Goal: Task Accomplishment & Management: Manage account settings

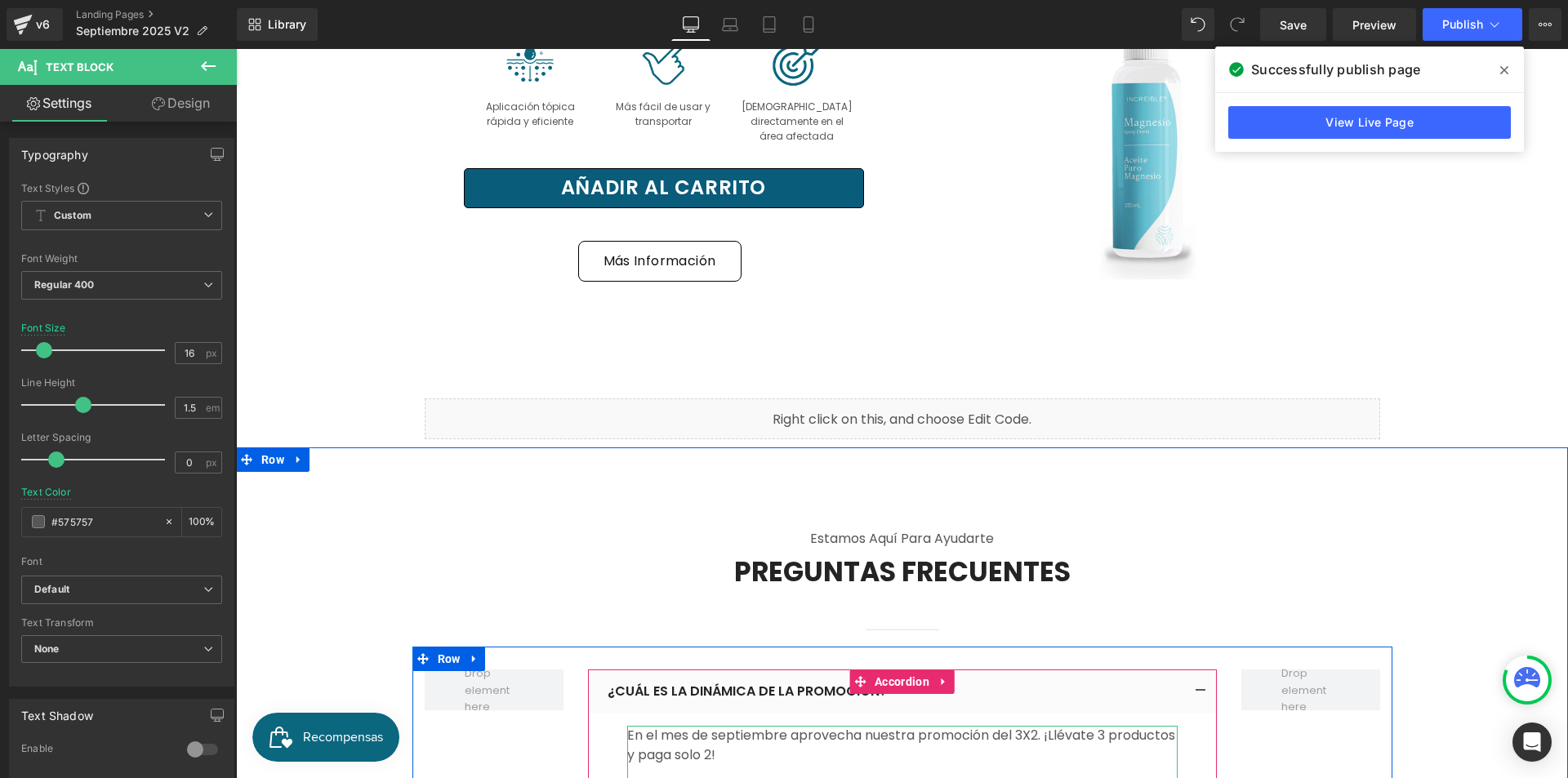
scroll to position [8025, 0]
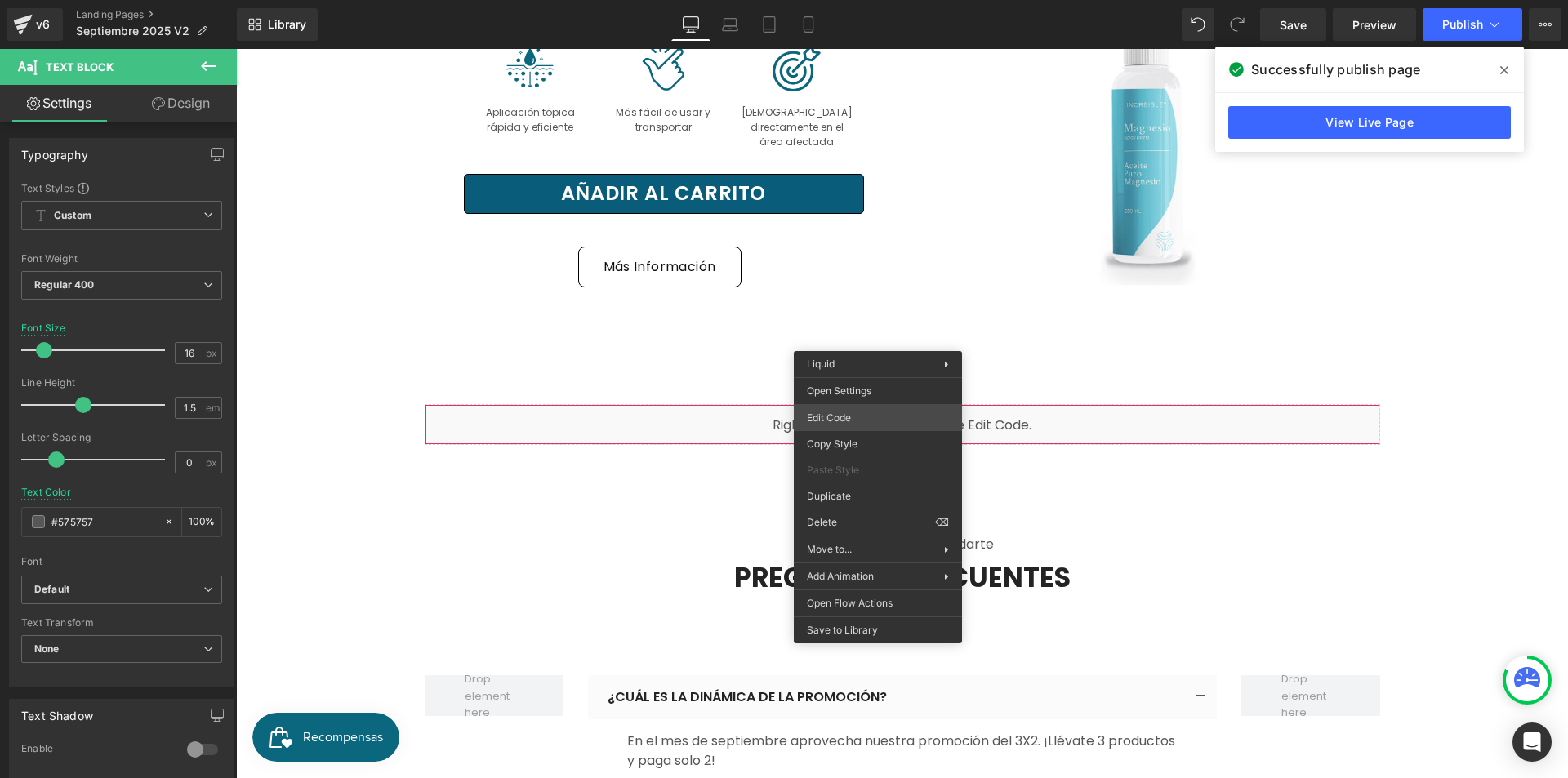
click at [871, 0] on div "(P) Quantity You are previewing how the will restyle your page. You can not edi…" at bounding box center [784, 0] width 1568 height 0
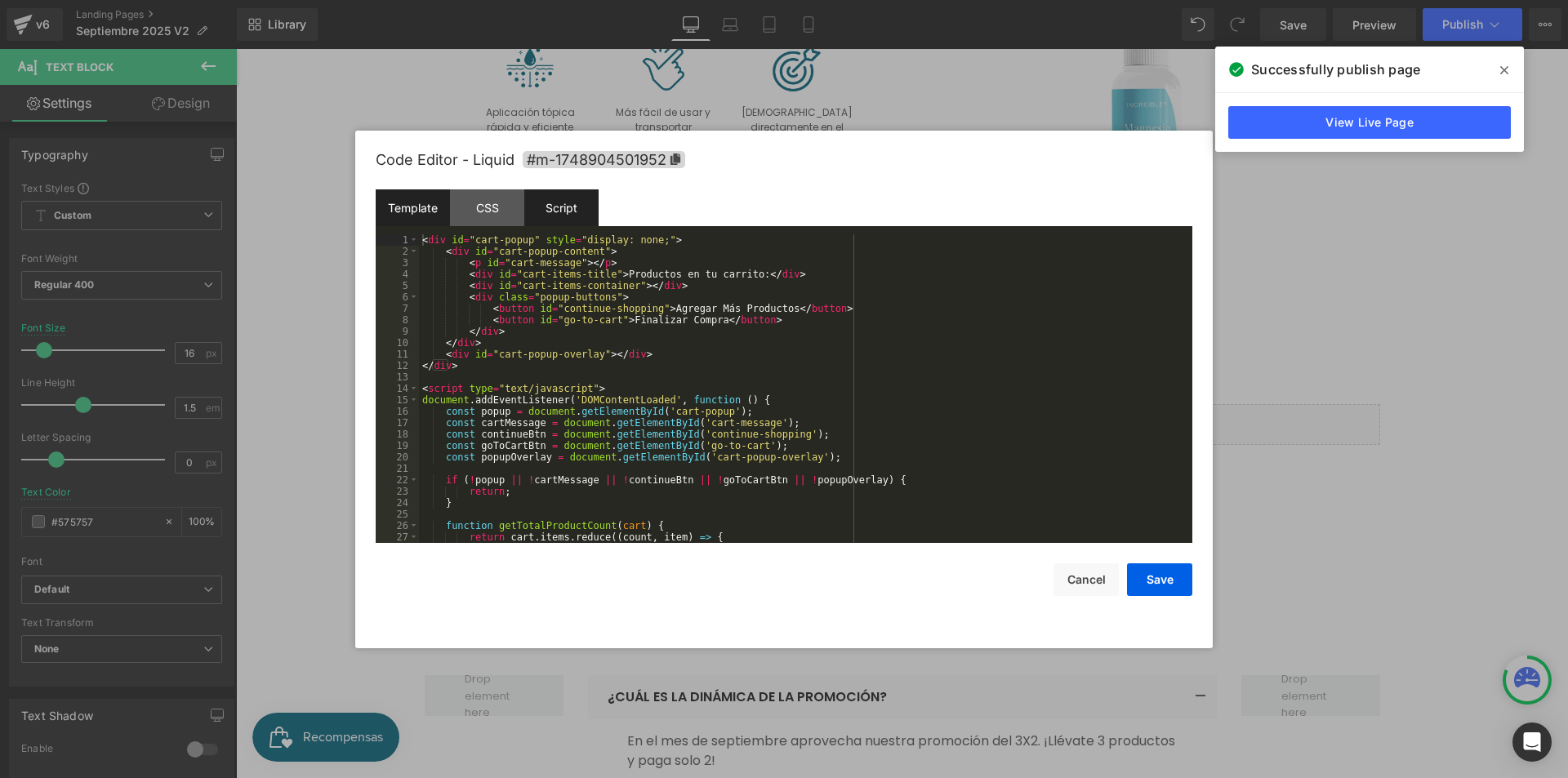
click at [538, 209] on div "Script" at bounding box center [562, 208] width 74 height 36
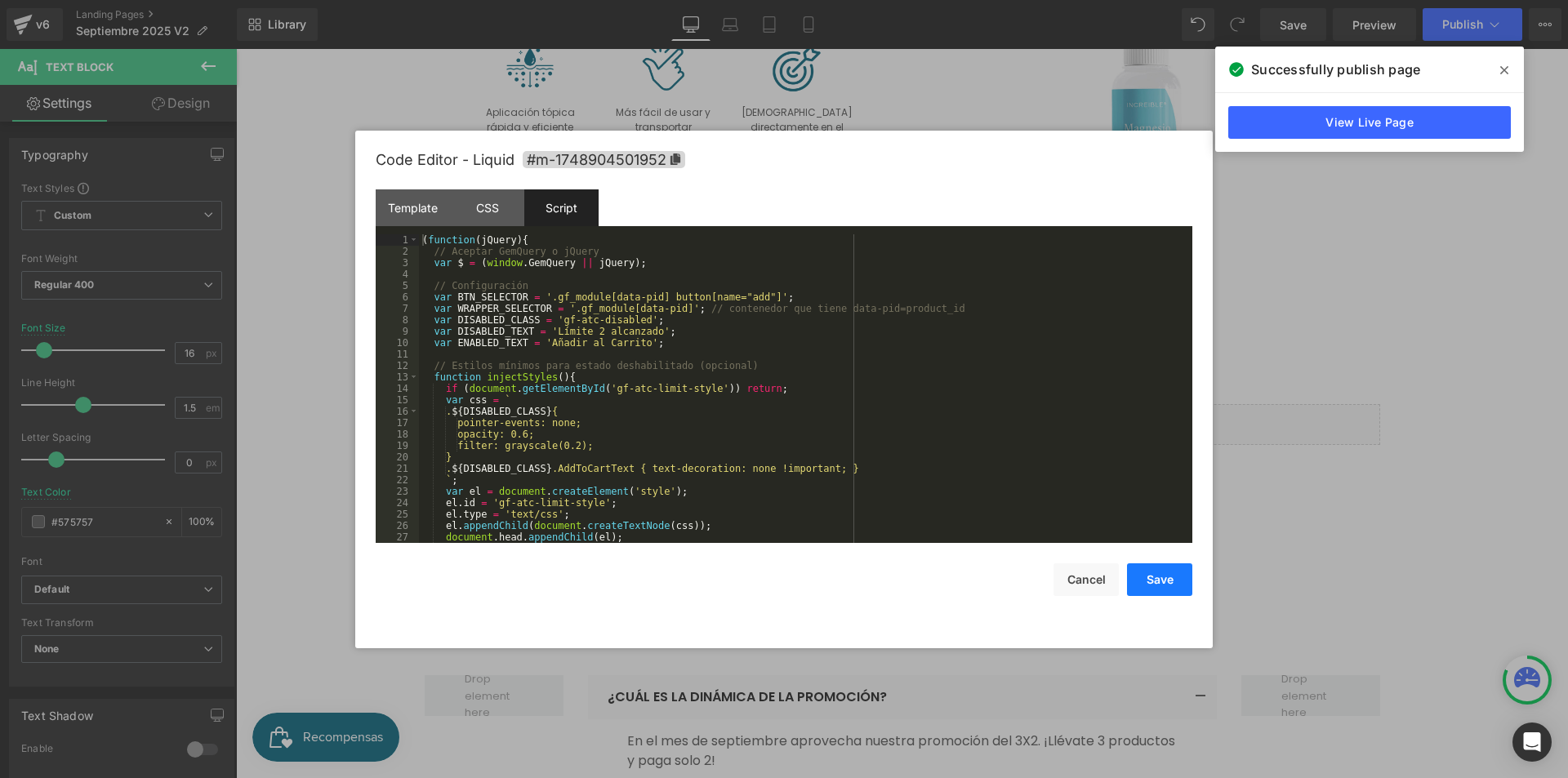
click at [1158, 567] on button "Save" at bounding box center [1159, 580] width 65 height 33
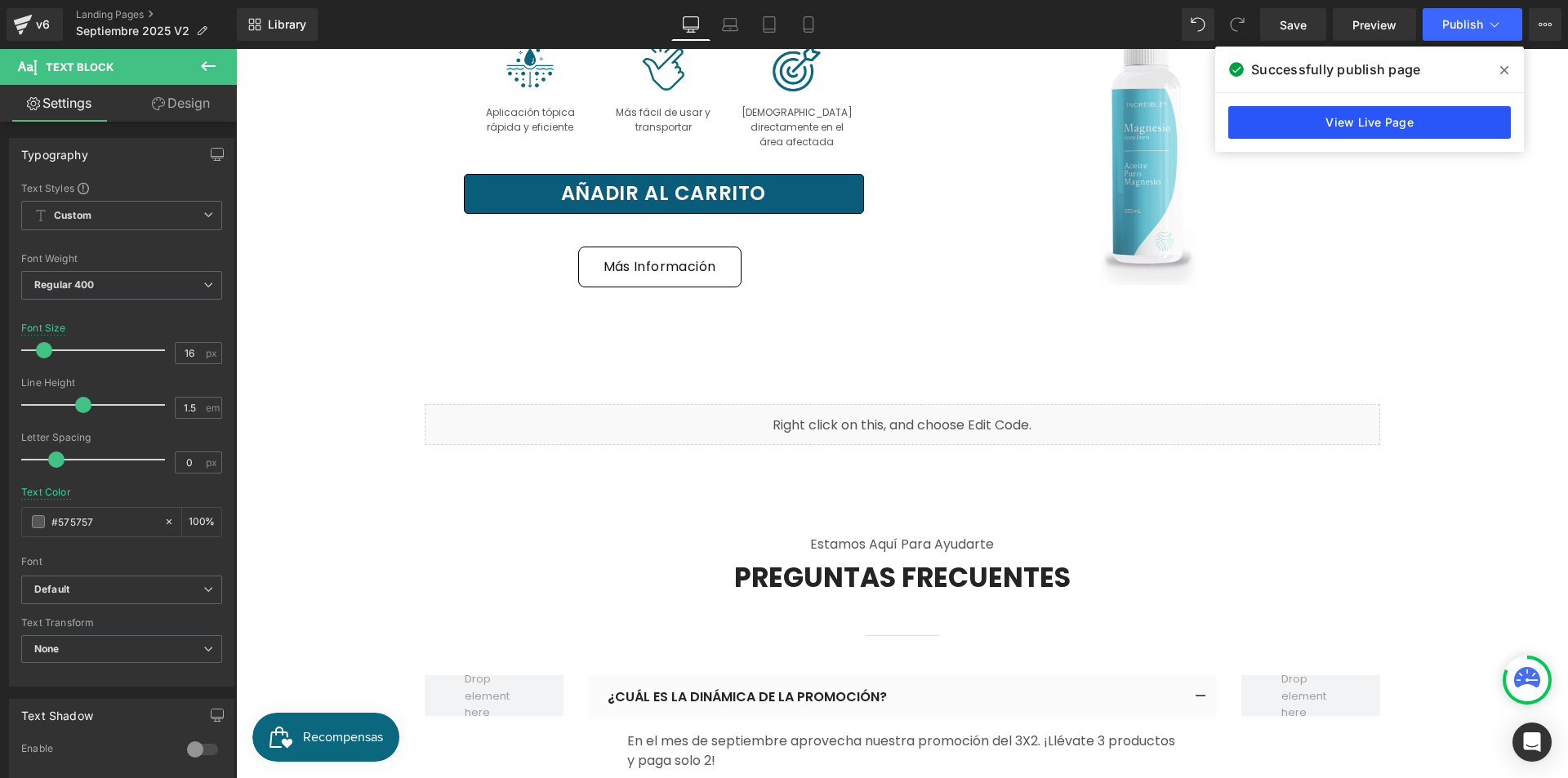
click at [1404, 117] on link "View Live Page" at bounding box center [1370, 123] width 282 height 33
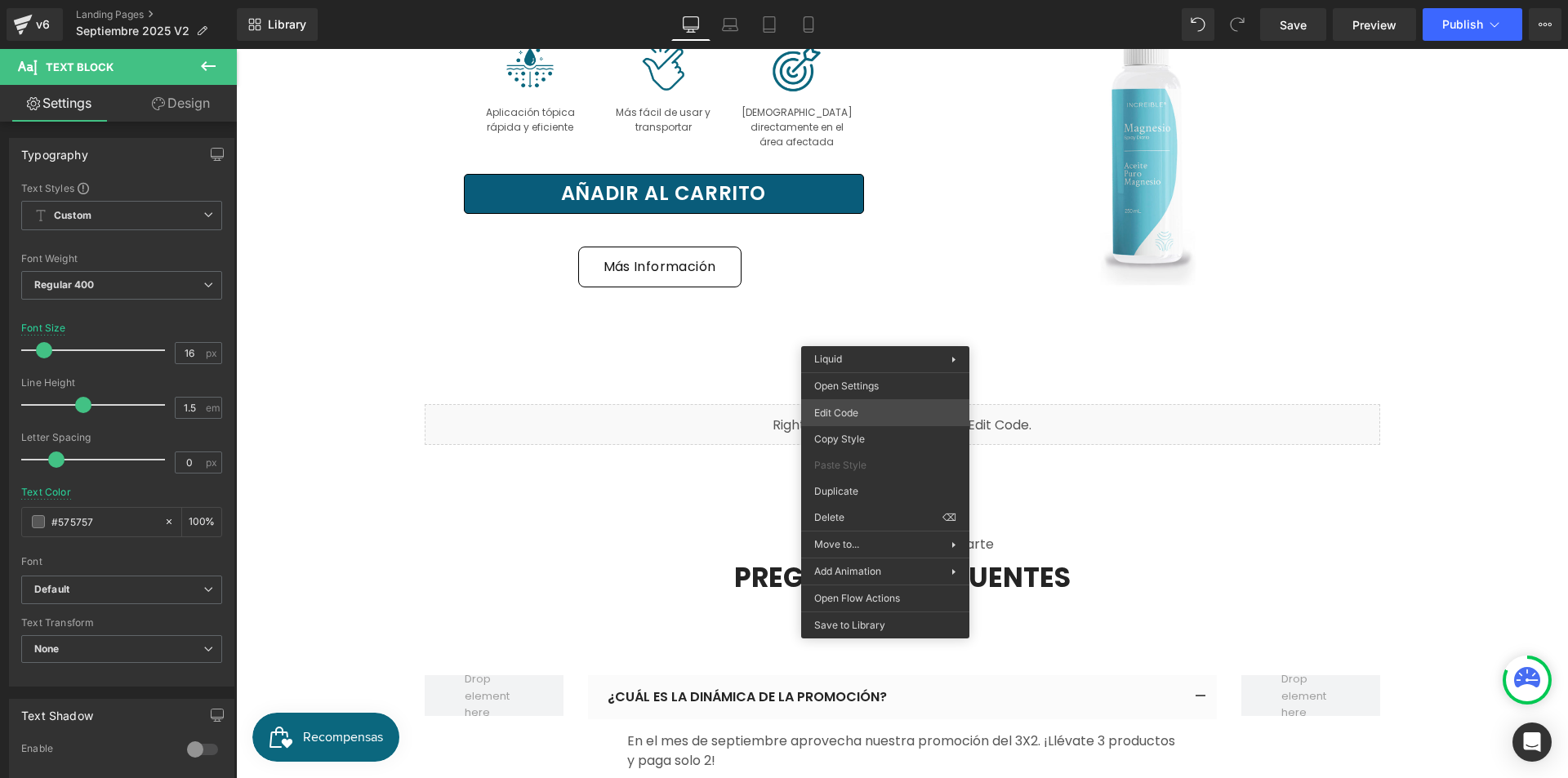
click at [888, 0] on div "(P) Quantity You are previewing how the will restyle your page. You can not edi…" at bounding box center [784, 0] width 1568 height 0
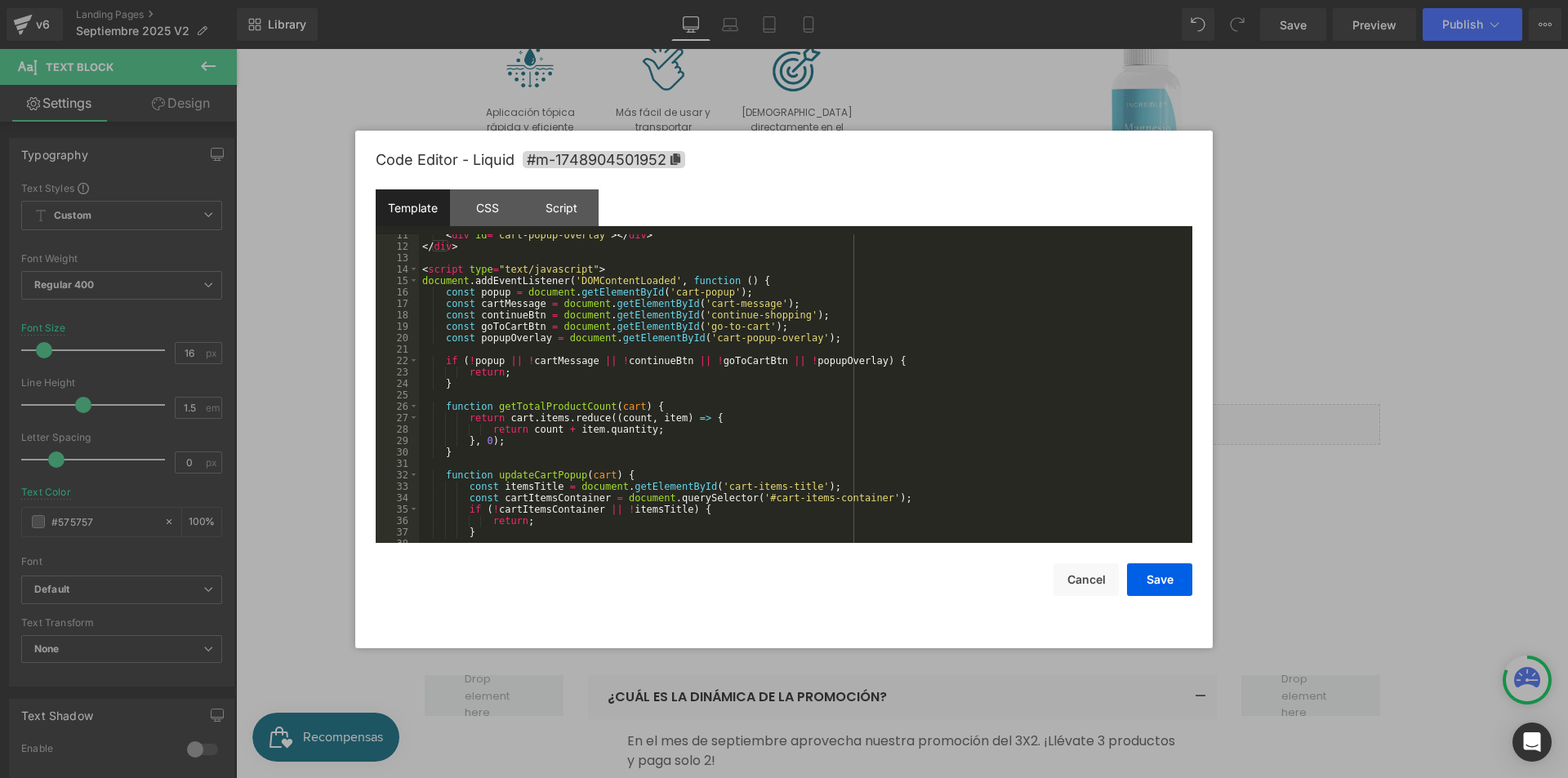
scroll to position [0, 0]
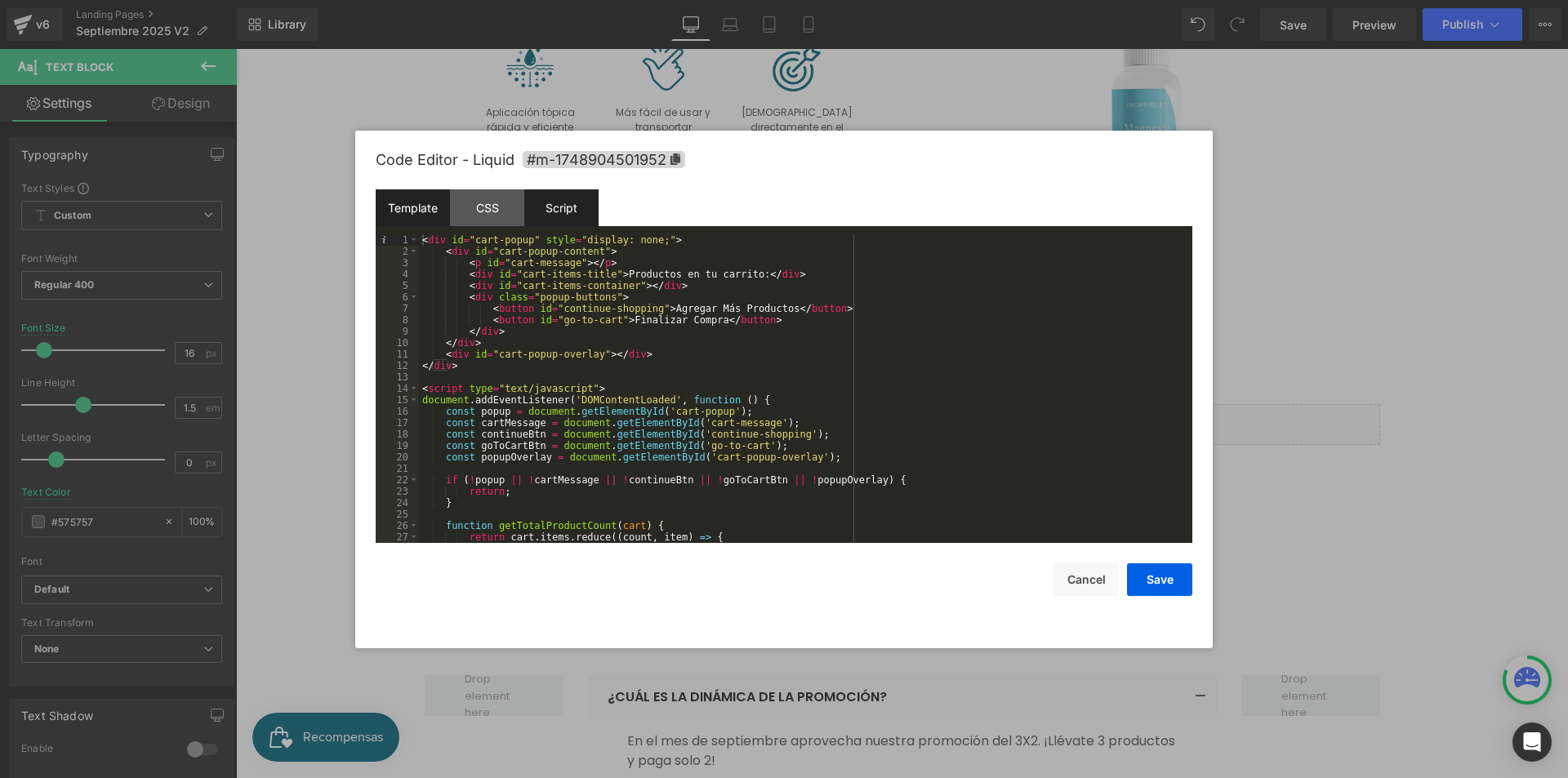
click at [582, 212] on div "Script" at bounding box center [562, 208] width 74 height 36
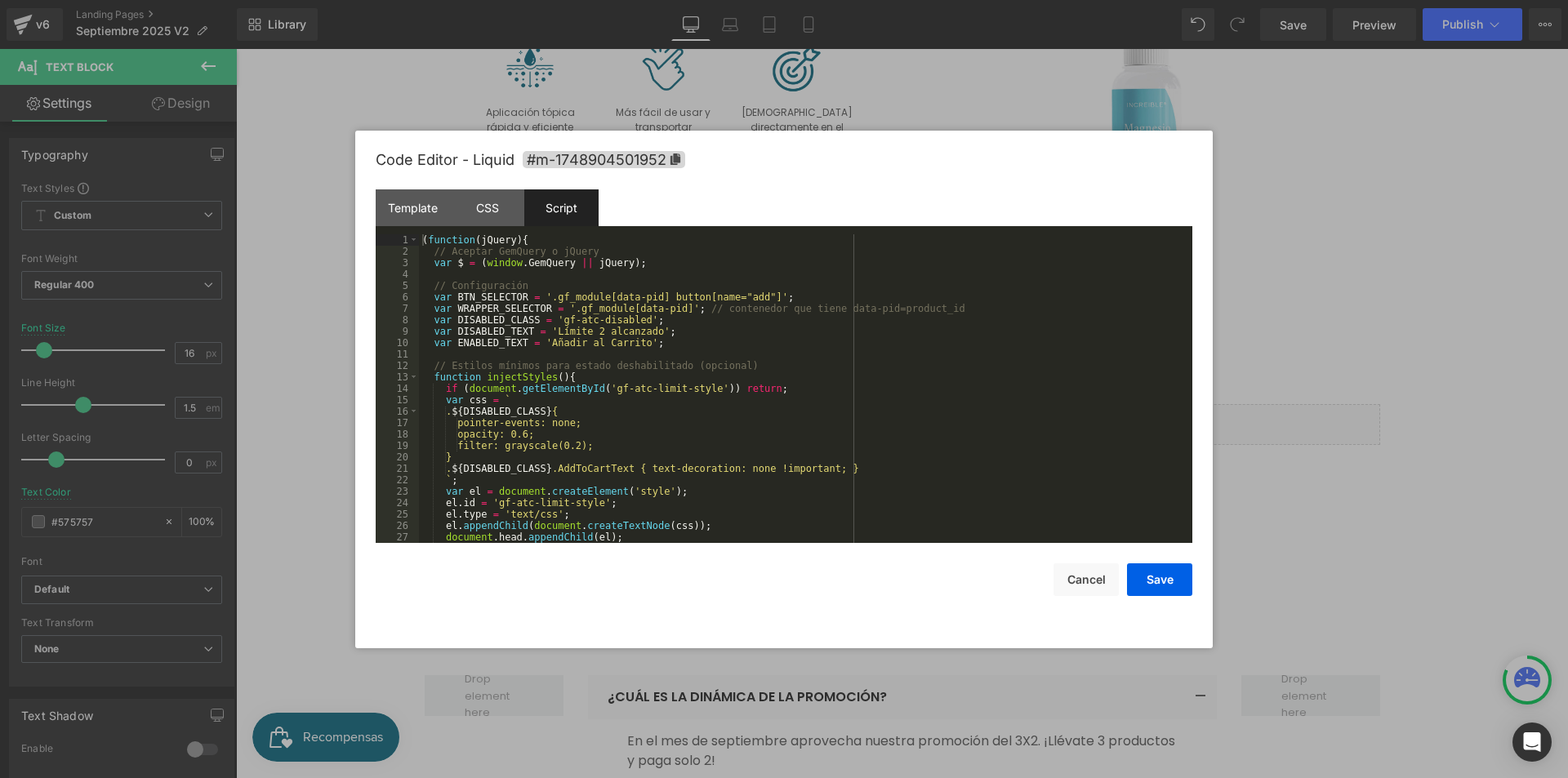
click at [625, 250] on div "( function ( jQuery ) { // Aceptar GemQuery o jQuery var $ = ( window . GemQuer…" at bounding box center [803, 400] width 767 height 331
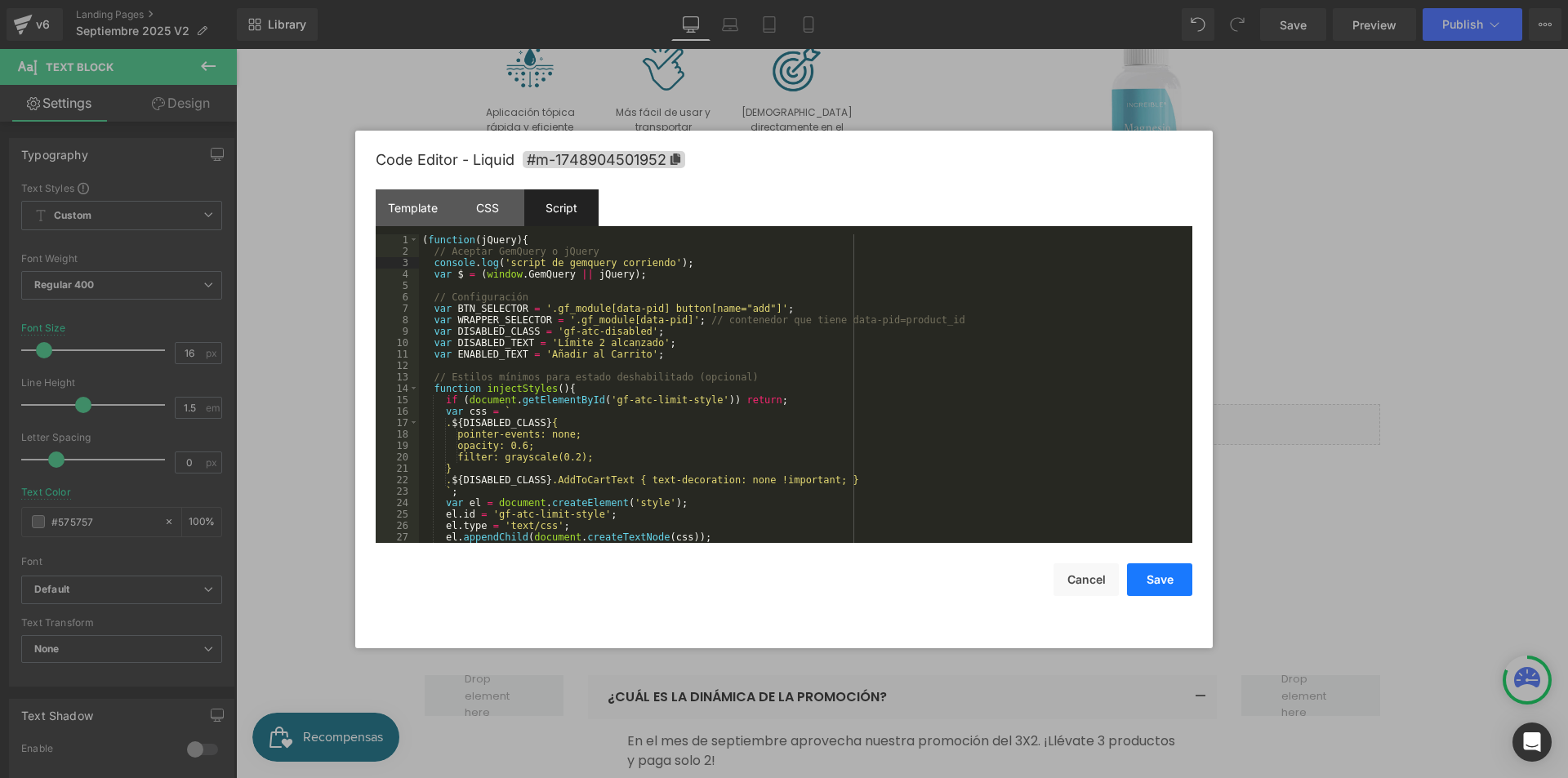
click at [1162, 576] on button "Save" at bounding box center [1159, 580] width 65 height 33
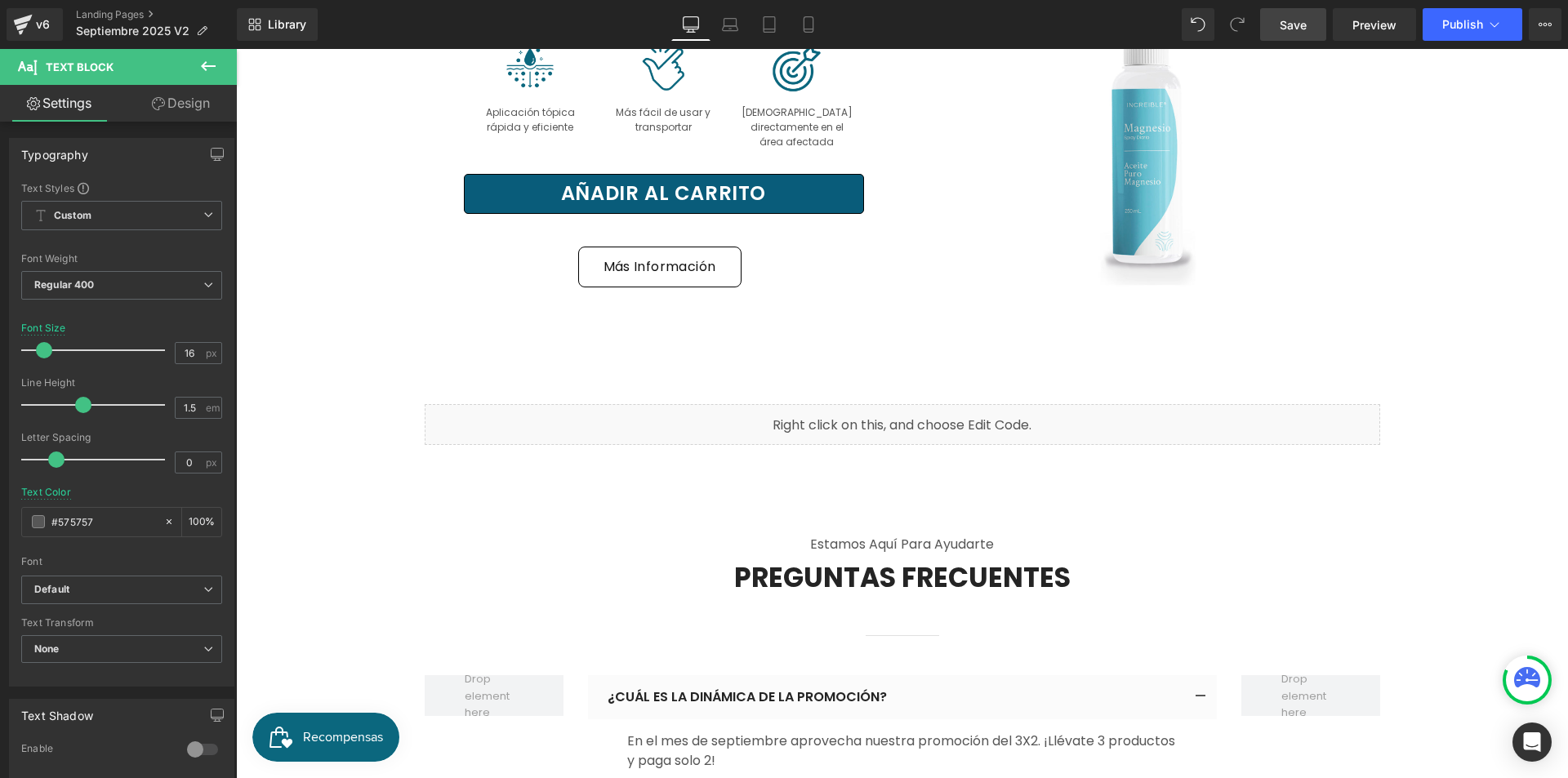
click at [1297, 30] on span "Save" at bounding box center [1293, 25] width 27 height 17
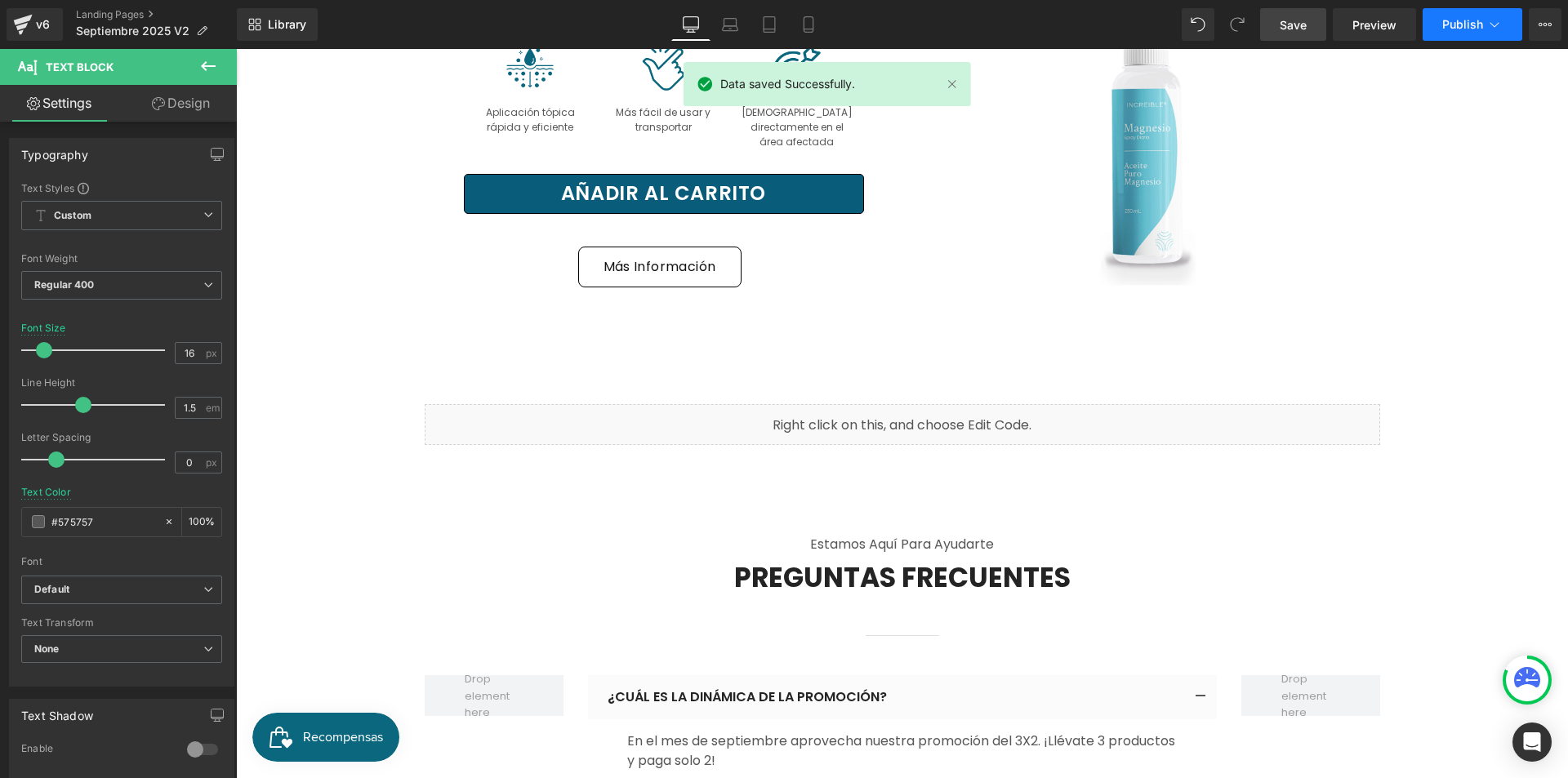
click at [1458, 23] on span "Publish" at bounding box center [1462, 24] width 41 height 13
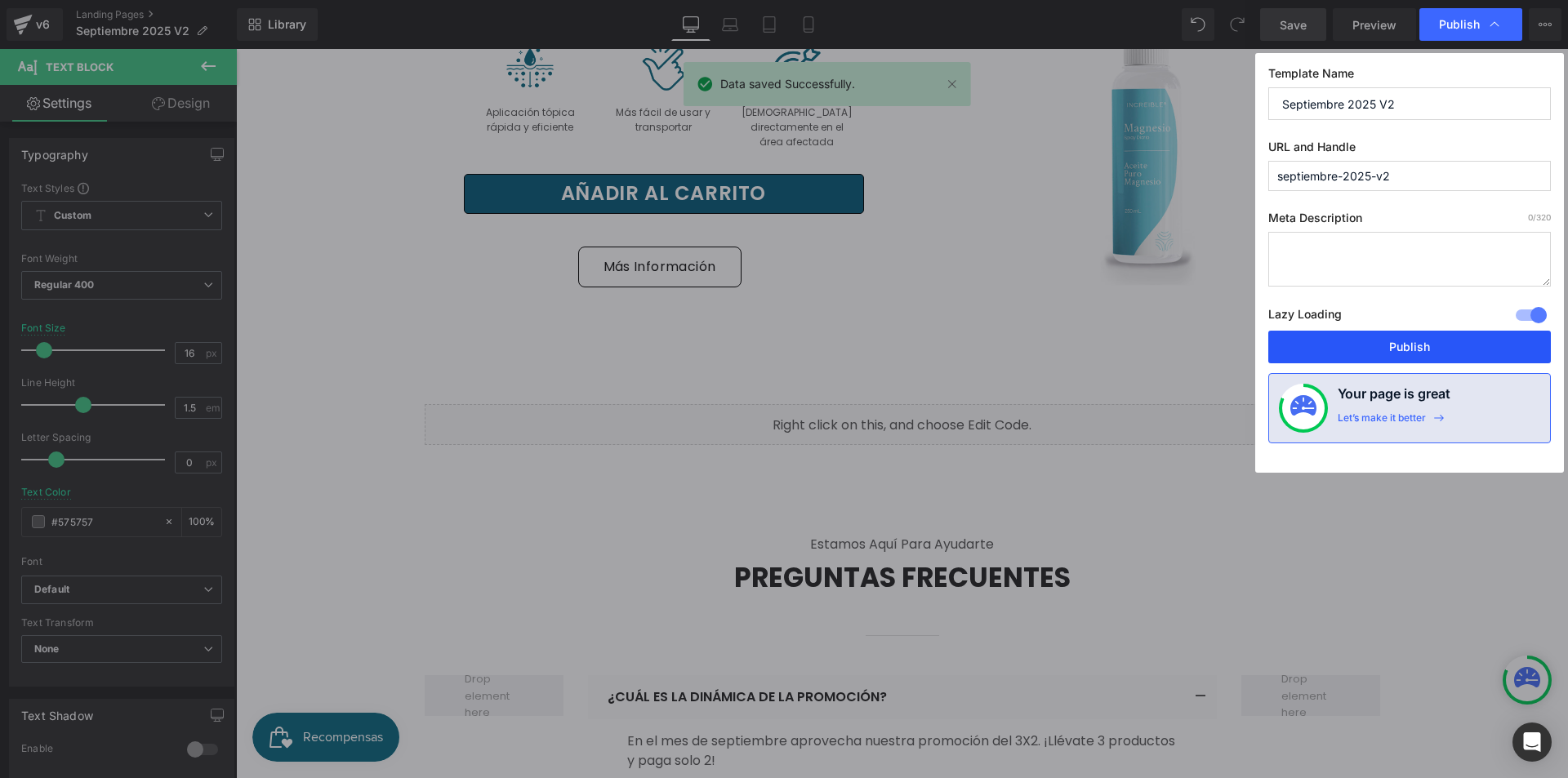
click at [1388, 335] on button "Publish" at bounding box center [1410, 347] width 282 height 33
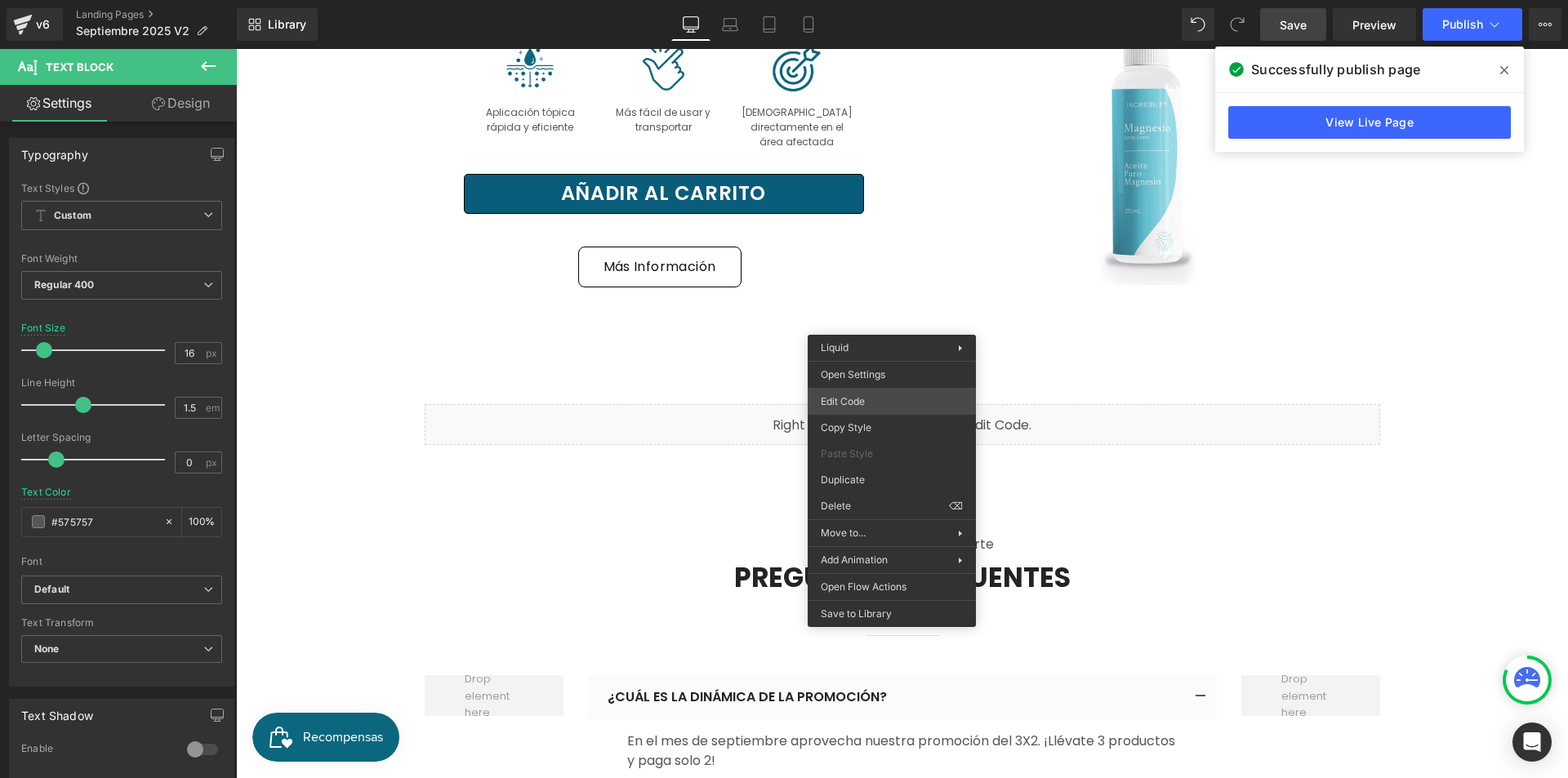
click at [877, 0] on div "(P) Quantity You are previewing how the will restyle your page. You can not edi…" at bounding box center [784, 0] width 1568 height 0
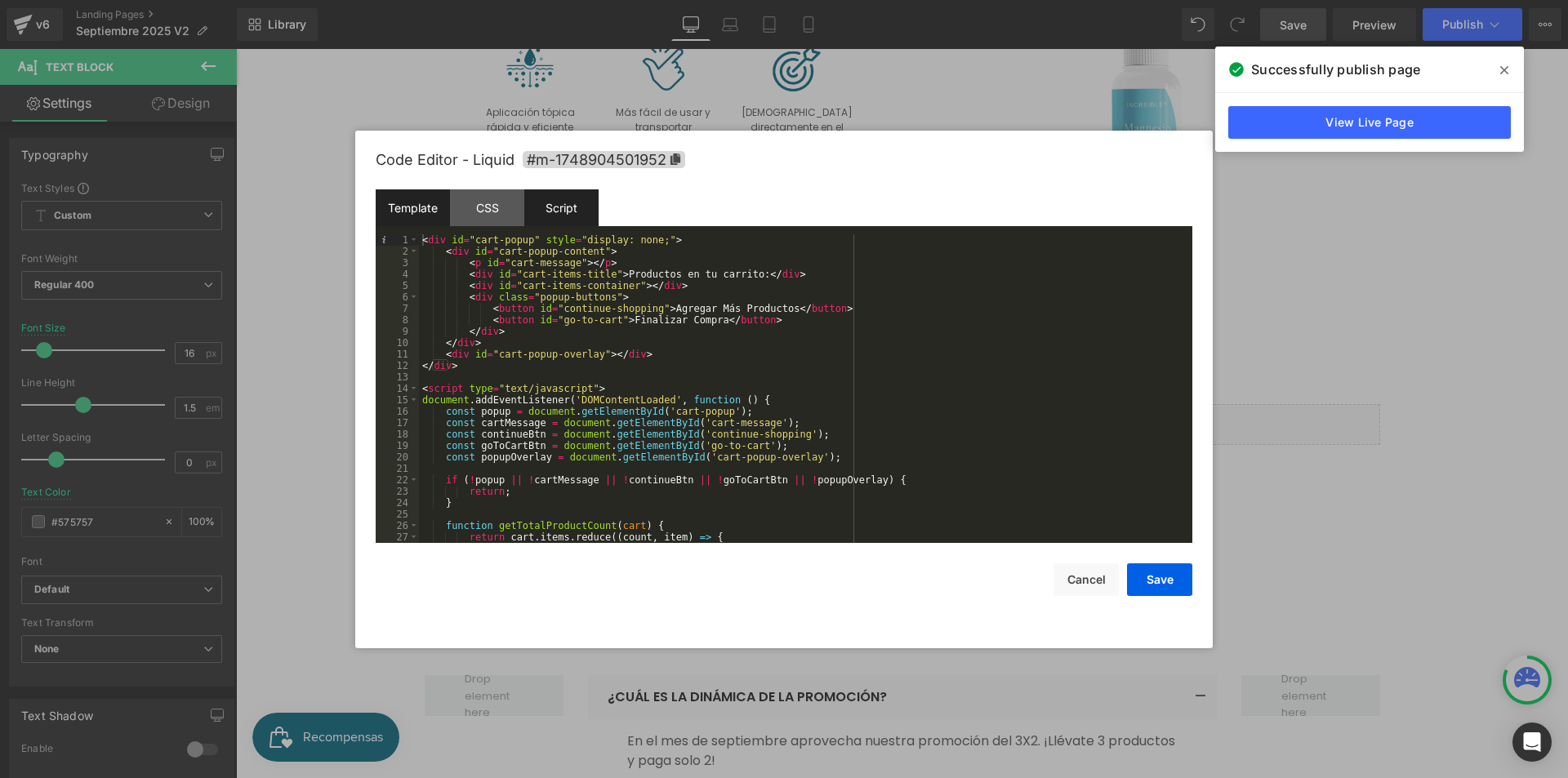
click at [572, 207] on div "Script" at bounding box center [562, 208] width 74 height 36
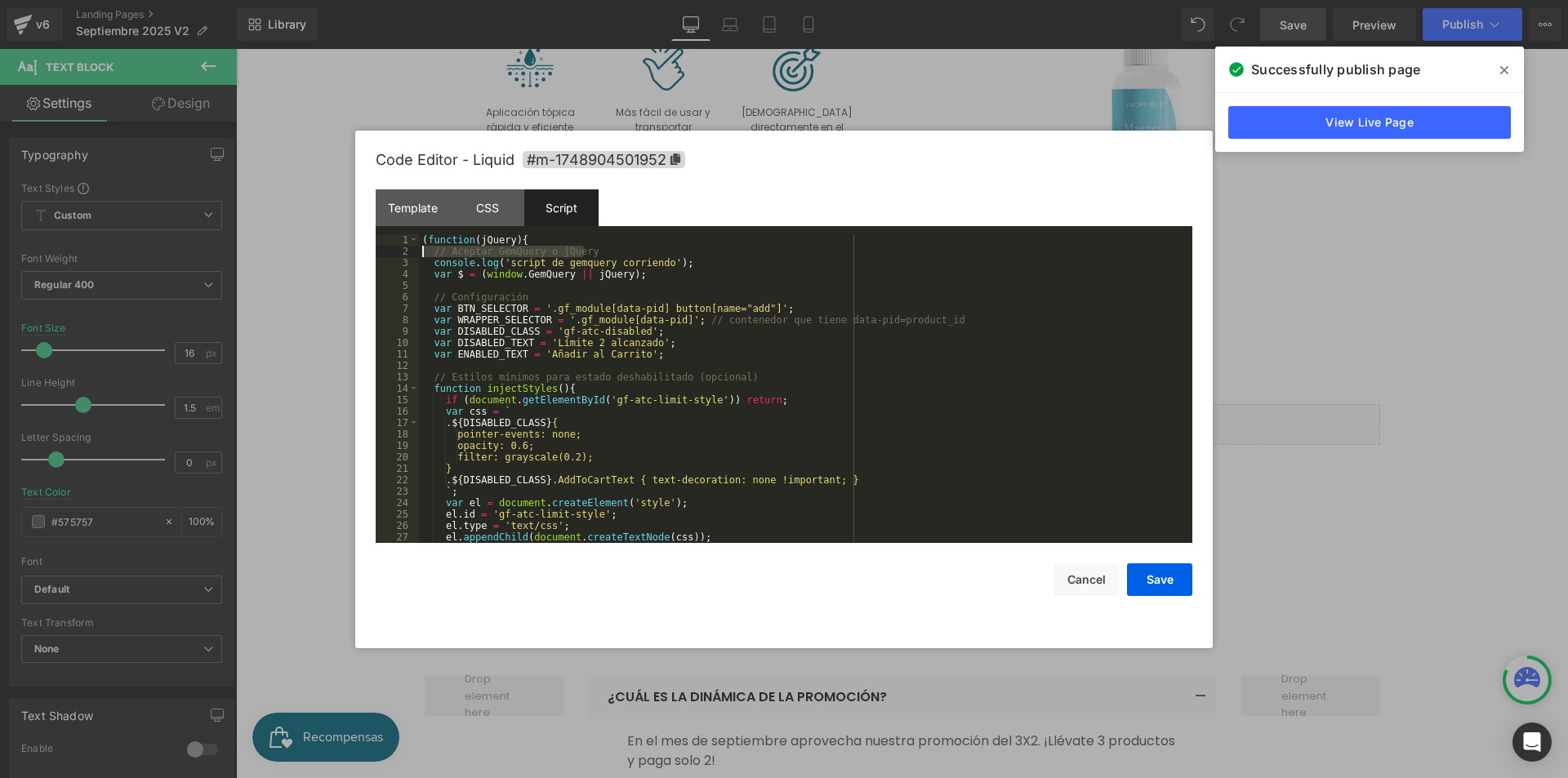
drag, startPoint x: 612, startPoint y: 253, endPoint x: 332, endPoint y: 253, distance: 280.0
click at [332, 253] on body "(P) Quantity You are previewing how the will restyle your page. You can not edi…" at bounding box center [784, 389] width 1568 height 778
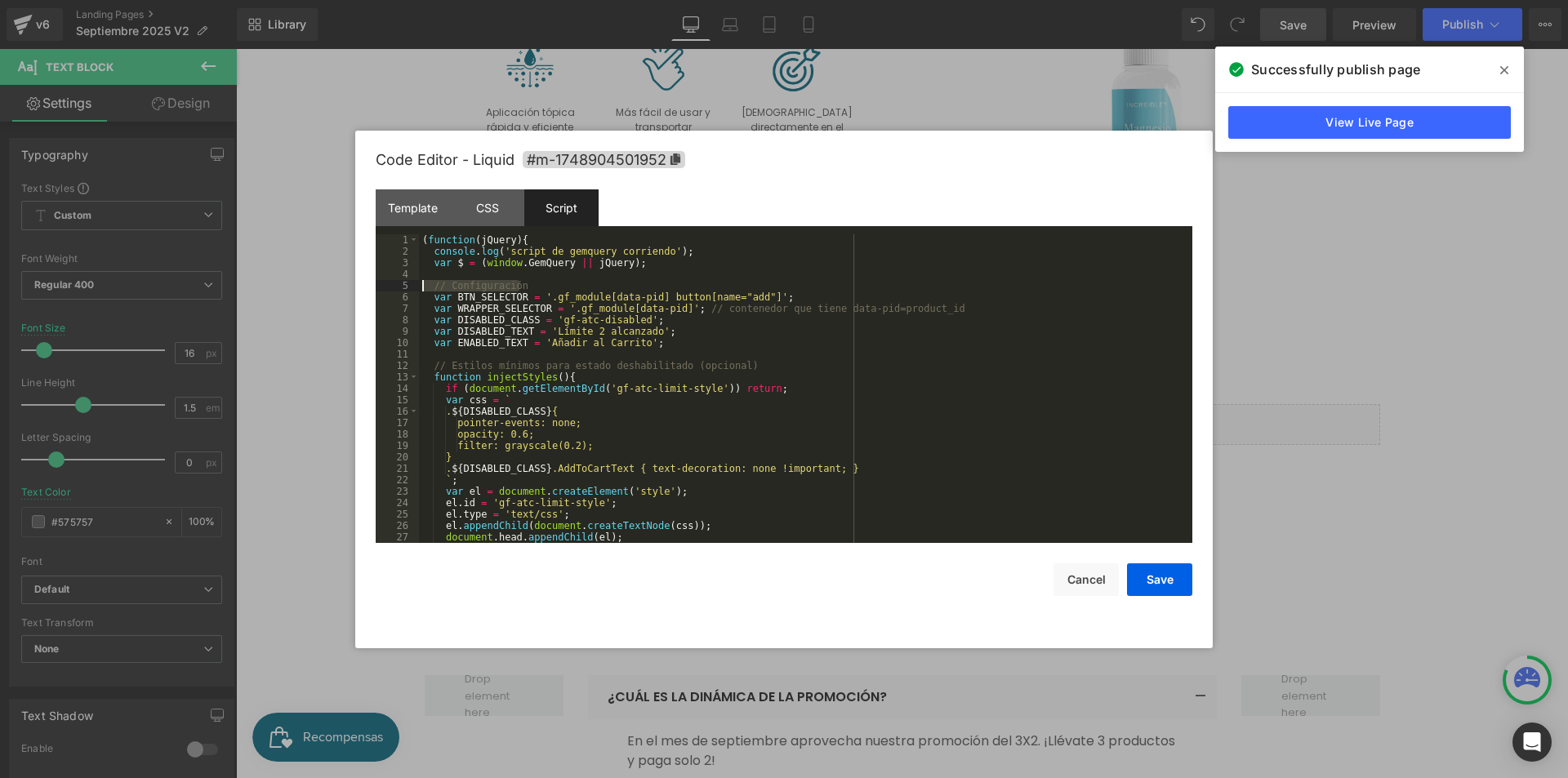
drag, startPoint x: 535, startPoint y: 285, endPoint x: 352, endPoint y: 291, distance: 183.1
click at [352, 291] on body "(P) Quantity You are previewing how the will restyle your page. You can not edi…" at bounding box center [784, 389] width 1568 height 778
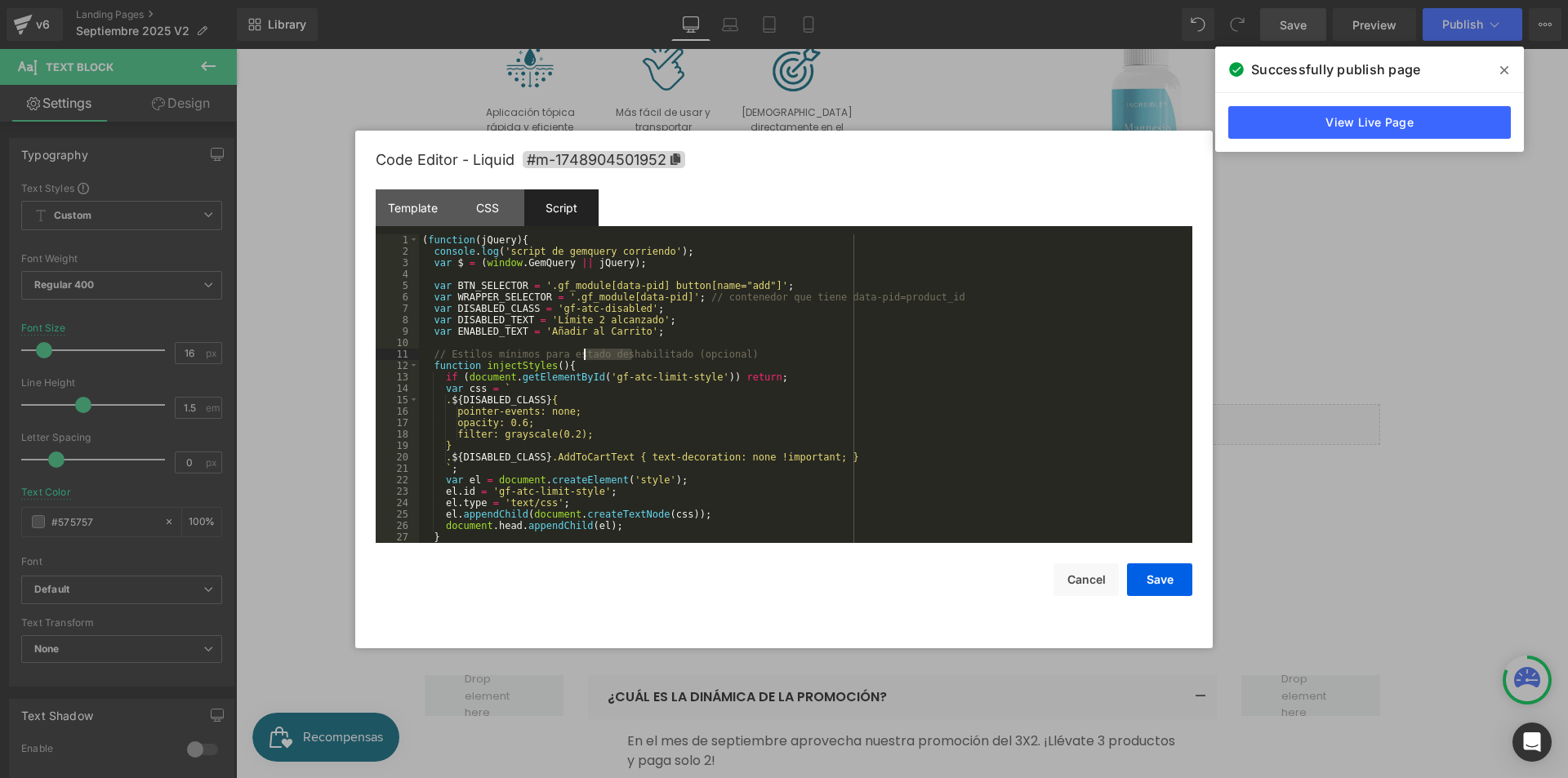
click at [586, 355] on div "( function ( jQuery ) { console . log ( 'script de gemquery corriendo' ) ; var …" at bounding box center [803, 400] width 767 height 331
drag, startPoint x: 938, startPoint y: 296, endPoint x: 687, endPoint y: 299, distance: 251.0
click at [687, 299] on div "( function ( jQuery ) { console . log ( 'script de gemquery corriendo' ) ; var …" at bounding box center [803, 400] width 767 height 331
drag, startPoint x: 739, startPoint y: 352, endPoint x: 416, endPoint y: 357, distance: 323.0
click at [416, 357] on pre "1 2 3 4 5 6 7 8 9 10 11 12 13 14 15 16 17 18 19 20 21 22 23 24 25 26 27 28 ( fu…" at bounding box center [784, 389] width 816 height 309
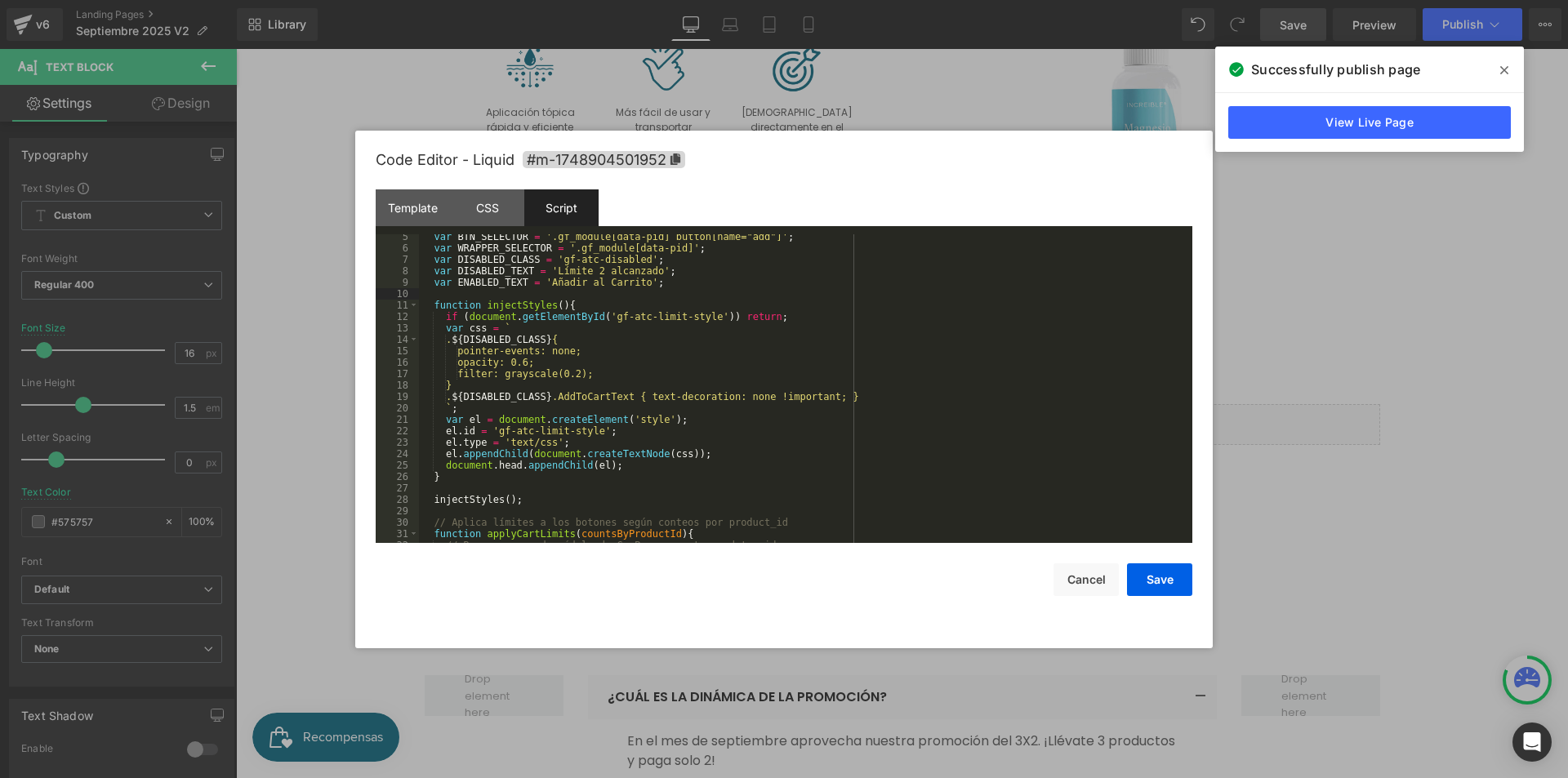
scroll to position [98, 0]
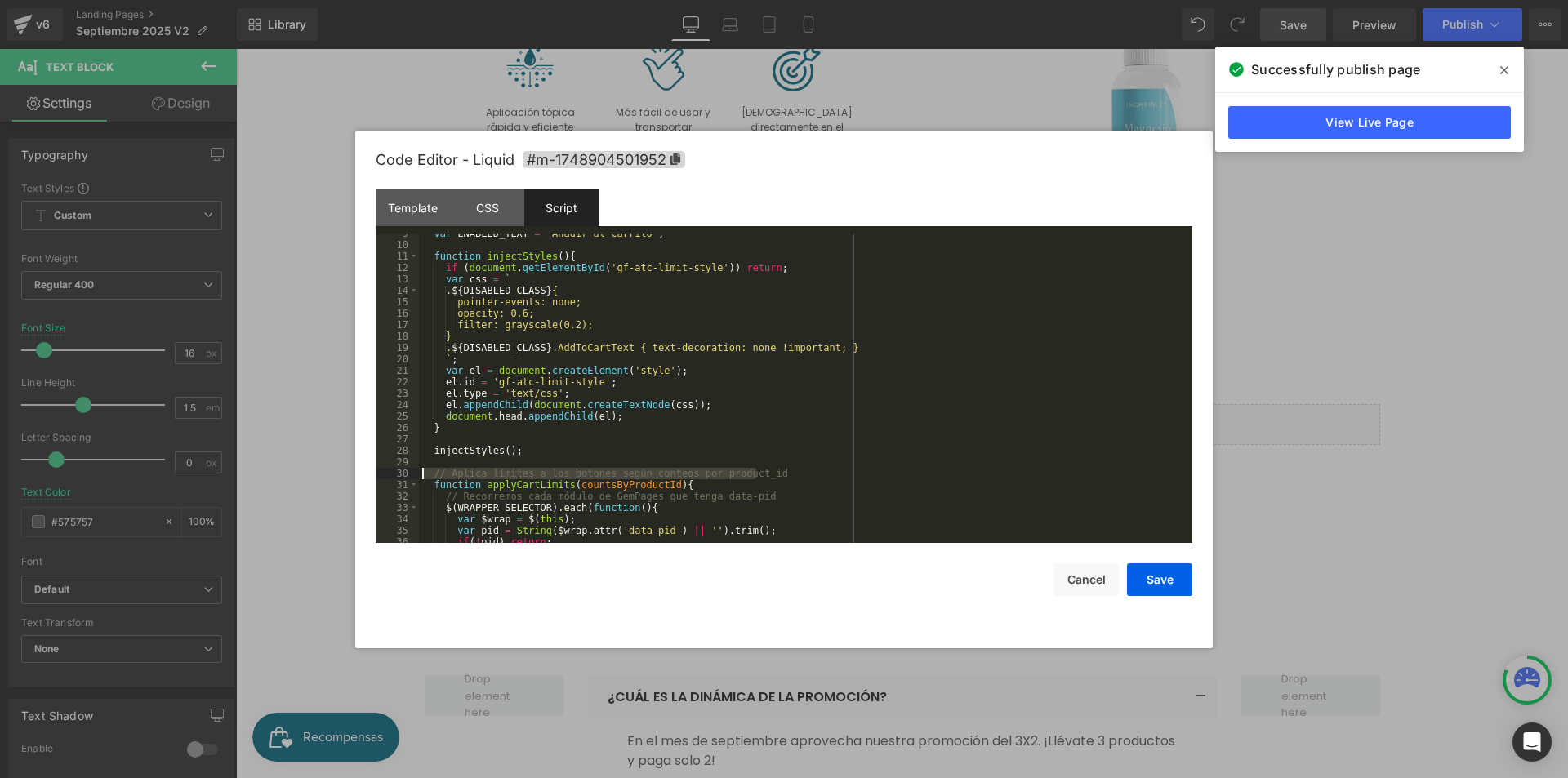
drag, startPoint x: 782, startPoint y: 473, endPoint x: 389, endPoint y: 473, distance: 393.0
click at [389, 473] on pre "9 10 11 12 13 14 15 16 17 18 19 20 21 22 23 24 25 26 27 28 29 30 31 32 33 34 35…" at bounding box center [784, 389] width 816 height 309
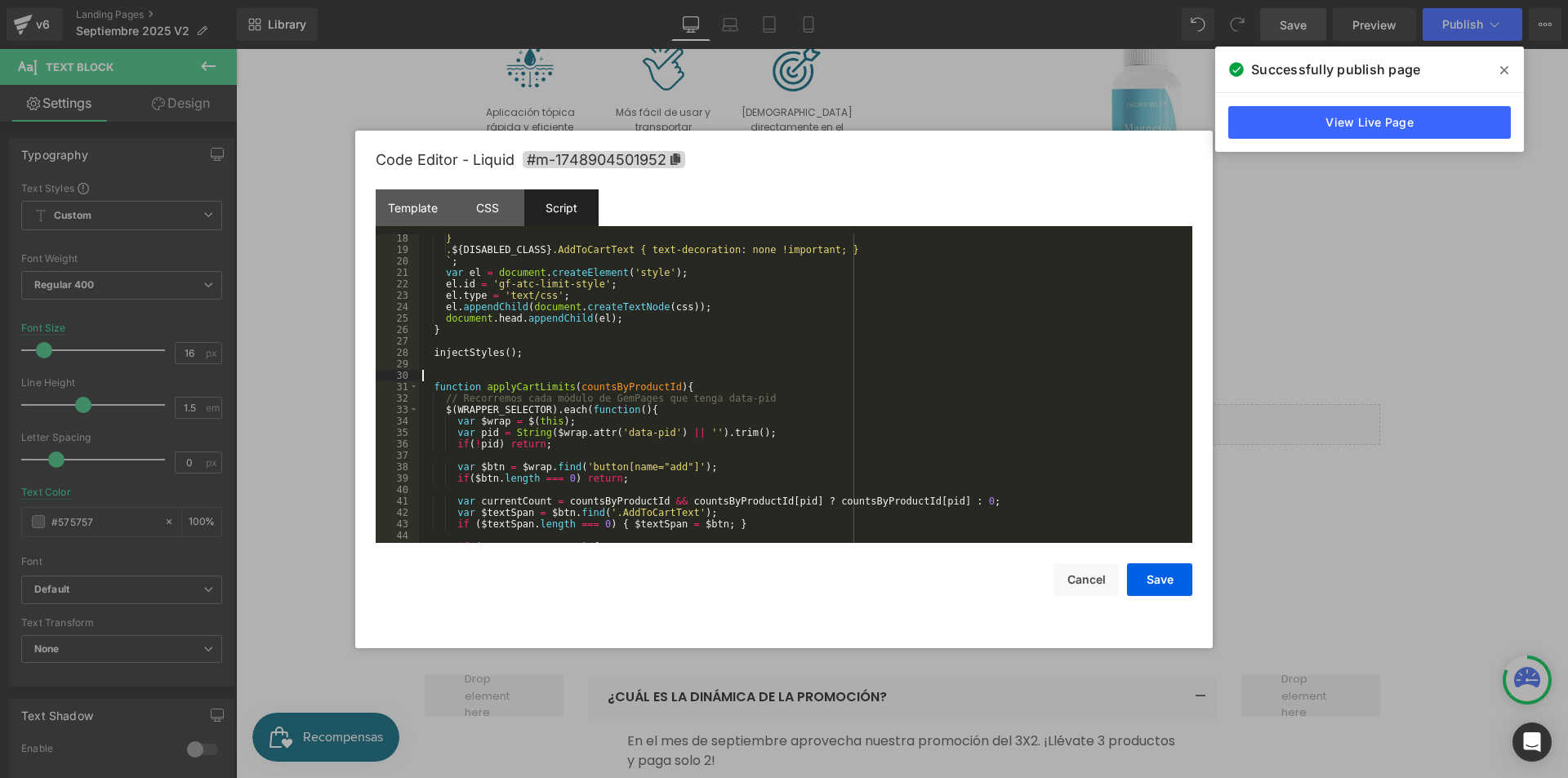
scroll to position [196, 0]
drag, startPoint x: 756, startPoint y: 400, endPoint x: 385, endPoint y: 403, distance: 371.0
click at [385, 403] on pre "18 19 20 21 22 23 24 25 26 27 28 29 30 31 32 33 34 35 36 37 38 39 40 41 42 43 4…" at bounding box center [784, 389] width 816 height 309
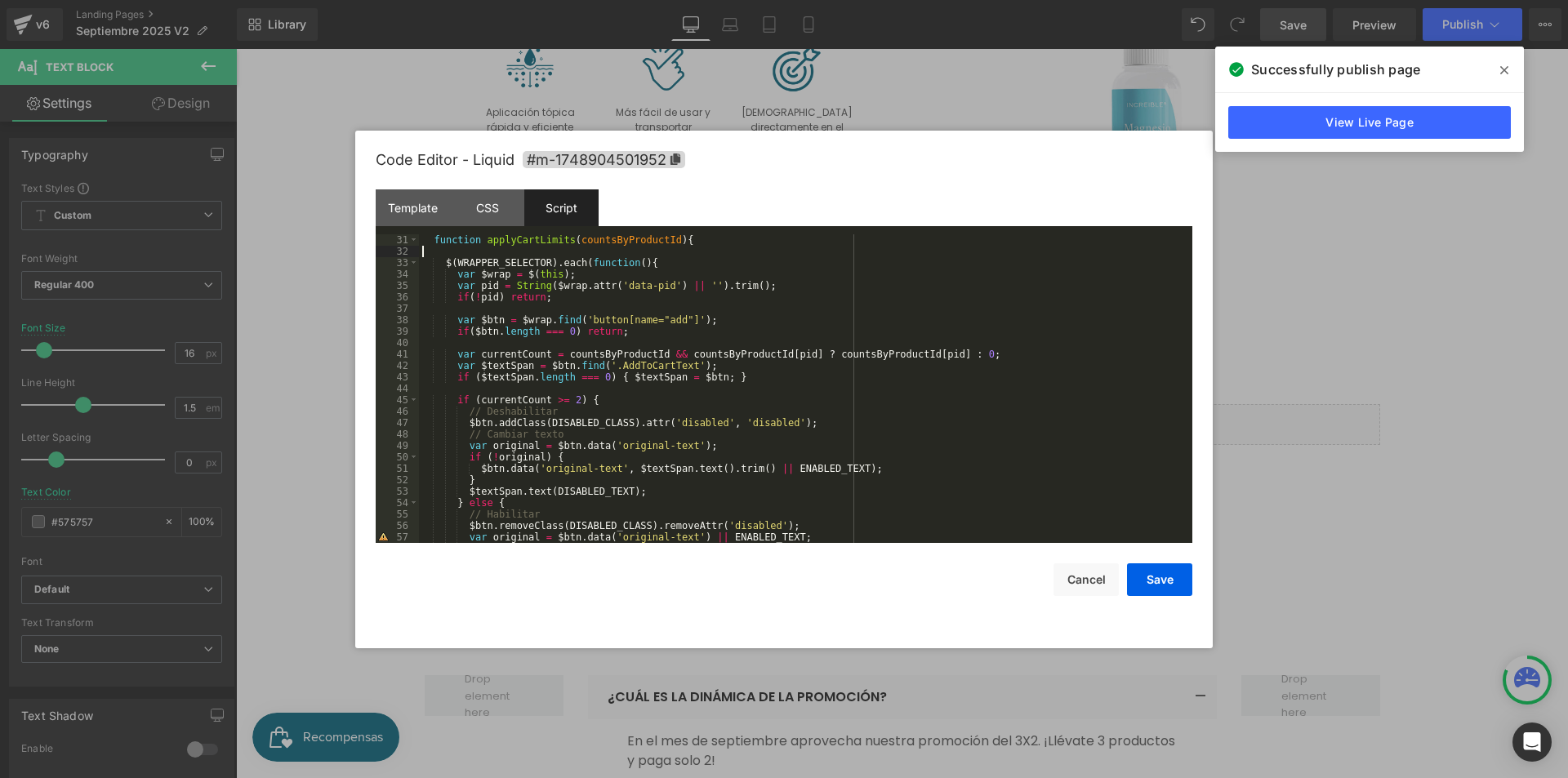
scroll to position [343, 0]
drag, startPoint x: 557, startPoint y: 409, endPoint x: 424, endPoint y: 411, distance: 133.0
click at [424, 411] on div "function applyCartLimits ( countsByProductId ) { $ ( WRAPPER_SELECTOR ) . each …" at bounding box center [803, 400] width 767 height 331
drag, startPoint x: 499, startPoint y: 434, endPoint x: 440, endPoint y: 431, distance: 59.1
click at [440, 431] on div "function applyCartLimits ( countsByProductId ) { $ ( WRAPPER_SELECTOR ) . each …" at bounding box center [803, 400] width 767 height 331
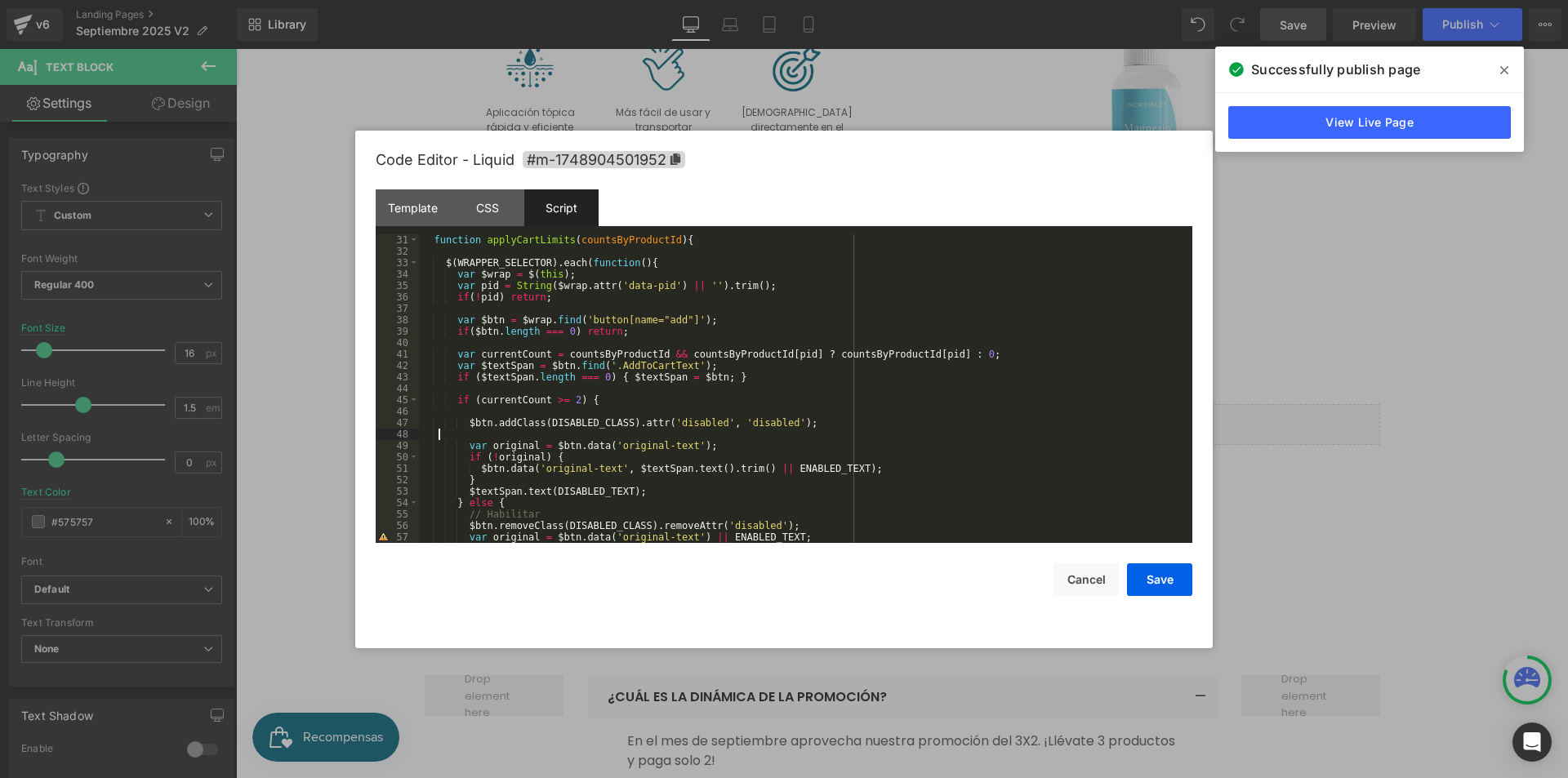
scroll to position [440, 0]
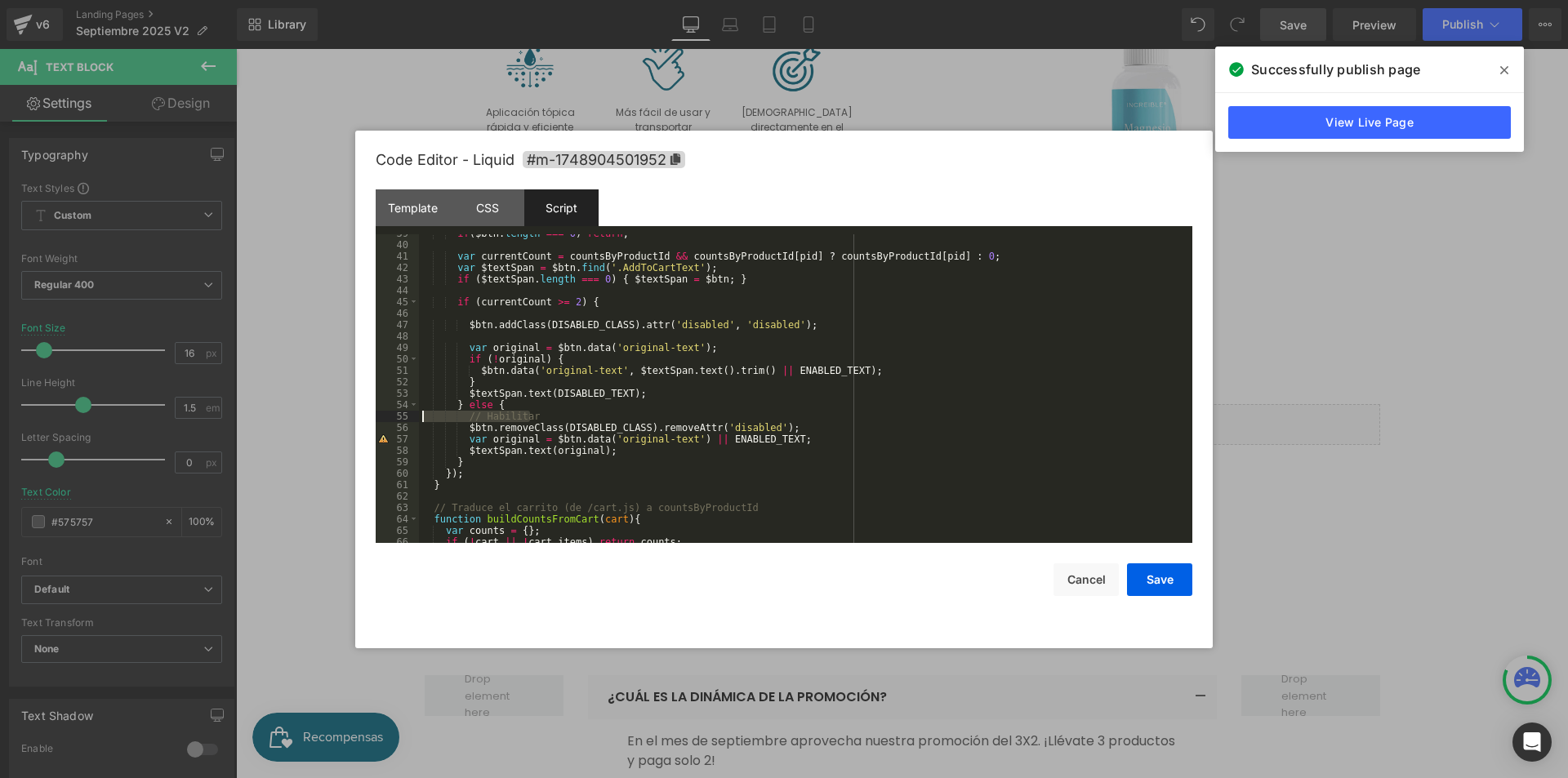
drag, startPoint x: 549, startPoint y: 412, endPoint x: 391, endPoint y: 416, distance: 158.1
click at [391, 416] on pre "39 40 41 42 43 44 45 46 47 48 49 50 51 52 53 54 55 56 57 58 59 60 61 62 63 64 6…" at bounding box center [784, 389] width 816 height 309
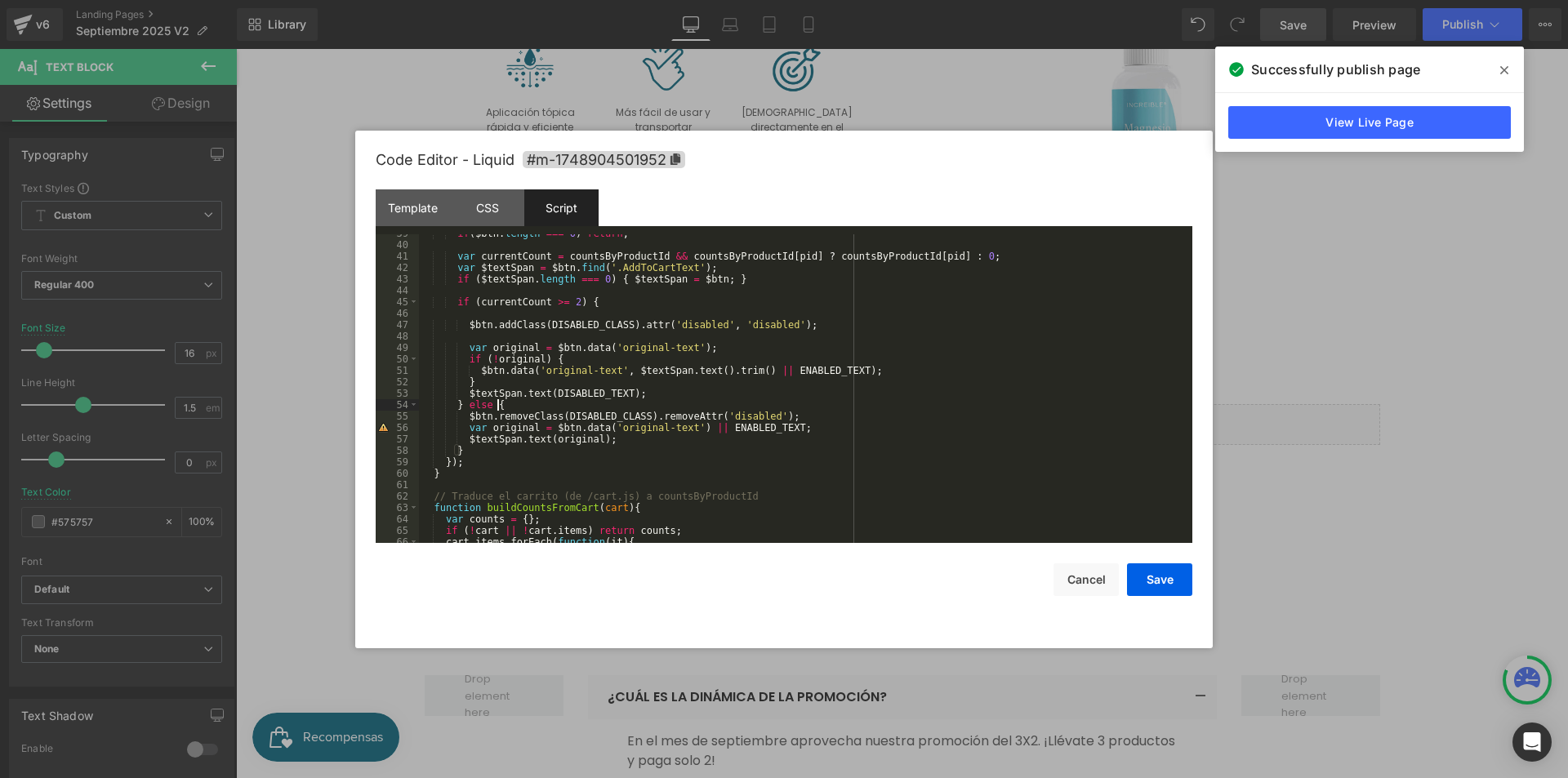
scroll to position [490, 0]
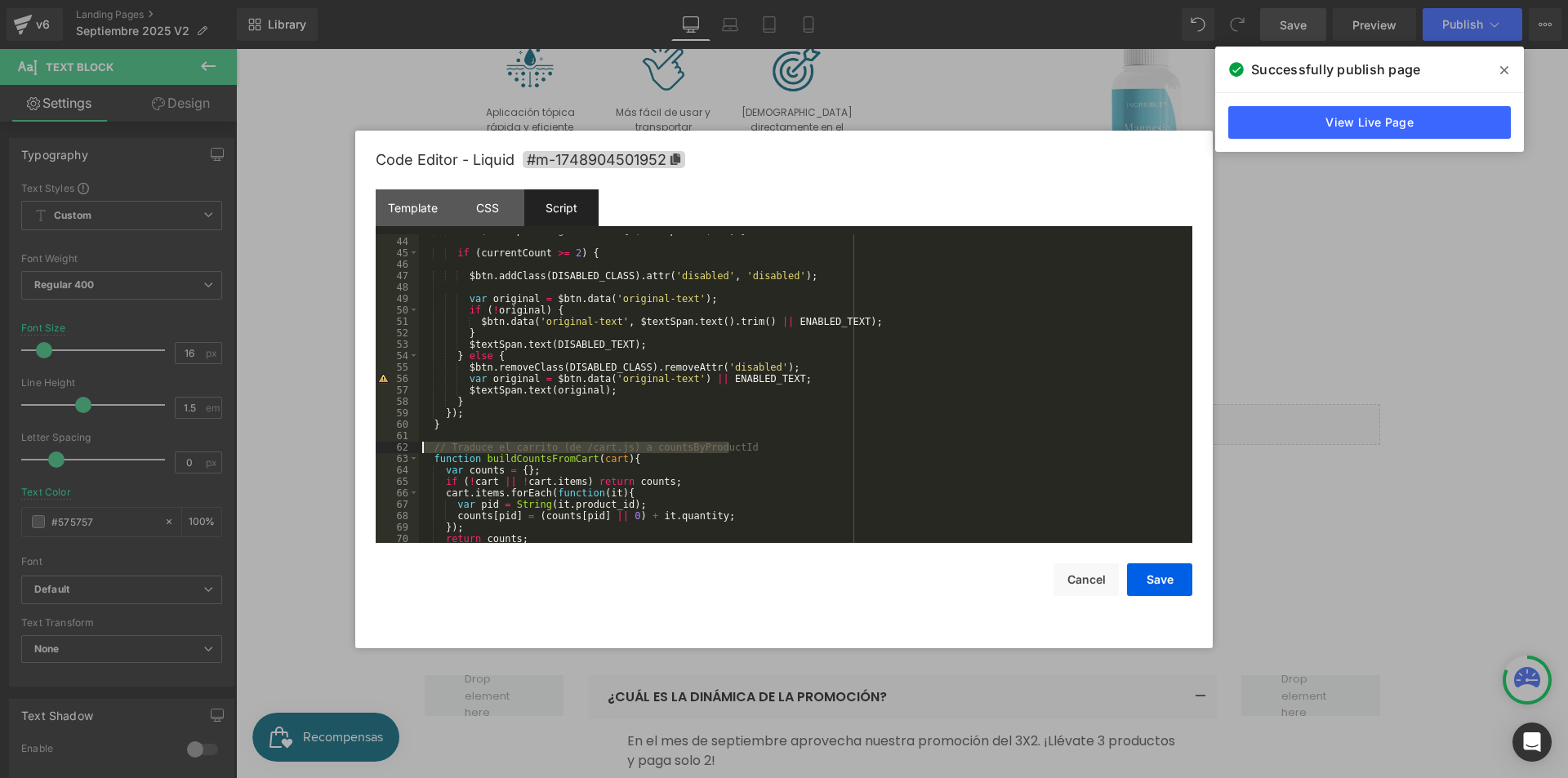
drag, startPoint x: 729, startPoint y: 448, endPoint x: 408, endPoint y: 447, distance: 321.0
click at [408, 447] on pre "43 44 45 46 47 48 49 50 51 52 53 54 55 56 57 58 59 60 61 62 63 64 65 66 67 68 6…" at bounding box center [784, 389] width 816 height 309
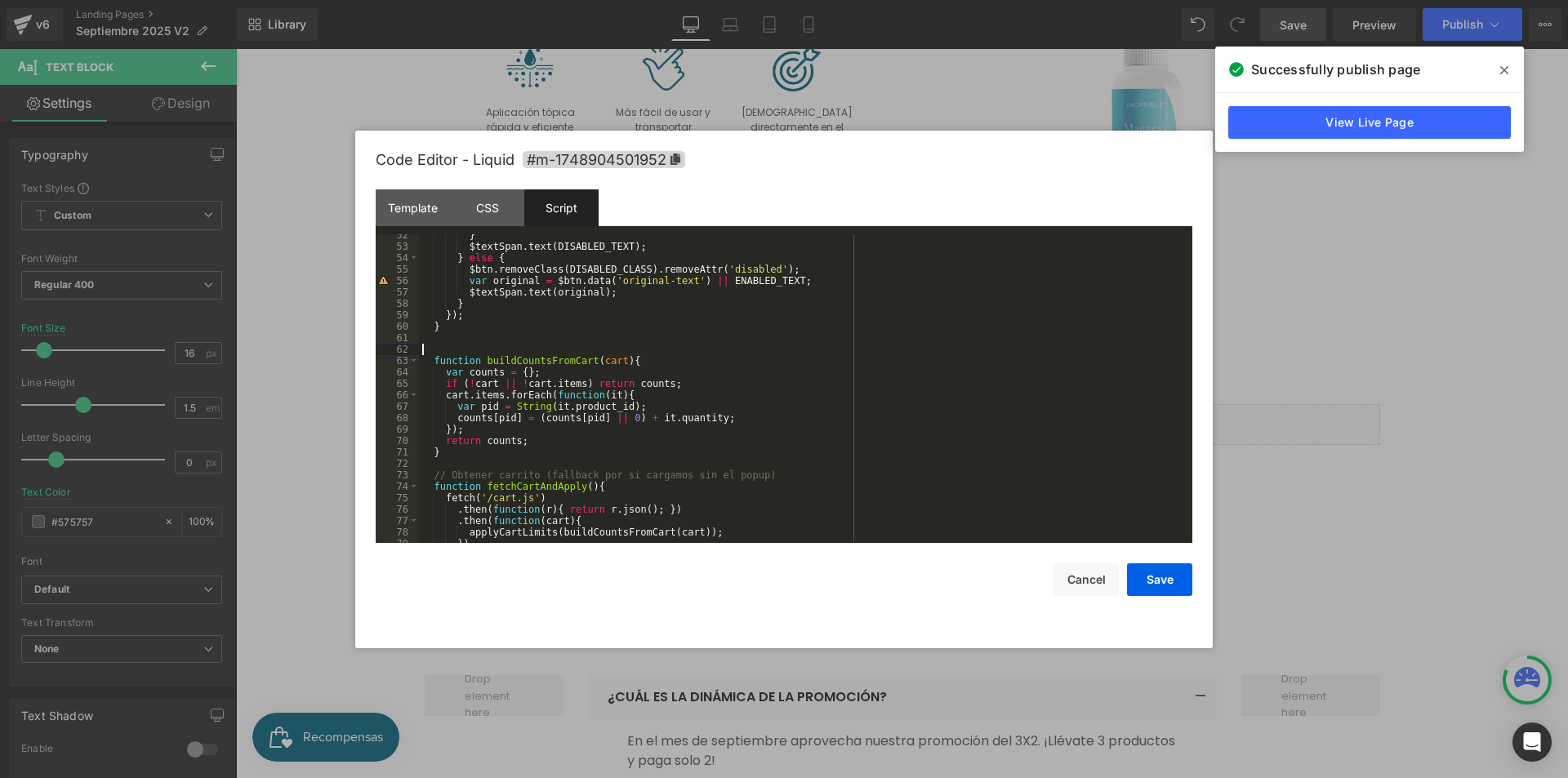
scroll to position [637, 0]
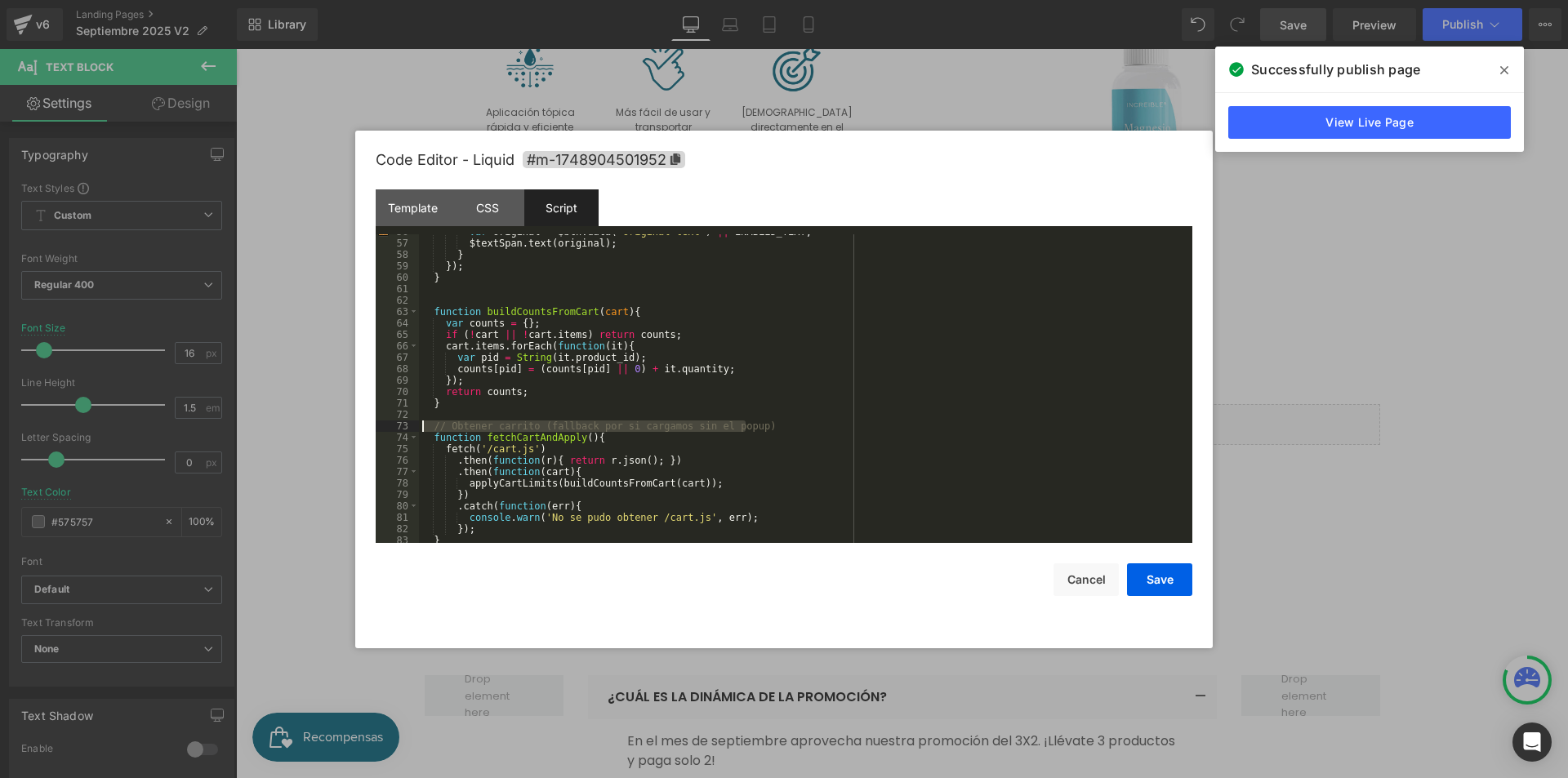
drag, startPoint x: 747, startPoint y: 428, endPoint x: 412, endPoint y: 423, distance: 335.0
click at [412, 423] on pre "56 57 58 59 60 61 62 63 64 65 66 67 68 69 70 71 72 73 74 75 76 77 78 79 80 81 8…" at bounding box center [784, 389] width 816 height 309
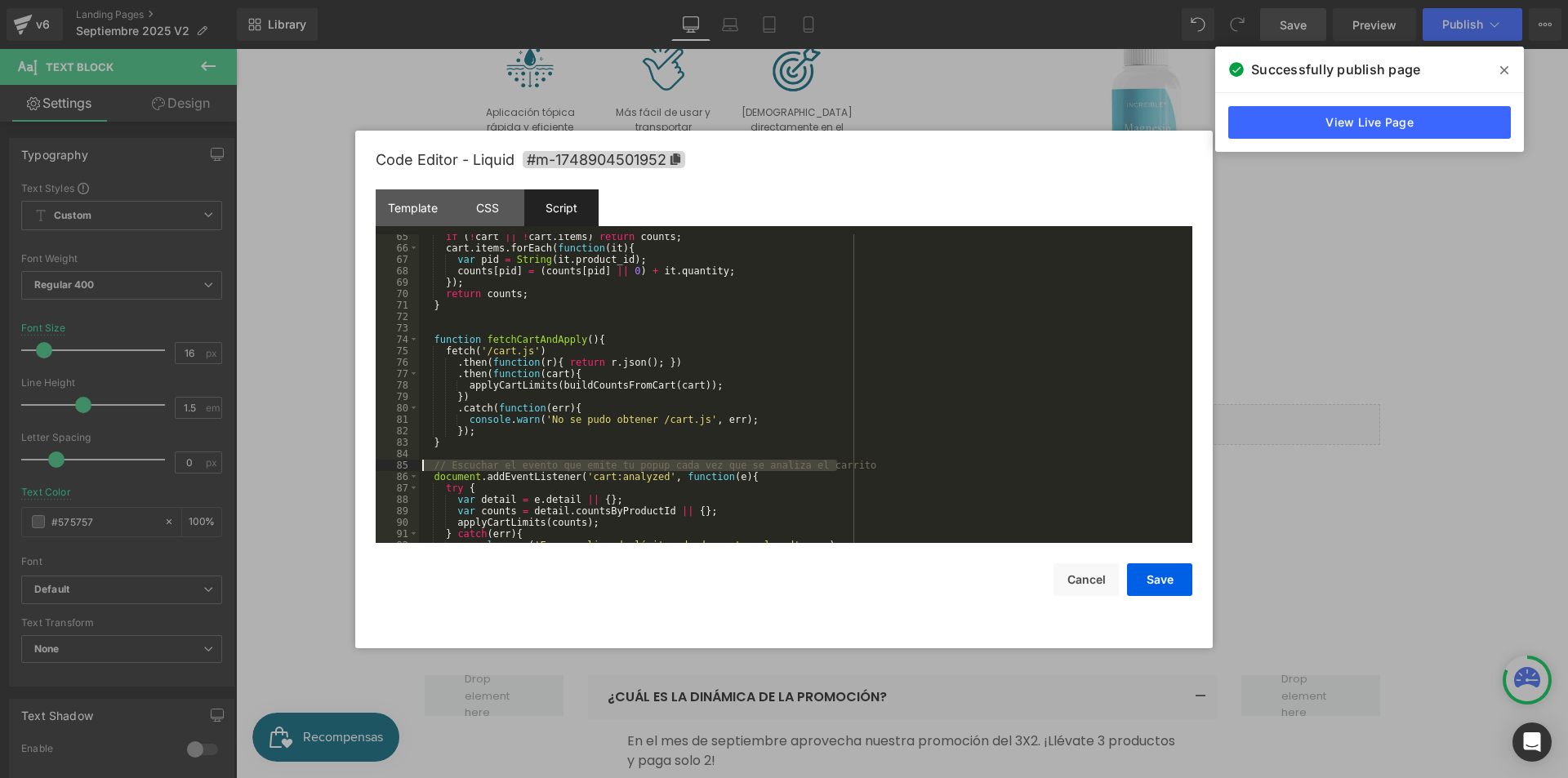
drag, startPoint x: 849, startPoint y: 466, endPoint x: 369, endPoint y: 466, distance: 480.0
click at [369, 466] on div "Code Editor - Liquid #m-1748904501952 Template CSS Script Data 1 2 3 4 5 6 7 8 …" at bounding box center [784, 389] width 857 height 518
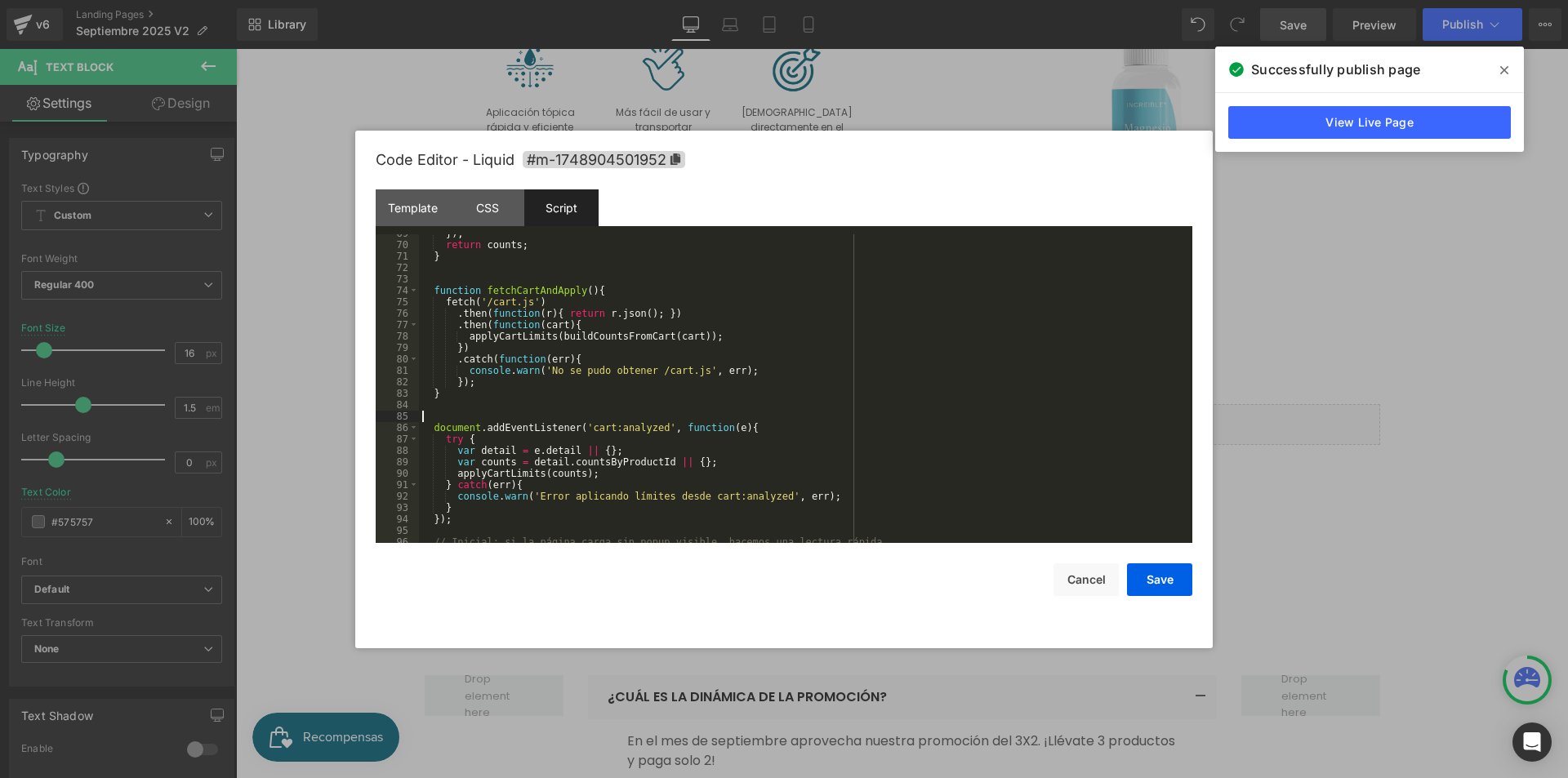
scroll to position [833, 0]
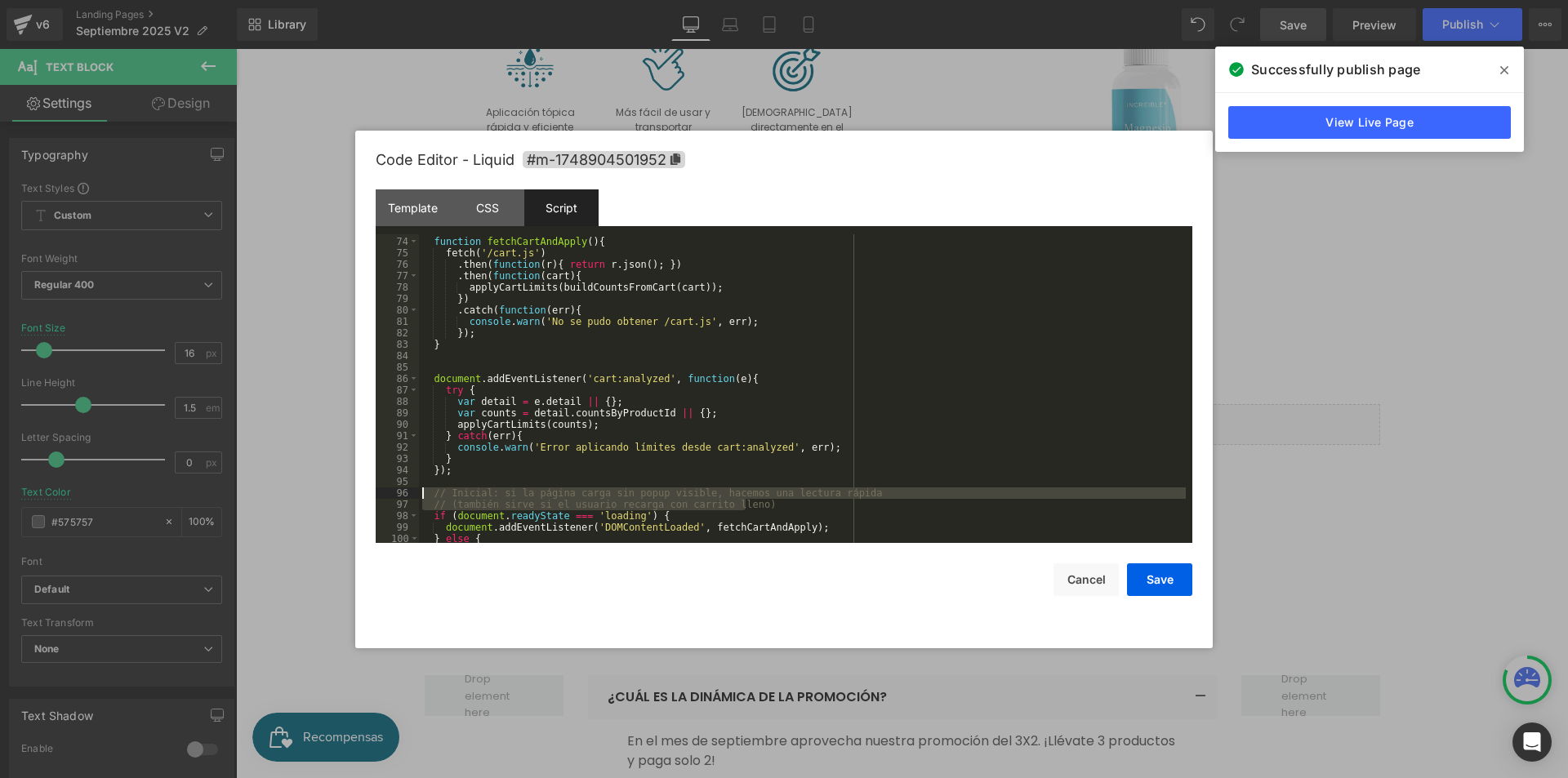
drag, startPoint x: 752, startPoint y: 503, endPoint x: 362, endPoint y: 494, distance: 390.1
click at [362, 494] on div "Code Editor - Liquid #m-1748904501952 Template CSS Script Data 1 2 3 4 5 6 7 8 …" at bounding box center [784, 389] width 857 height 518
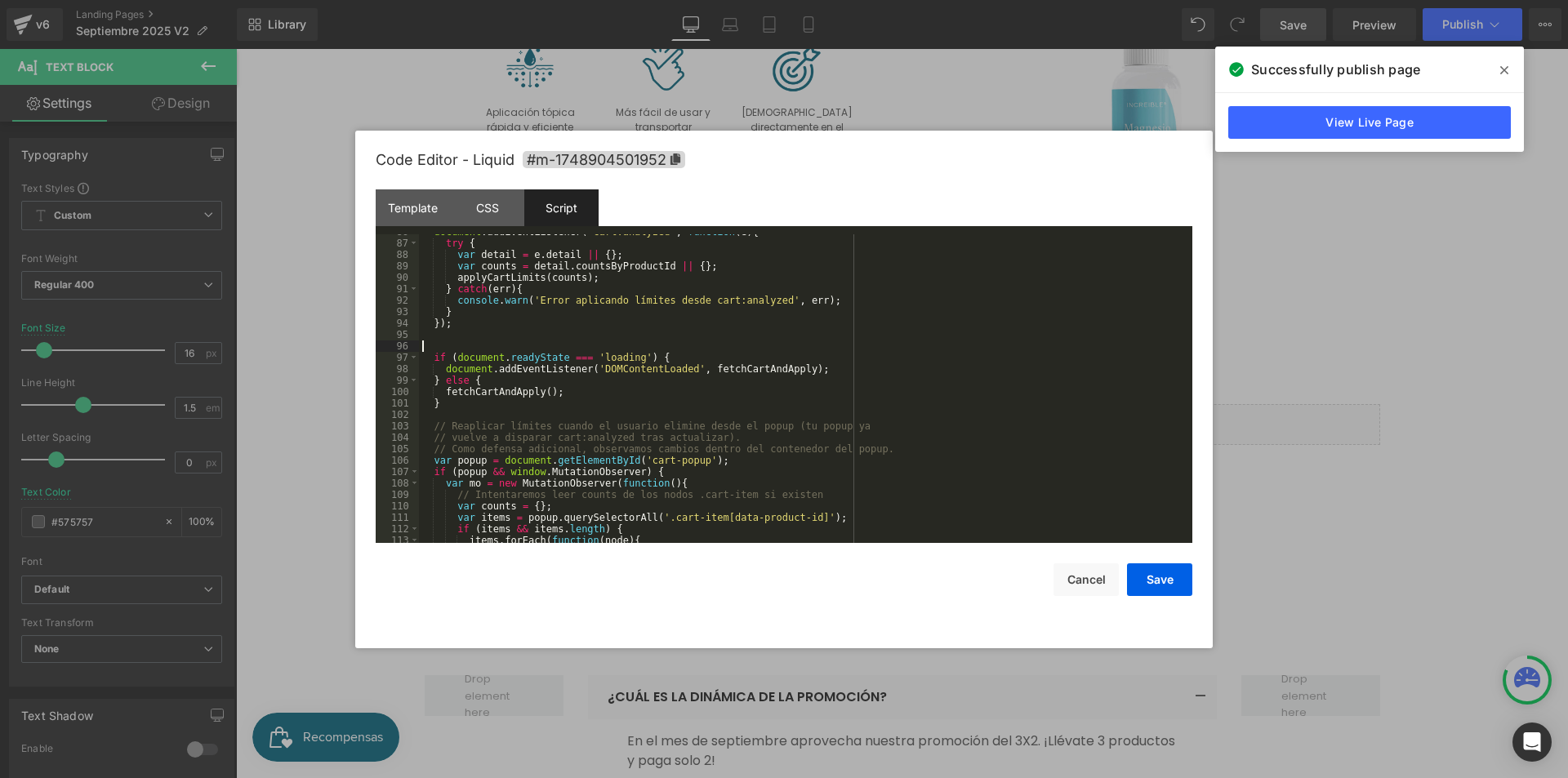
scroll to position [1028, 0]
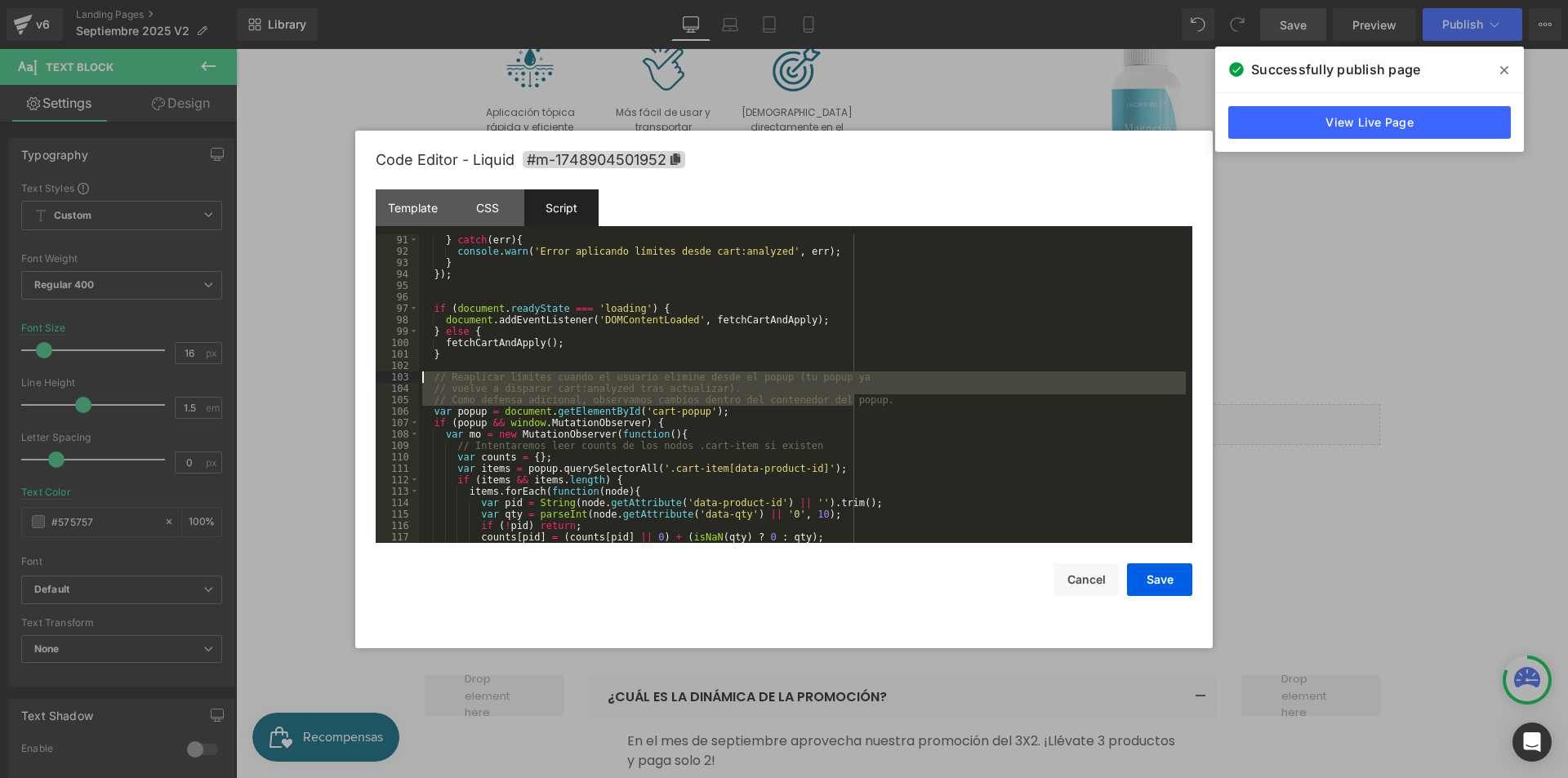
drag, startPoint x: 862, startPoint y: 395, endPoint x: 294, endPoint y: 377, distance: 568.3
click at [294, 377] on body "(P) Quantity You are previewing how the will restyle your page. You can not edi…" at bounding box center [784, 389] width 1568 height 778
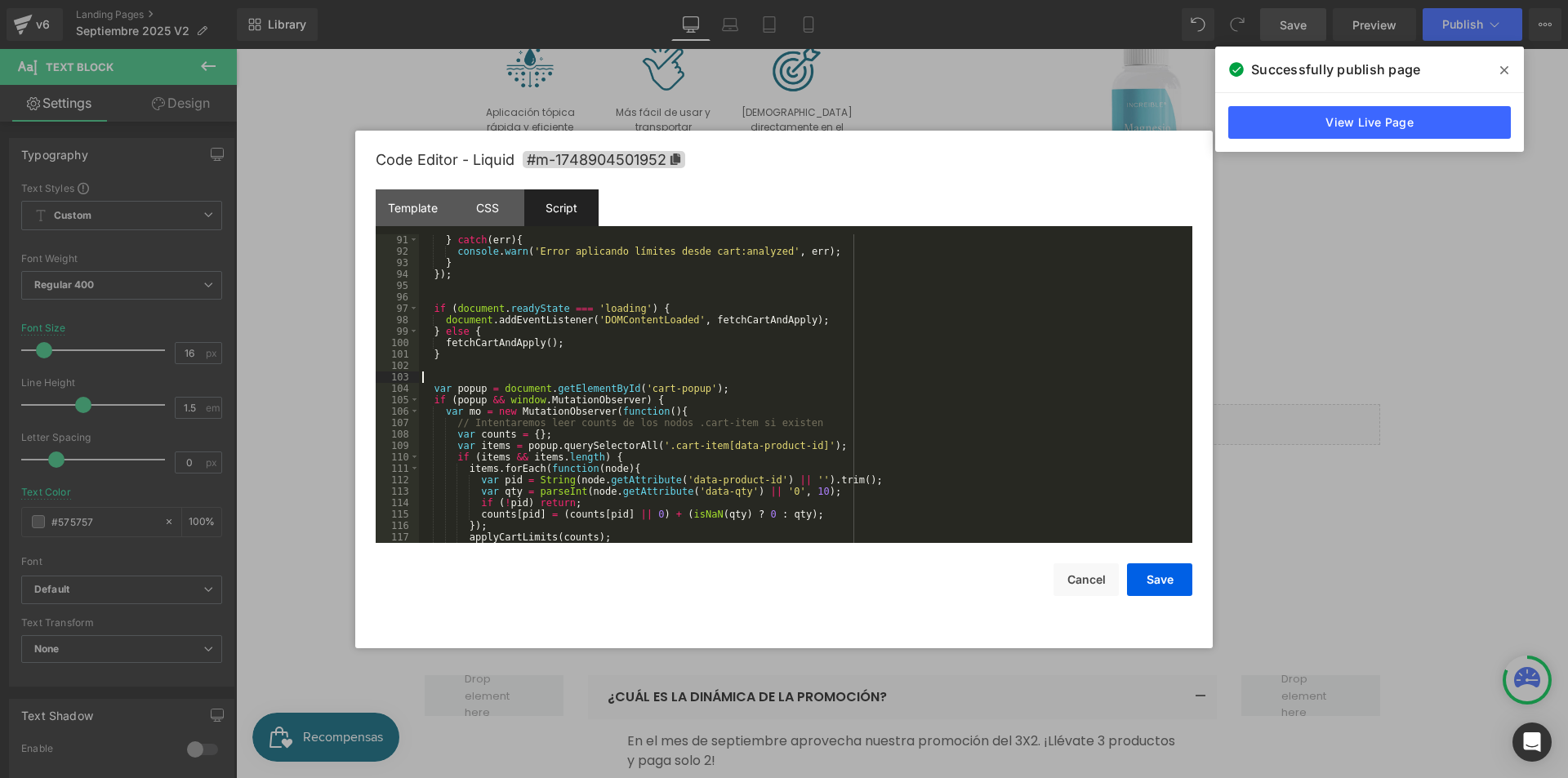
scroll to position [1077, 0]
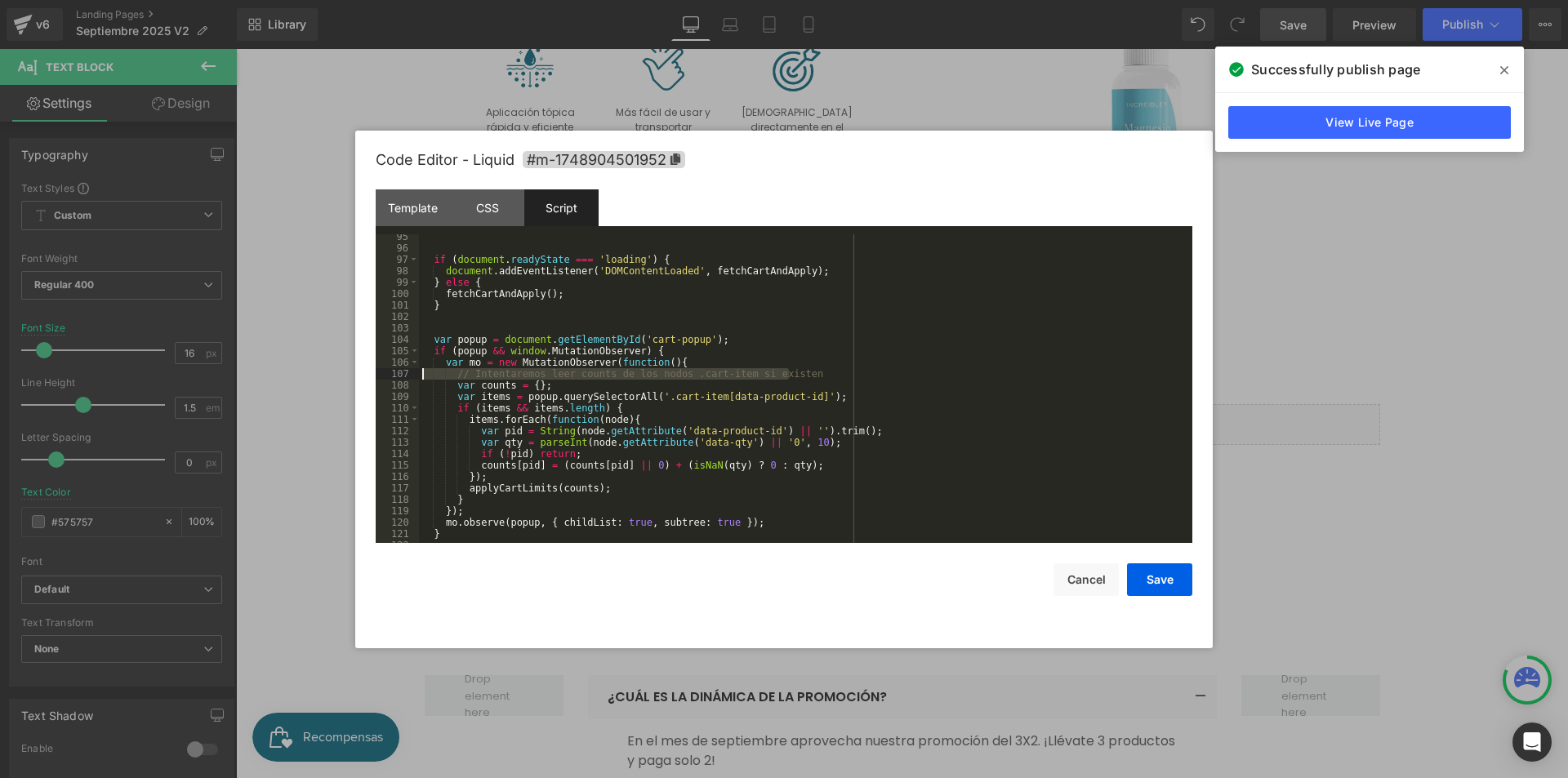
drag, startPoint x: 839, startPoint y: 373, endPoint x: 264, endPoint y: 370, distance: 575.0
click at [264, 370] on body "(P) Quantity You are previewing how the will restyle your page. You can not edi…" at bounding box center [784, 389] width 1568 height 778
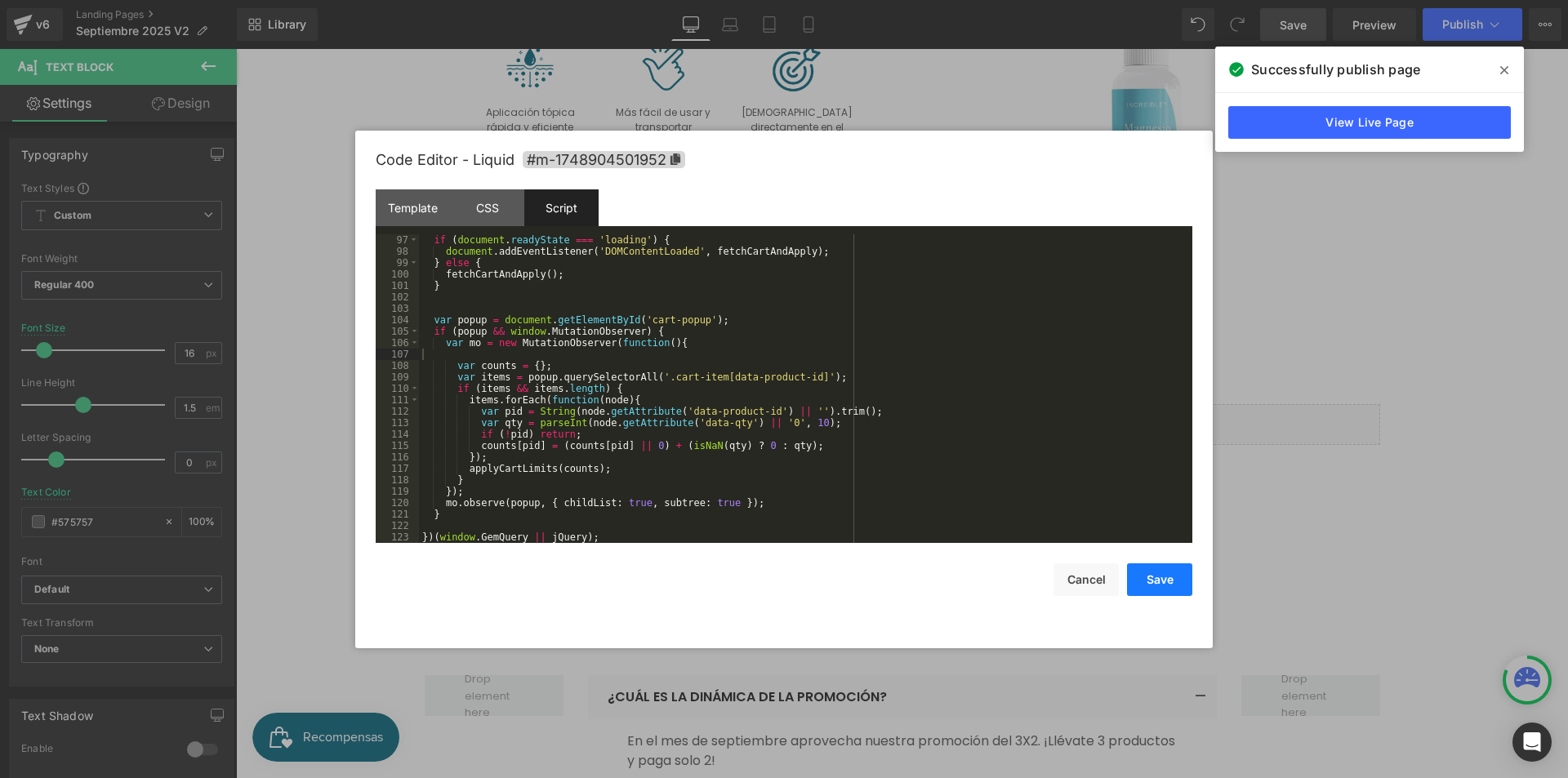
click at [1145, 577] on button "Save" at bounding box center [1159, 580] width 65 height 33
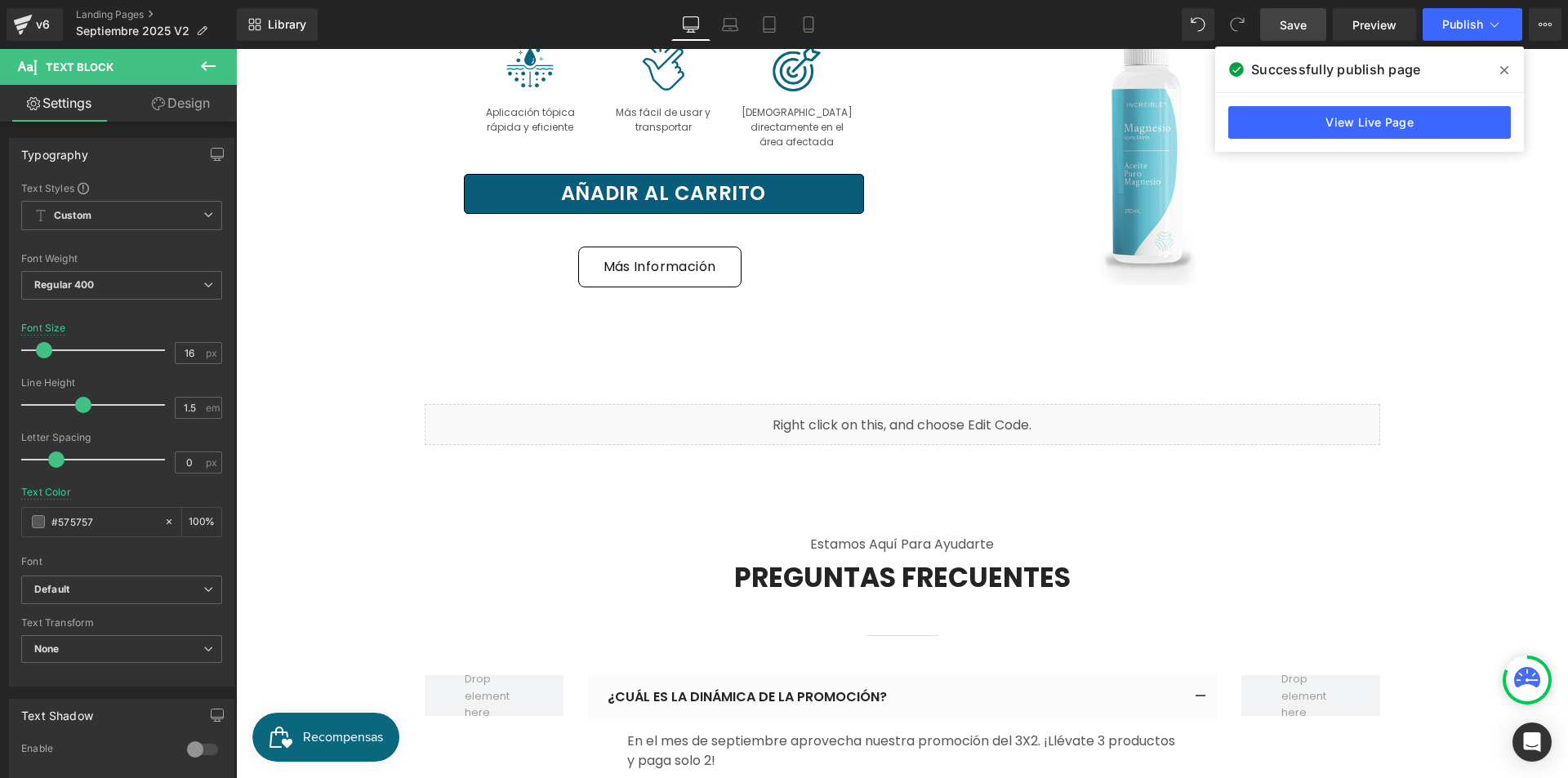
drag, startPoint x: 1507, startPoint y: 71, endPoint x: 1267, endPoint y: 22, distance: 245.0
click at [1507, 71] on icon at bounding box center [1504, 70] width 8 height 13
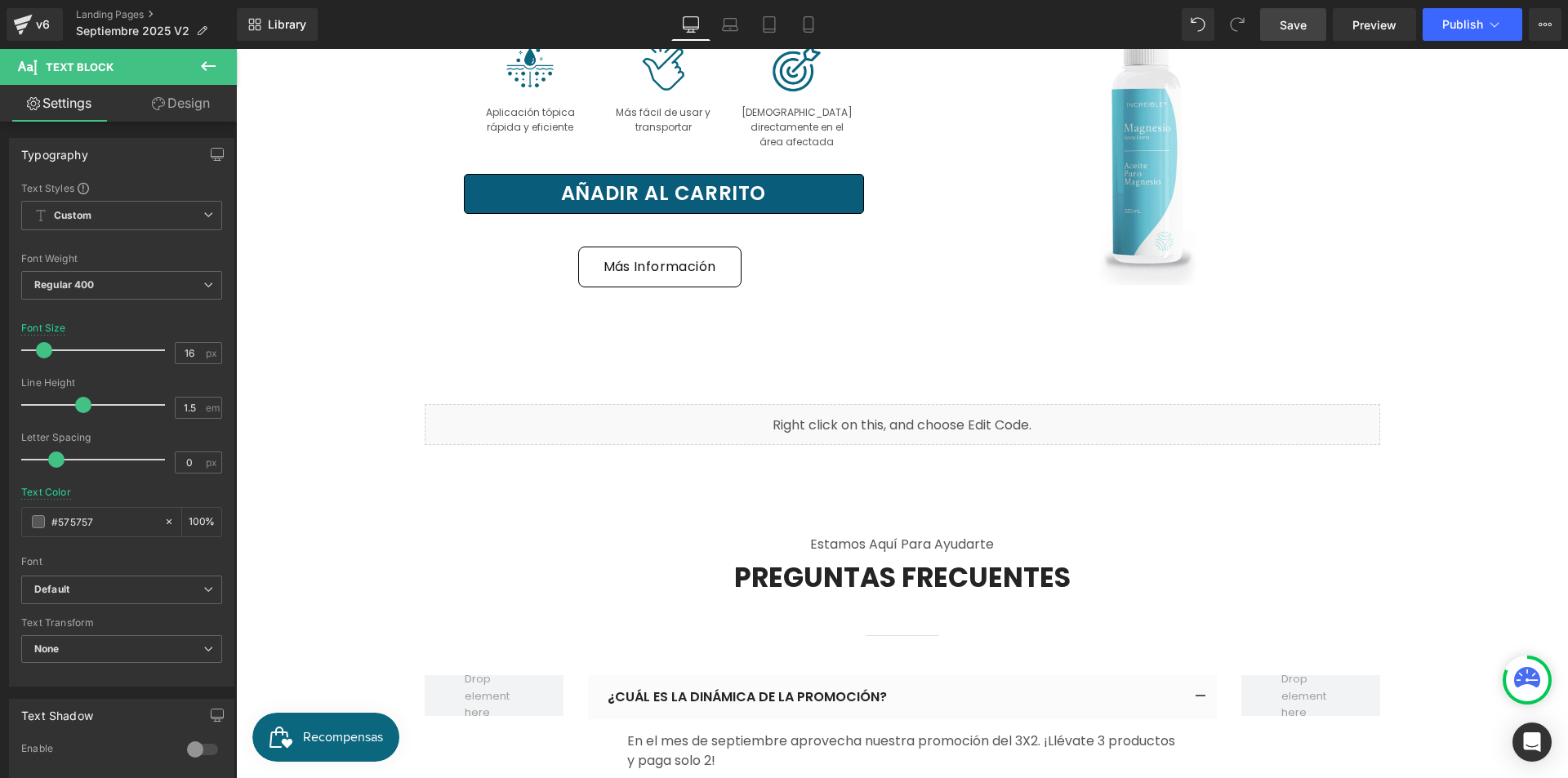
click at [1282, 29] on span "Save" at bounding box center [1293, 25] width 27 height 17
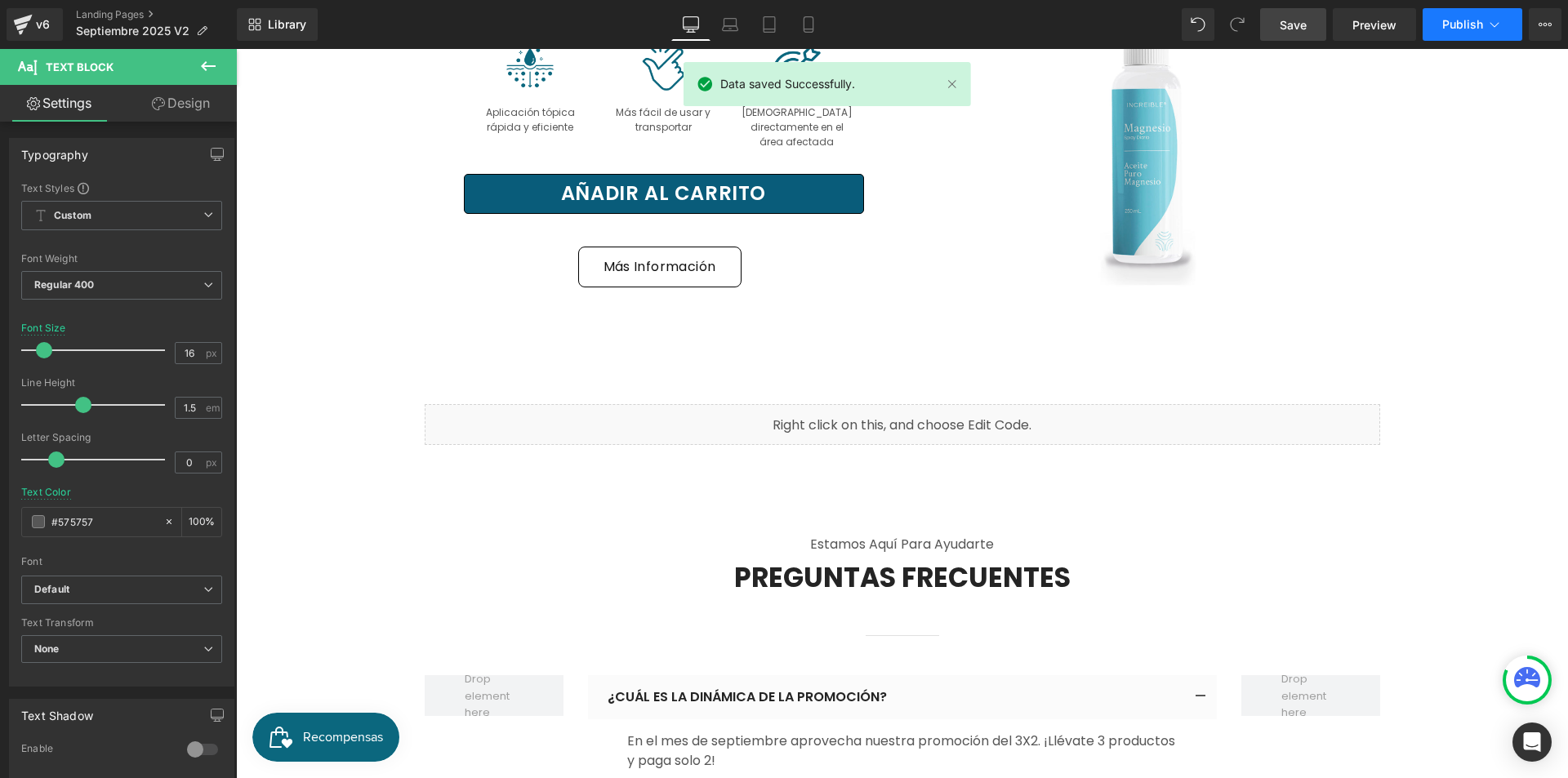
click at [1465, 29] on span "Publish" at bounding box center [1462, 24] width 41 height 13
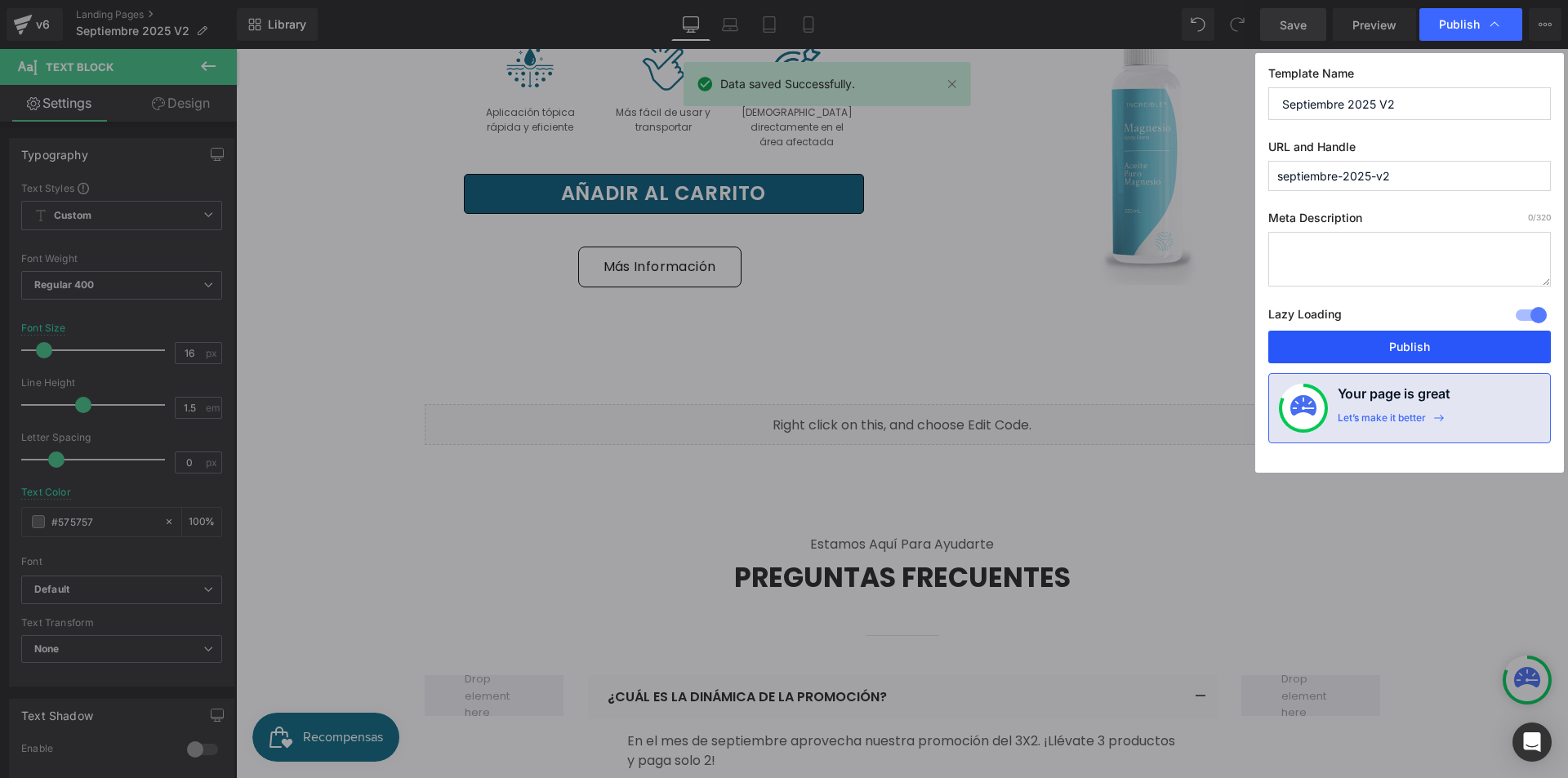
click at [1421, 346] on button "Publish" at bounding box center [1410, 347] width 282 height 33
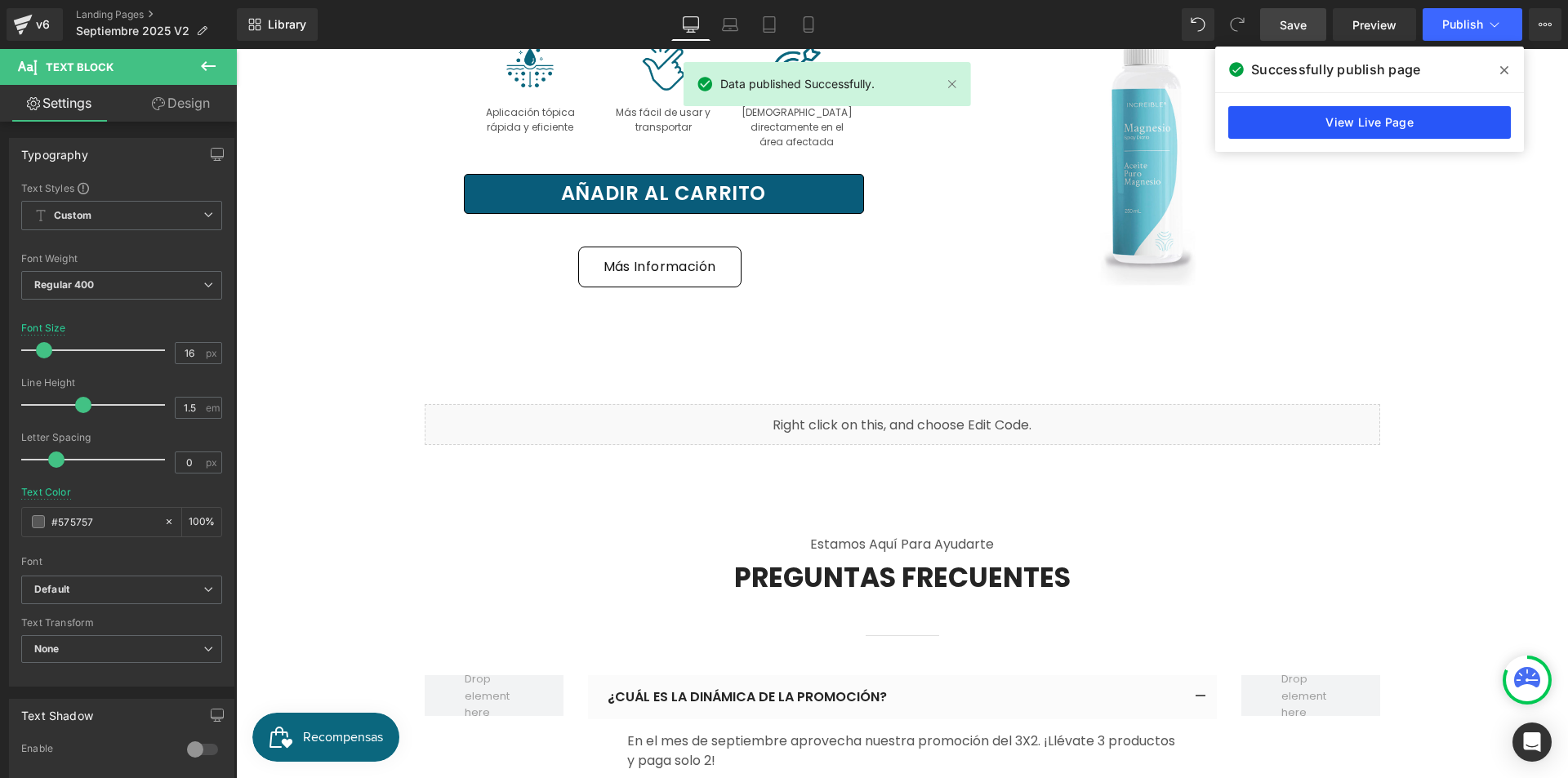
click at [1427, 126] on link "View Live Page" at bounding box center [1370, 123] width 282 height 33
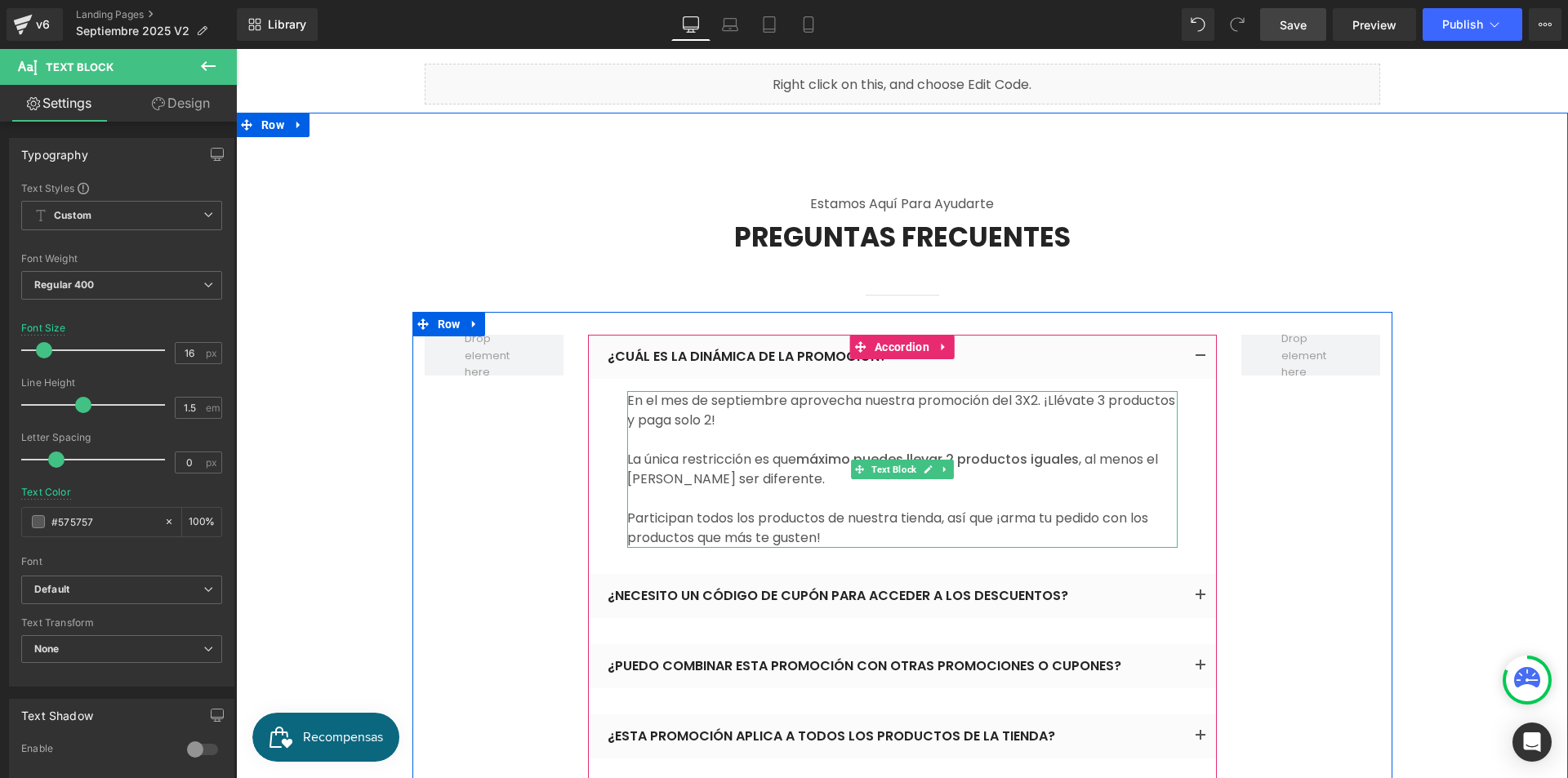
scroll to position [8433, 0]
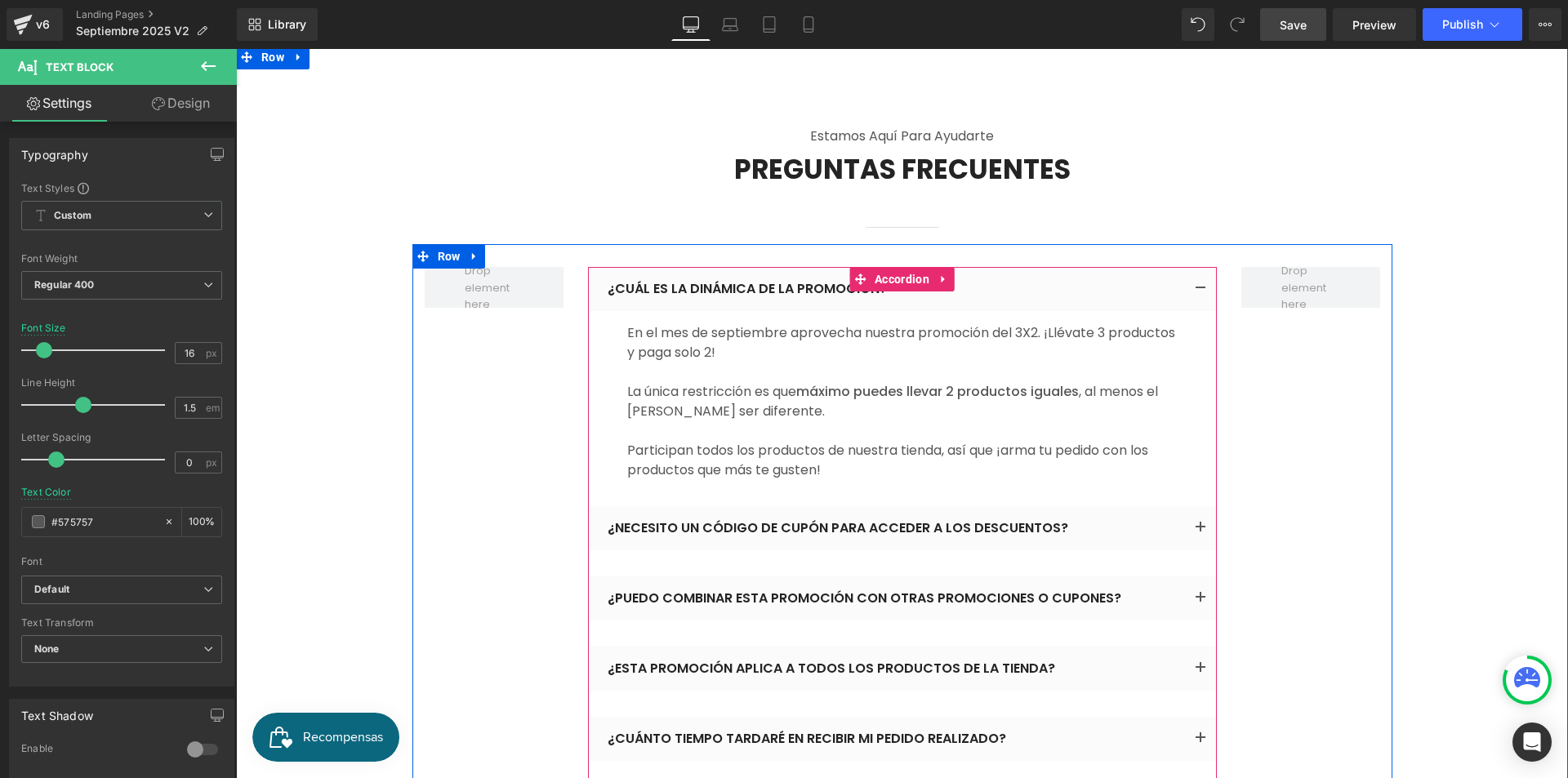
click at [1196, 646] on button "button" at bounding box center [1201, 668] width 33 height 44
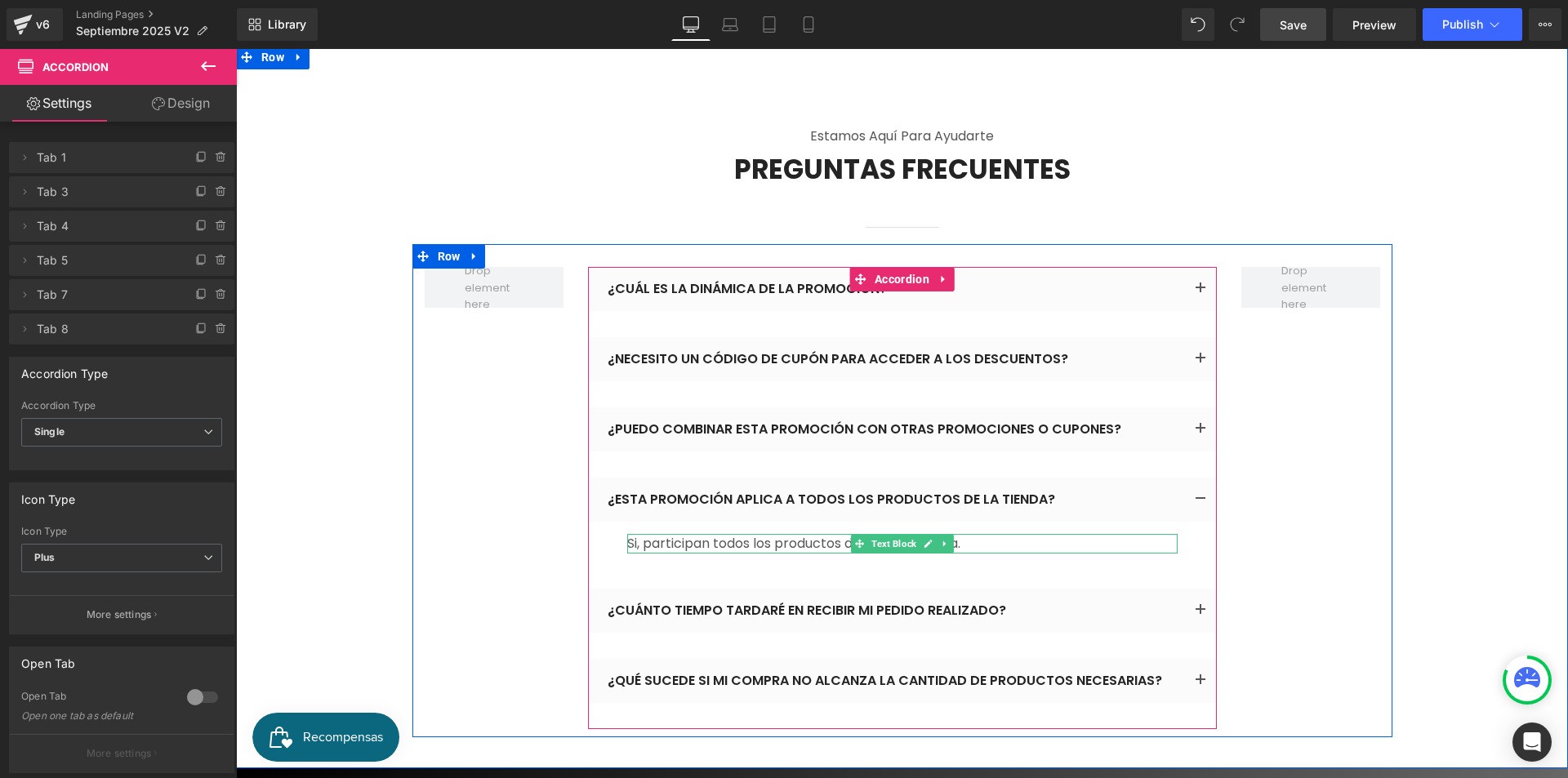
click at [958, 534] on p "Si, participan todos los productos de nuestra tienda." at bounding box center [902, 543] width 551 height 20
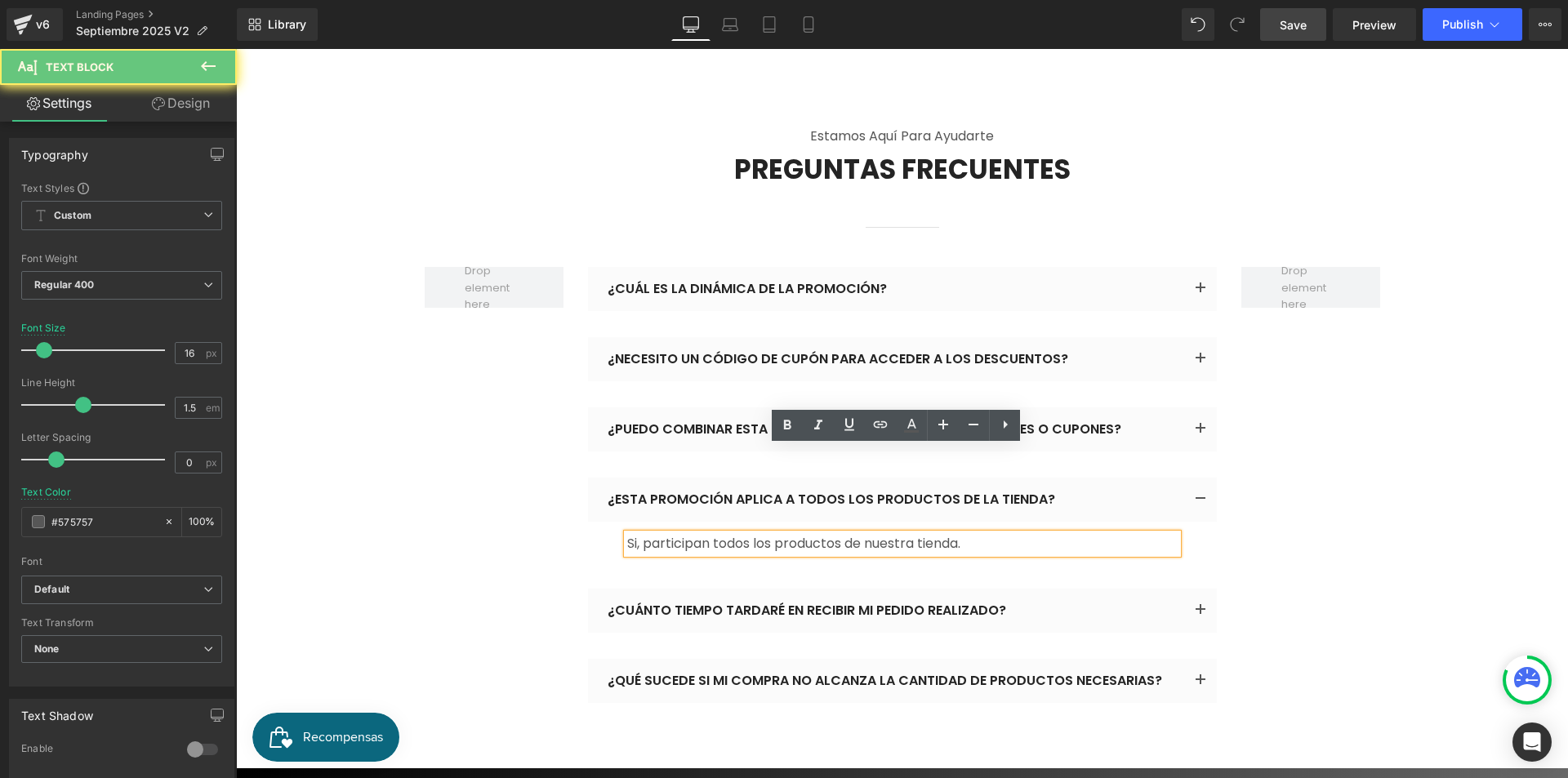
click at [970, 534] on p "Si, participan todos los productos de nuestra tienda." at bounding box center [902, 543] width 551 height 20
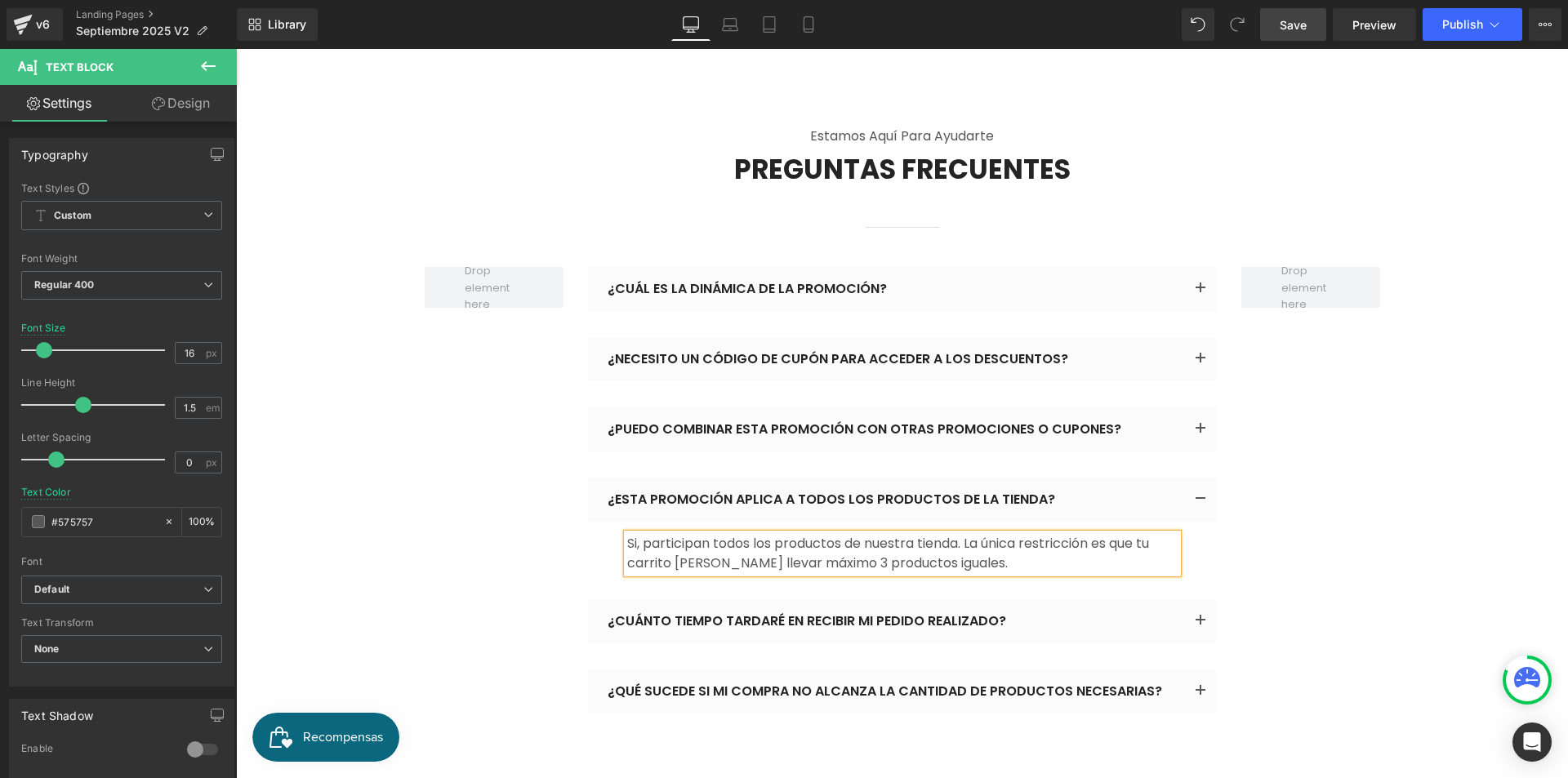
click at [819, 534] on p "Si, participan todos los productos de nuestra tienda. La única restricción es q…" at bounding box center [902, 553] width 551 height 39
drag, startPoint x: 758, startPoint y: 474, endPoint x: 941, endPoint y: 474, distance: 183.0
click at [941, 534] on p "Si, participan todos los productos de nuestra tienda. La única restricción es q…" at bounding box center [902, 553] width 551 height 39
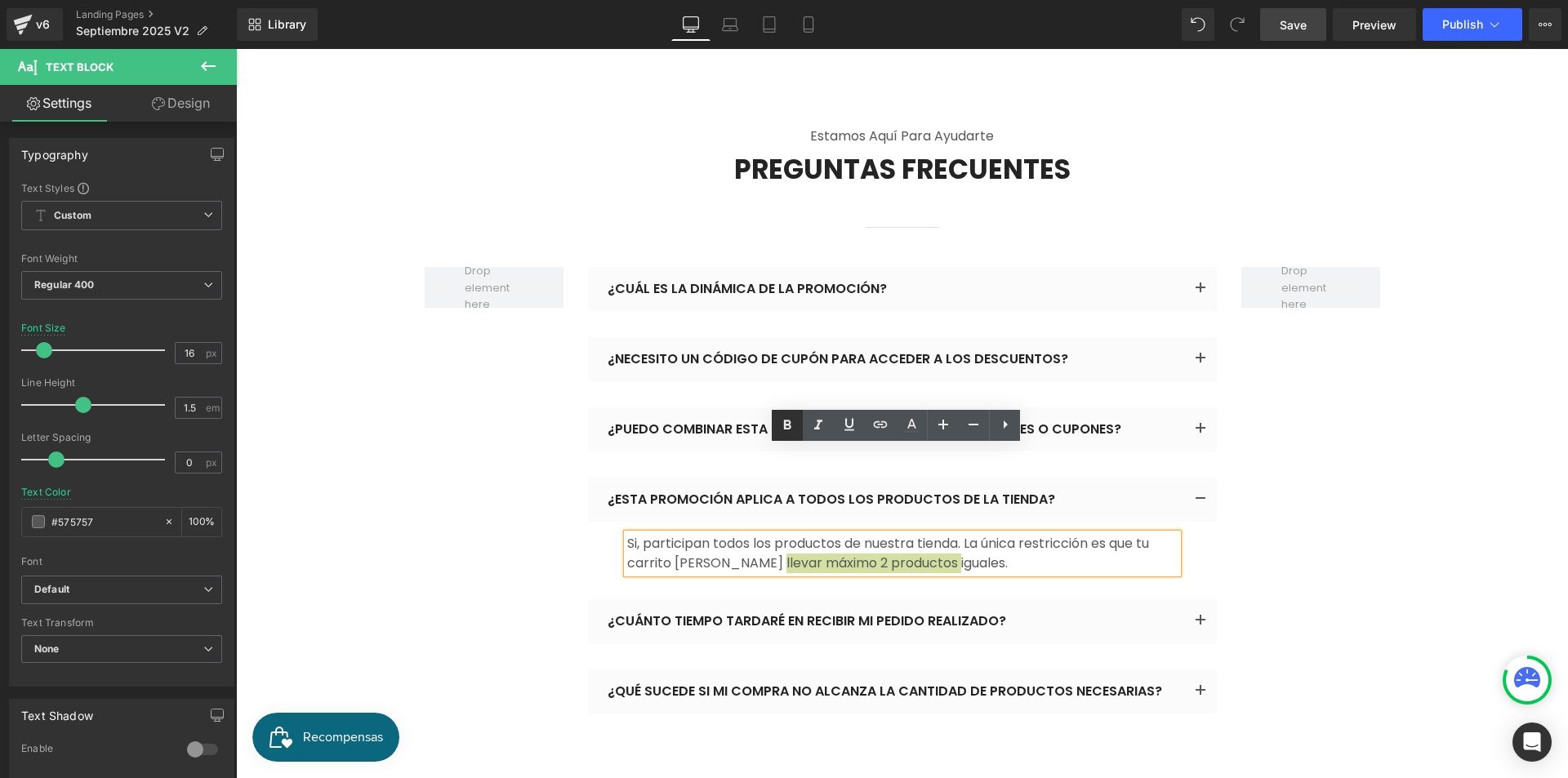
click at [799, 421] on link at bounding box center [787, 425] width 31 height 31
click at [963, 534] on p "Si, participan todos los productos de nuestra tienda. La única restricción es q…" at bounding box center [902, 553] width 551 height 39
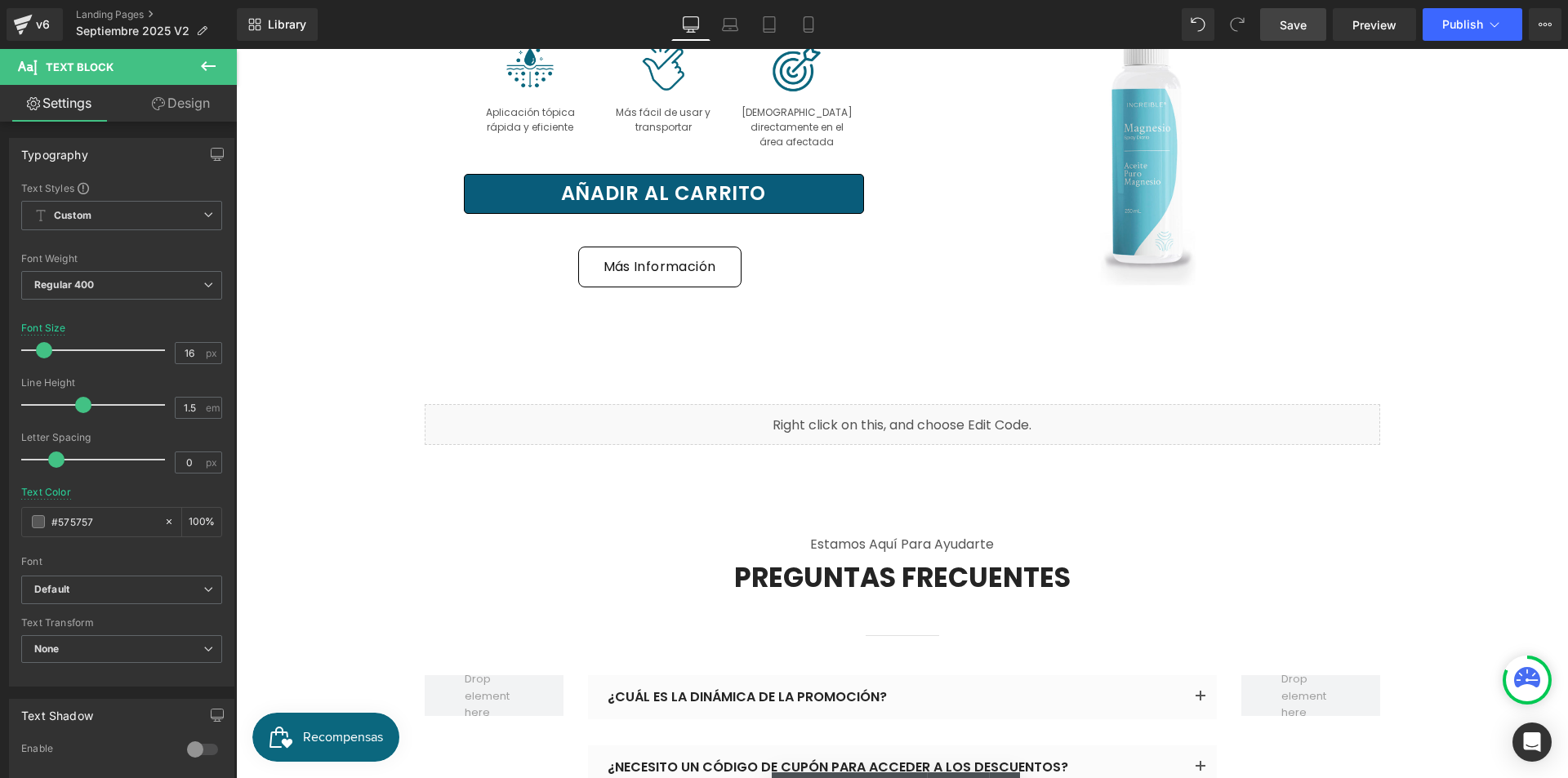
scroll to position [7699, 0]
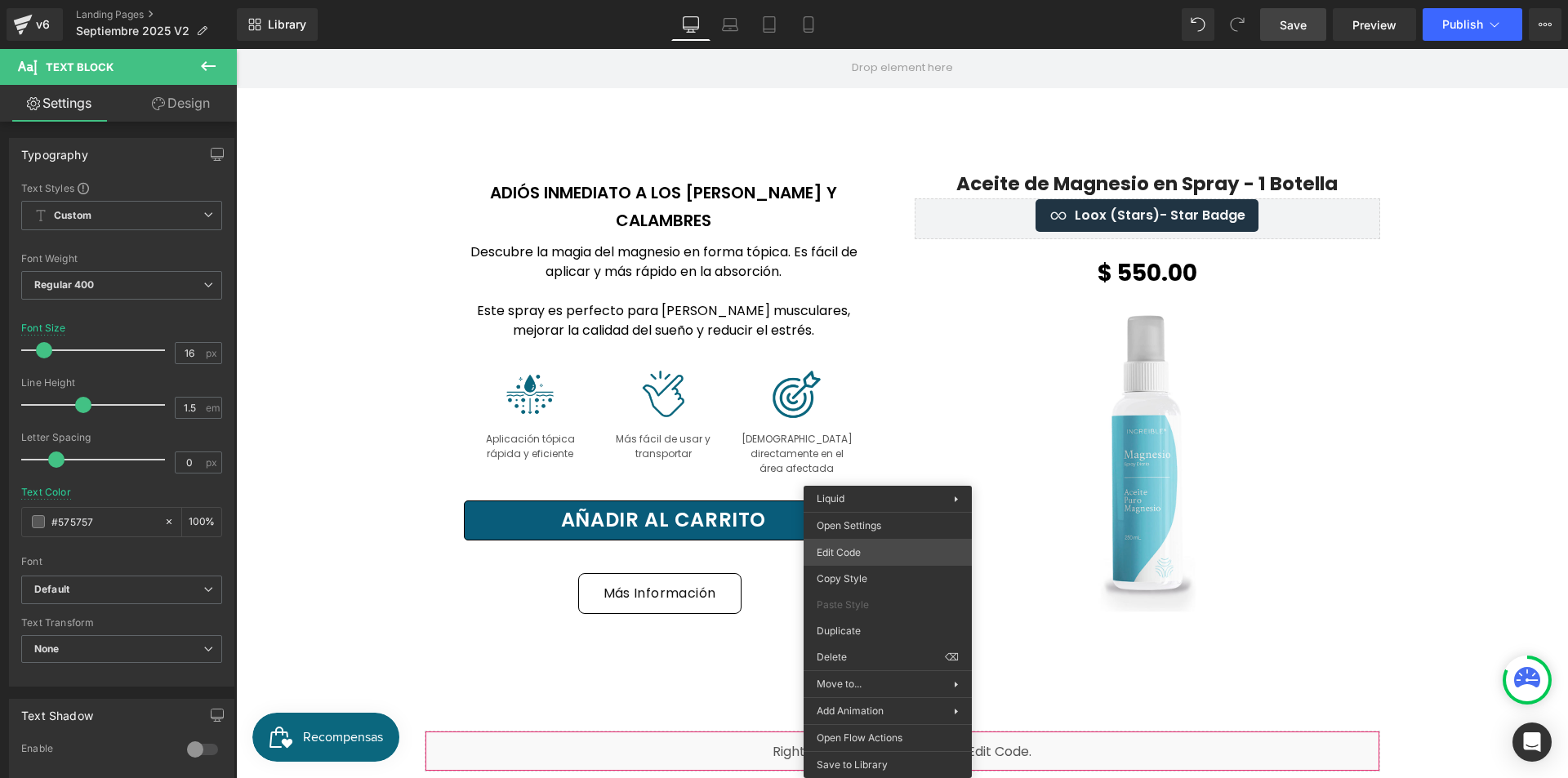
click at [855, 0] on div "(P) Quantity You are previewing how the will restyle your page. You can not edi…" at bounding box center [784, 0] width 1568 height 0
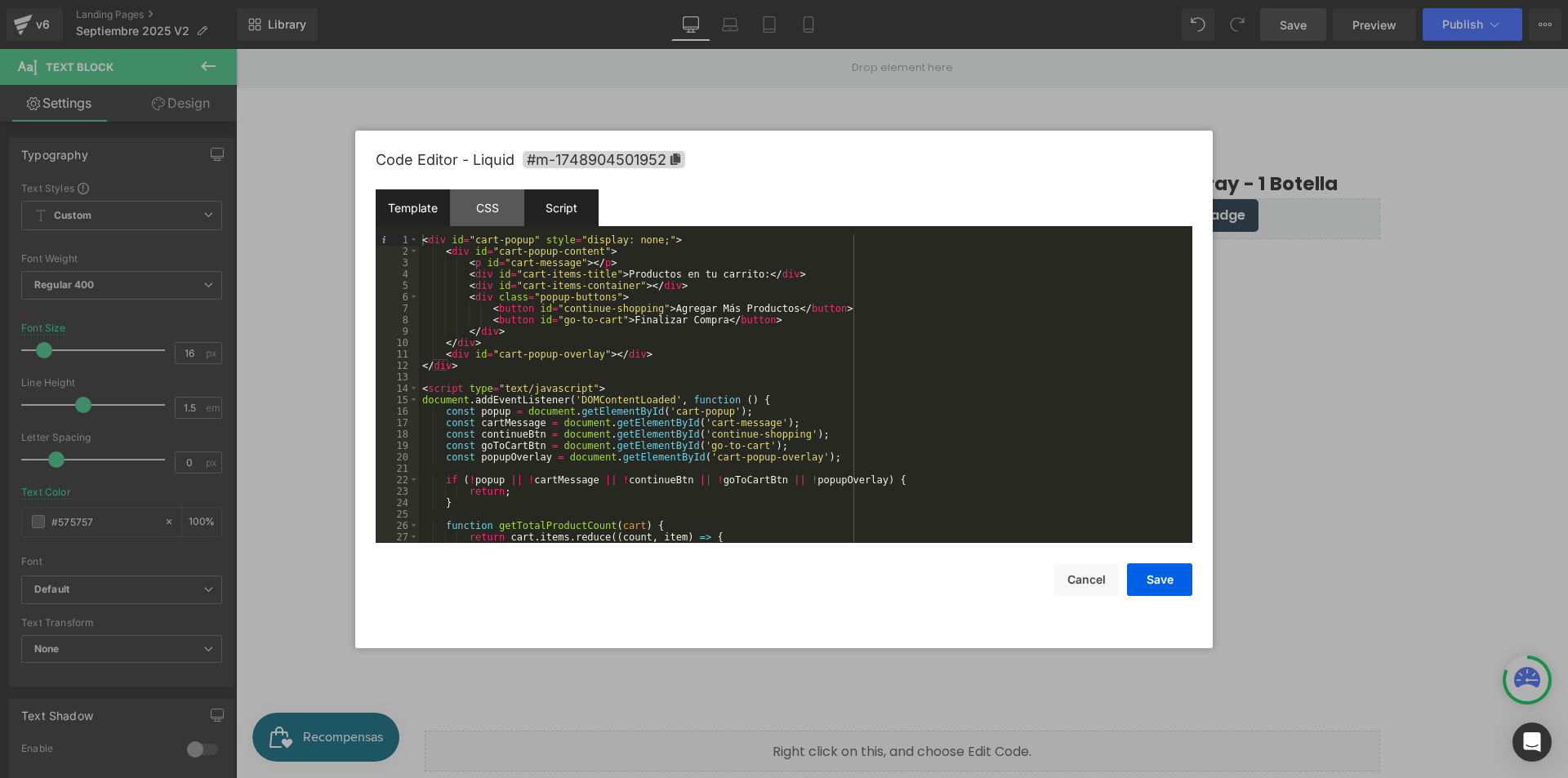
click at [573, 193] on div "Script" at bounding box center [562, 208] width 74 height 36
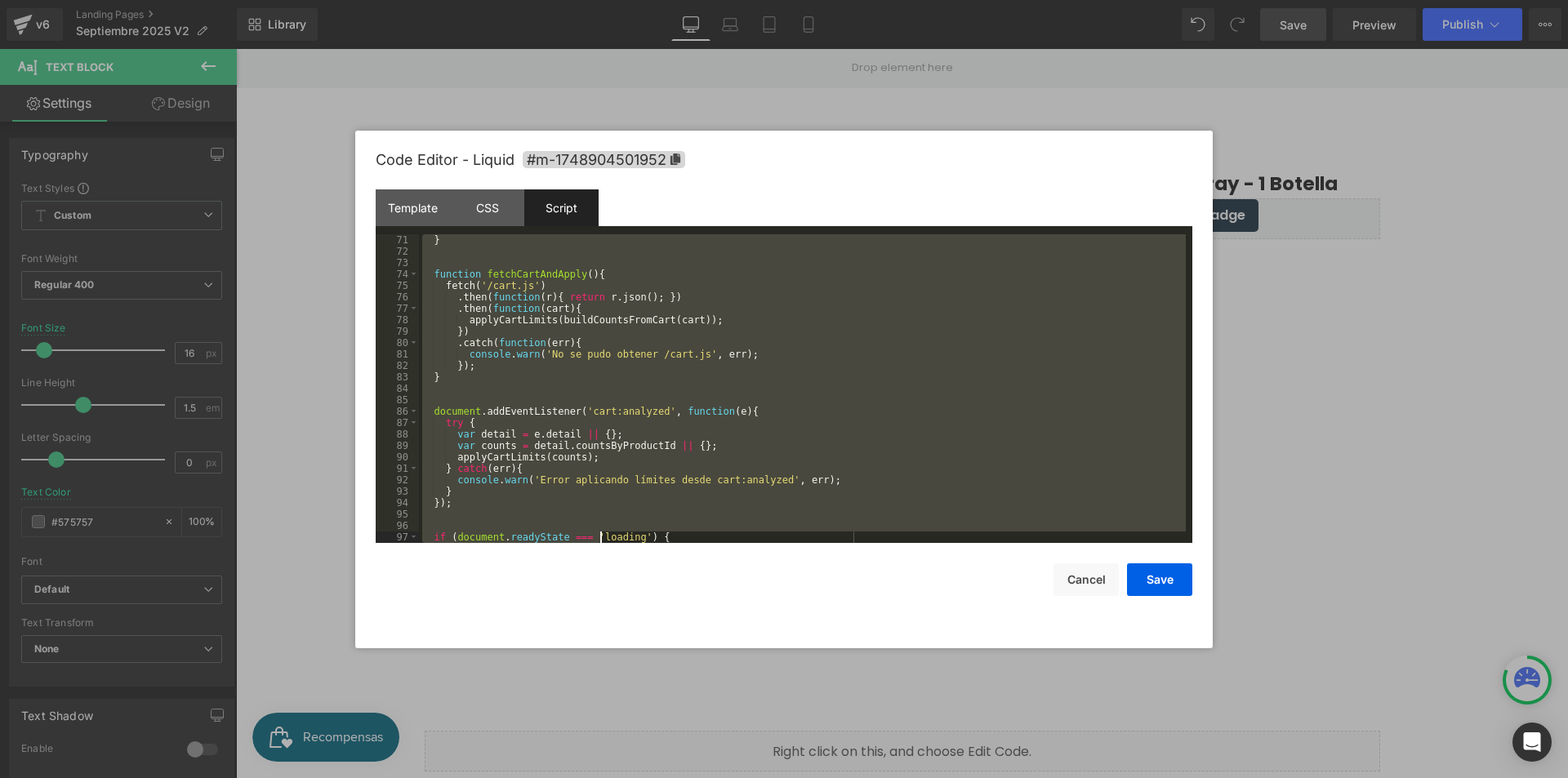
scroll to position [1097, 0]
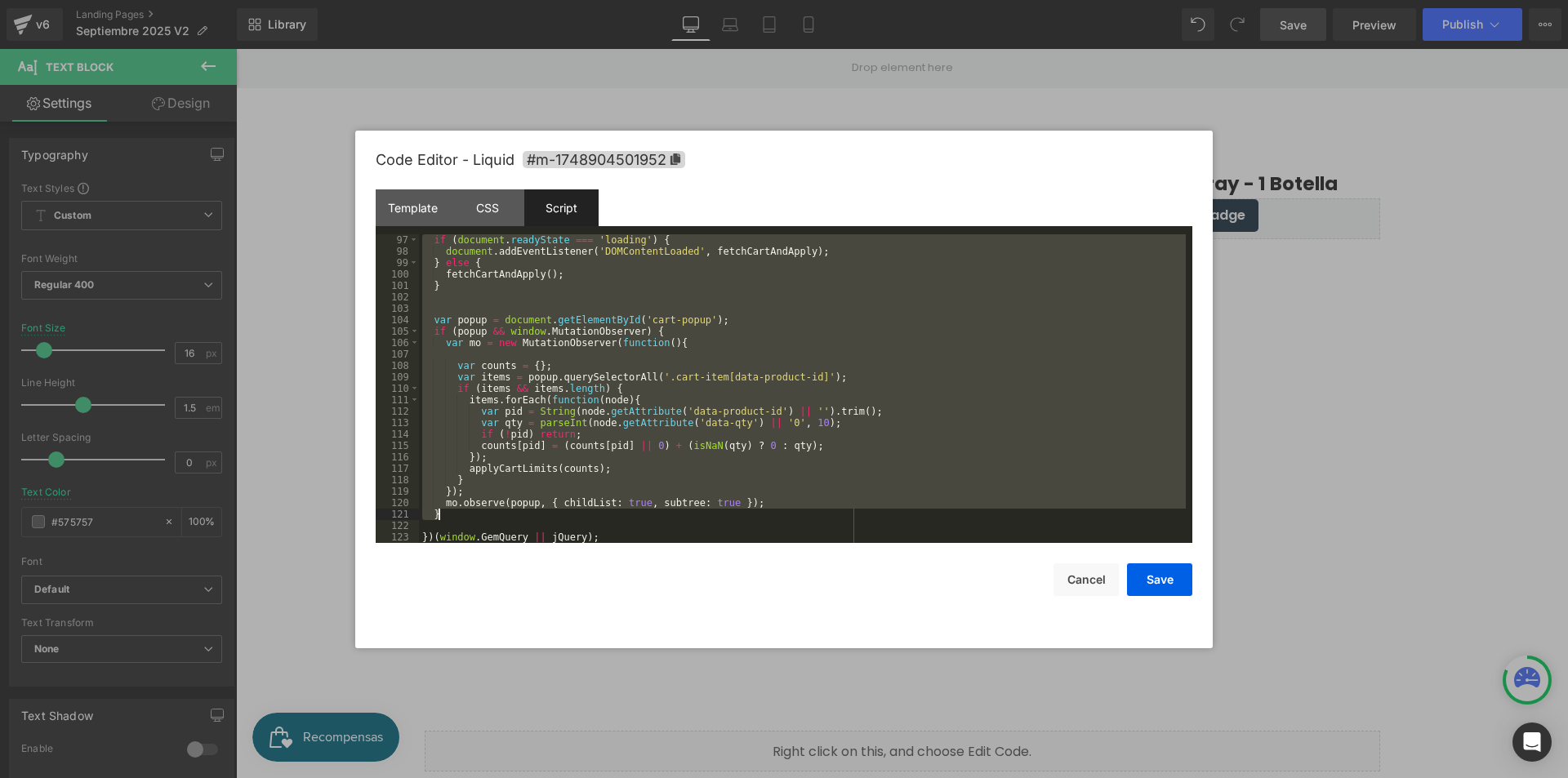
drag, startPoint x: 433, startPoint y: 256, endPoint x: 707, endPoint y: 517, distance: 378.4
click at [707, 517] on div "if ( document . readyState === 'loading' ) { document . addEventListener ( 'DOM…" at bounding box center [803, 400] width 767 height 331
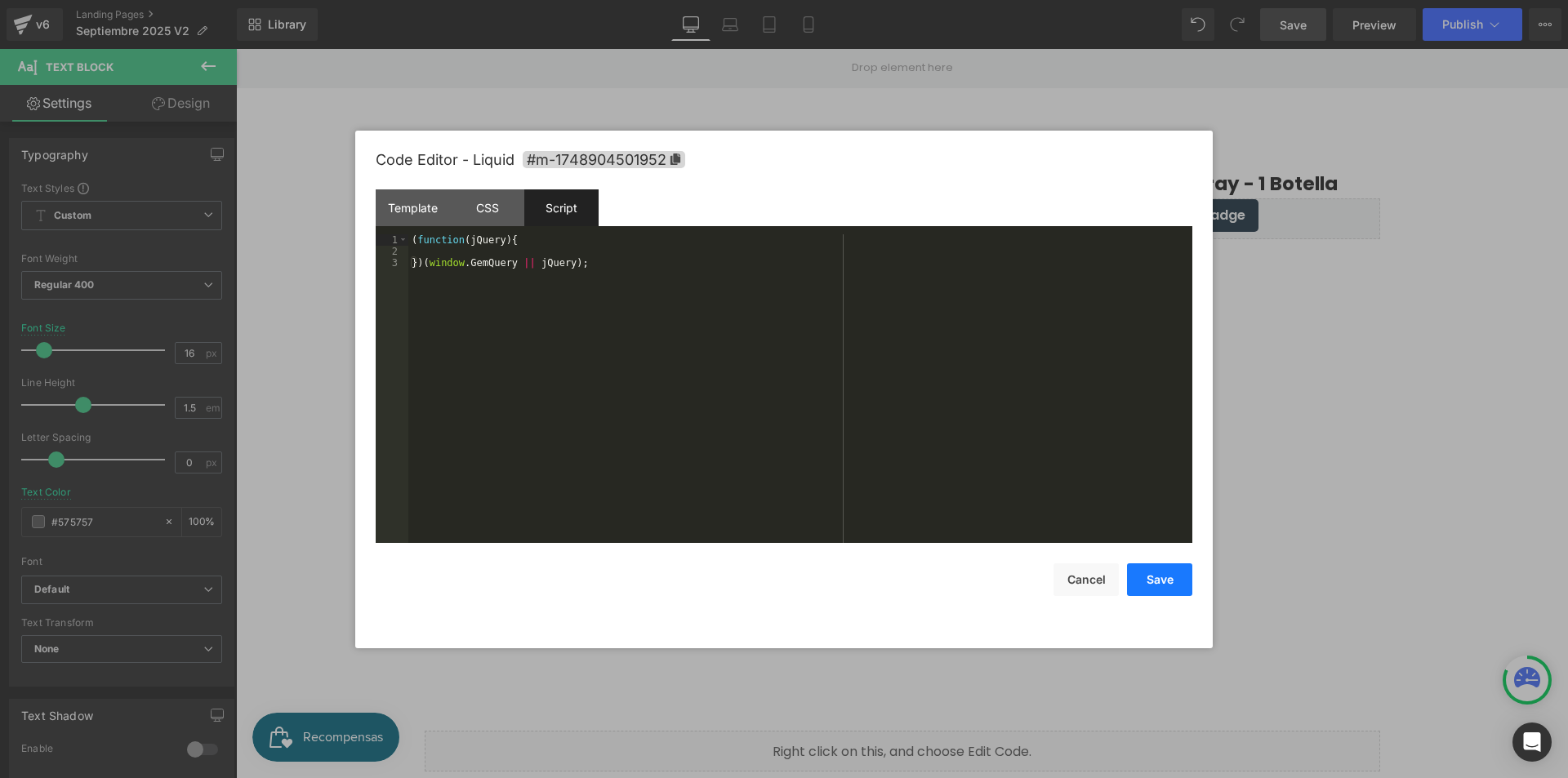
click at [1159, 580] on button "Save" at bounding box center [1159, 580] width 65 height 33
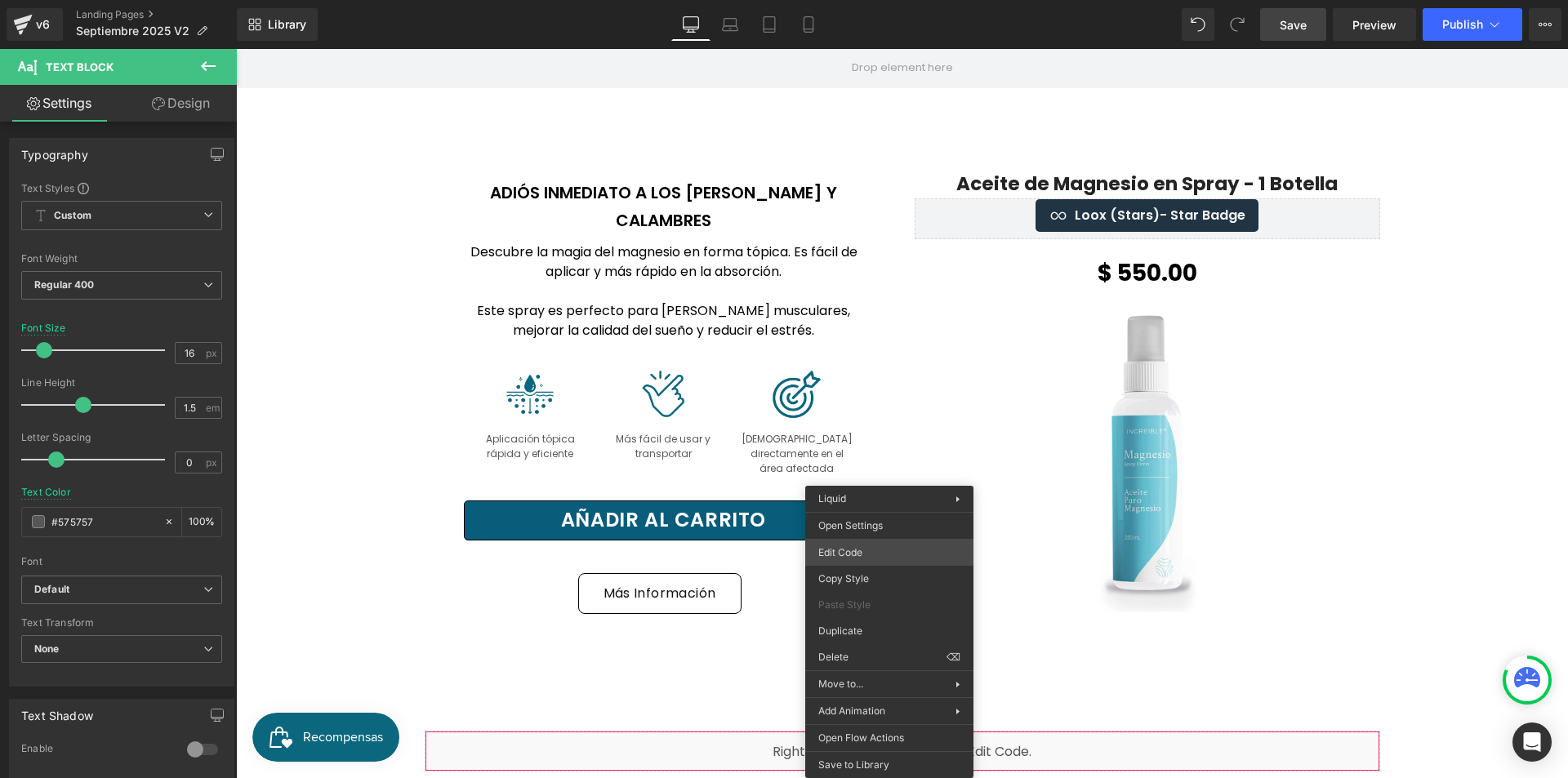
click at [892, 0] on div "(P) Quantity You are previewing how the will restyle your page. You can not edi…" at bounding box center [784, 0] width 1568 height 0
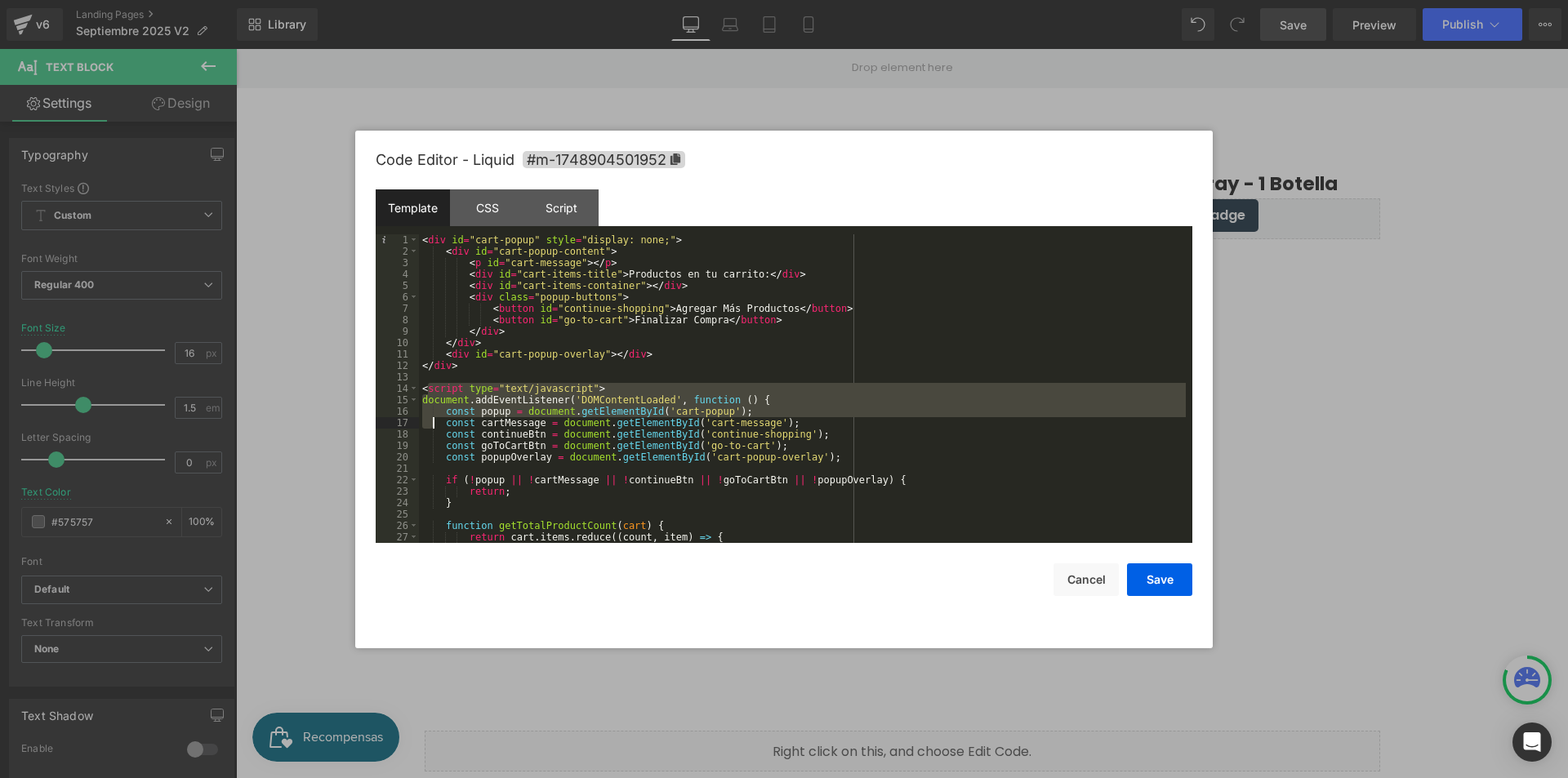
drag, startPoint x: 425, startPoint y: 388, endPoint x: 432, endPoint y: 418, distance: 30.8
click at [432, 418] on div "< div id = "cart-popup" style = "display: none;" > < div id = "cart-popup-conte…" at bounding box center [803, 400] width 767 height 331
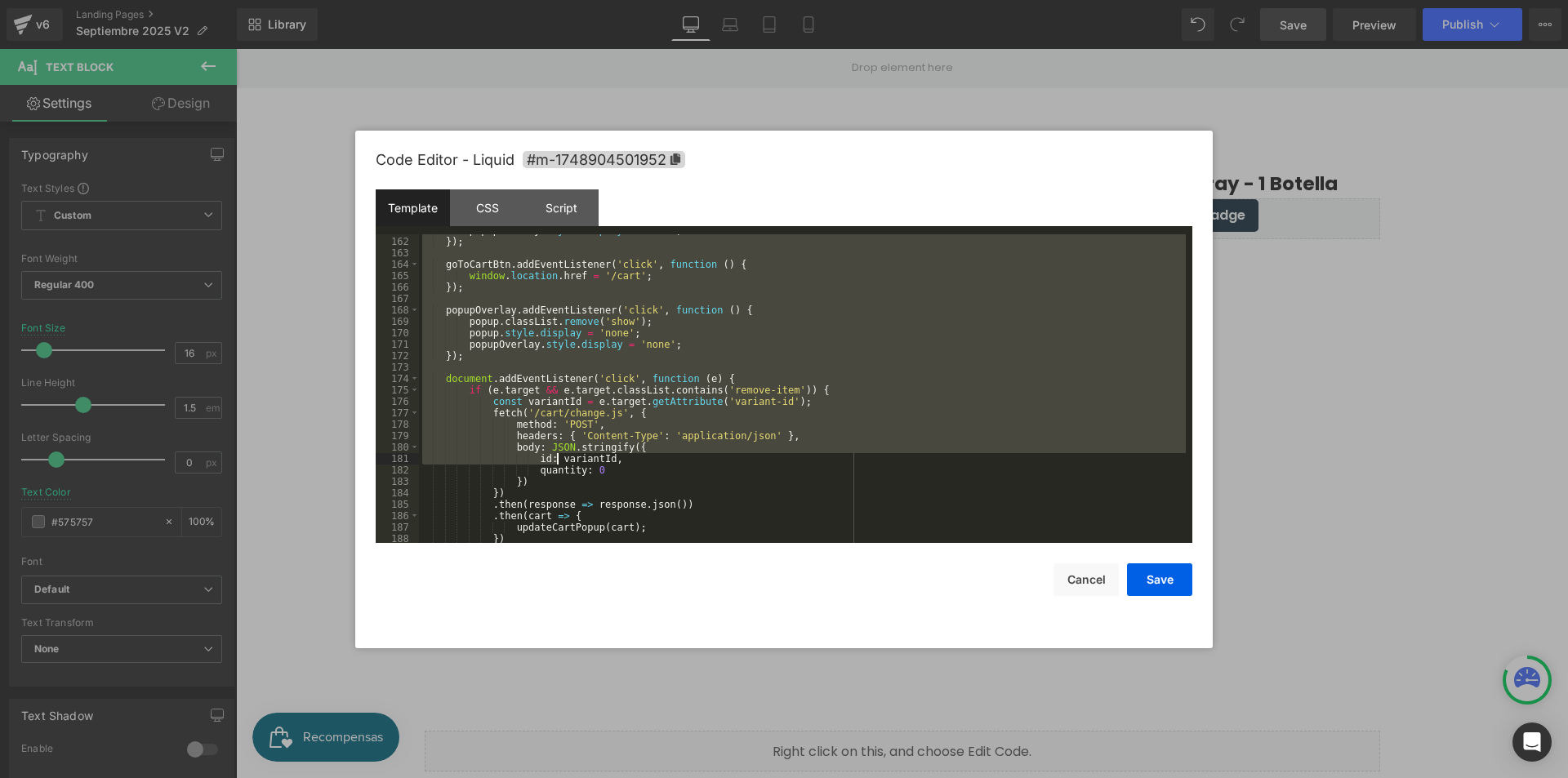
scroll to position [1932, 0]
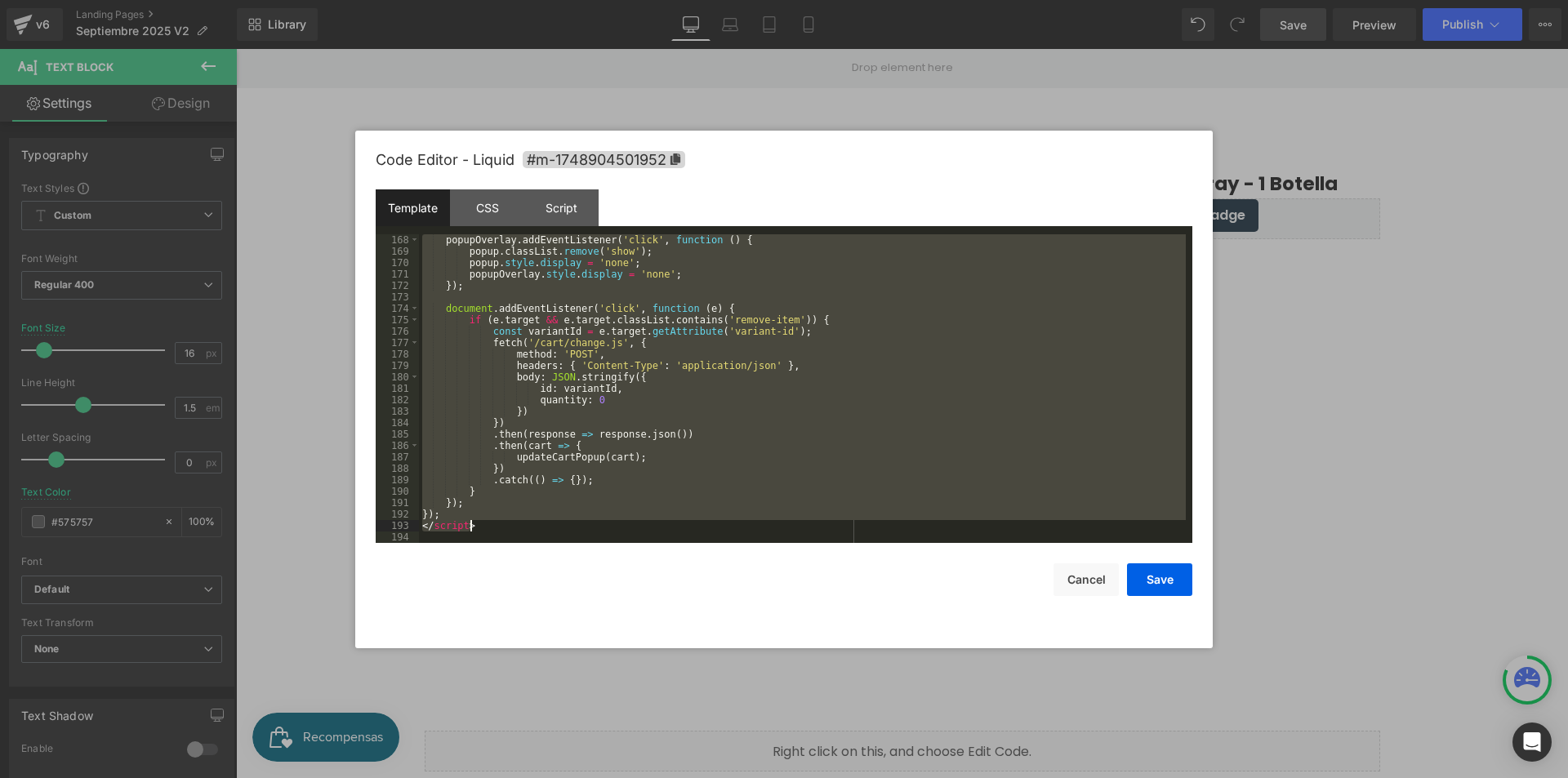
drag, startPoint x: 422, startPoint y: 384, endPoint x: 525, endPoint y: 530, distance: 178.7
click at [525, 530] on div "popupOverlay . addEventListener ( 'click' , function ( ) { popup . classList . …" at bounding box center [803, 400] width 767 height 331
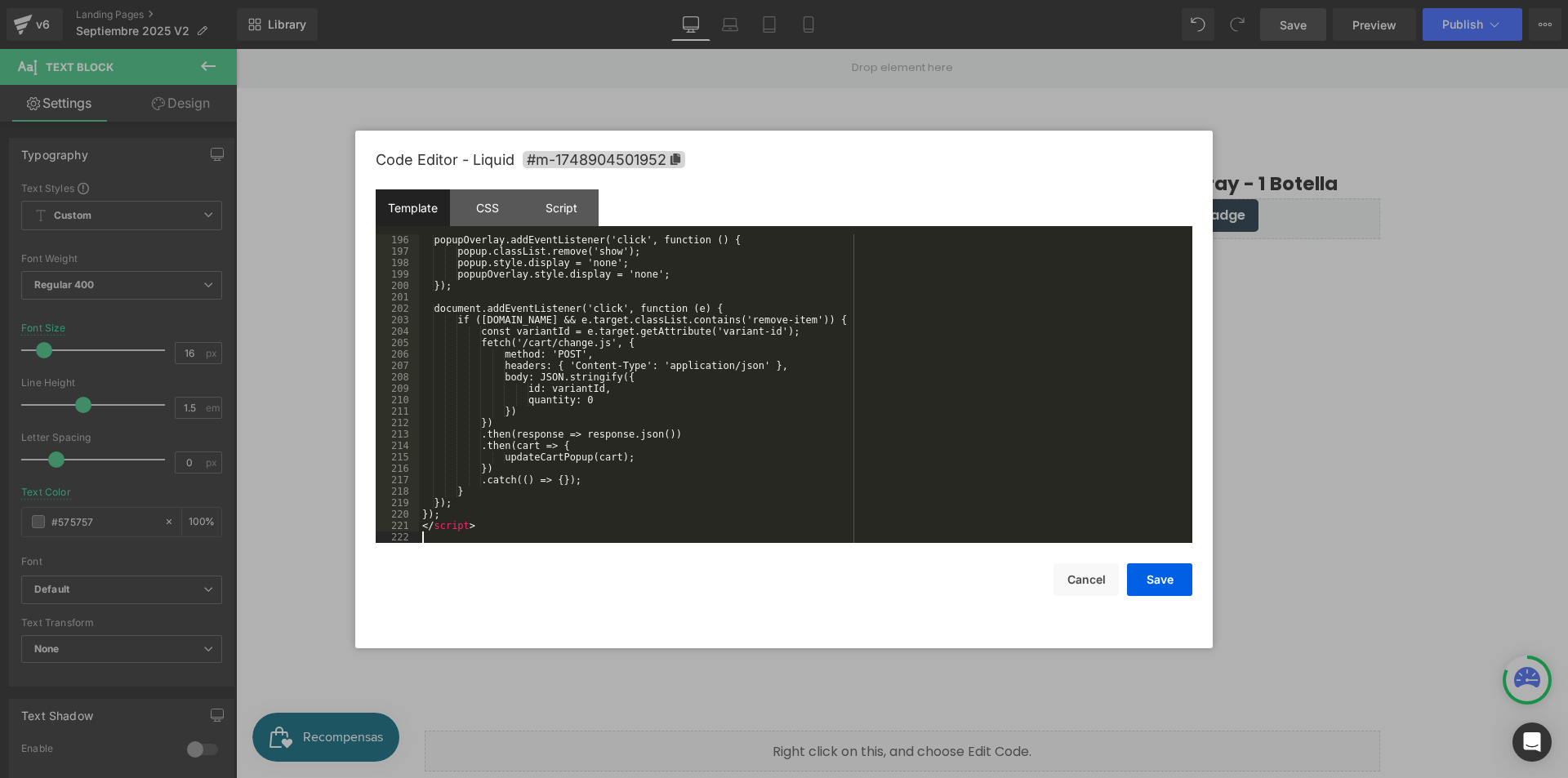
scroll to position [2251, 0]
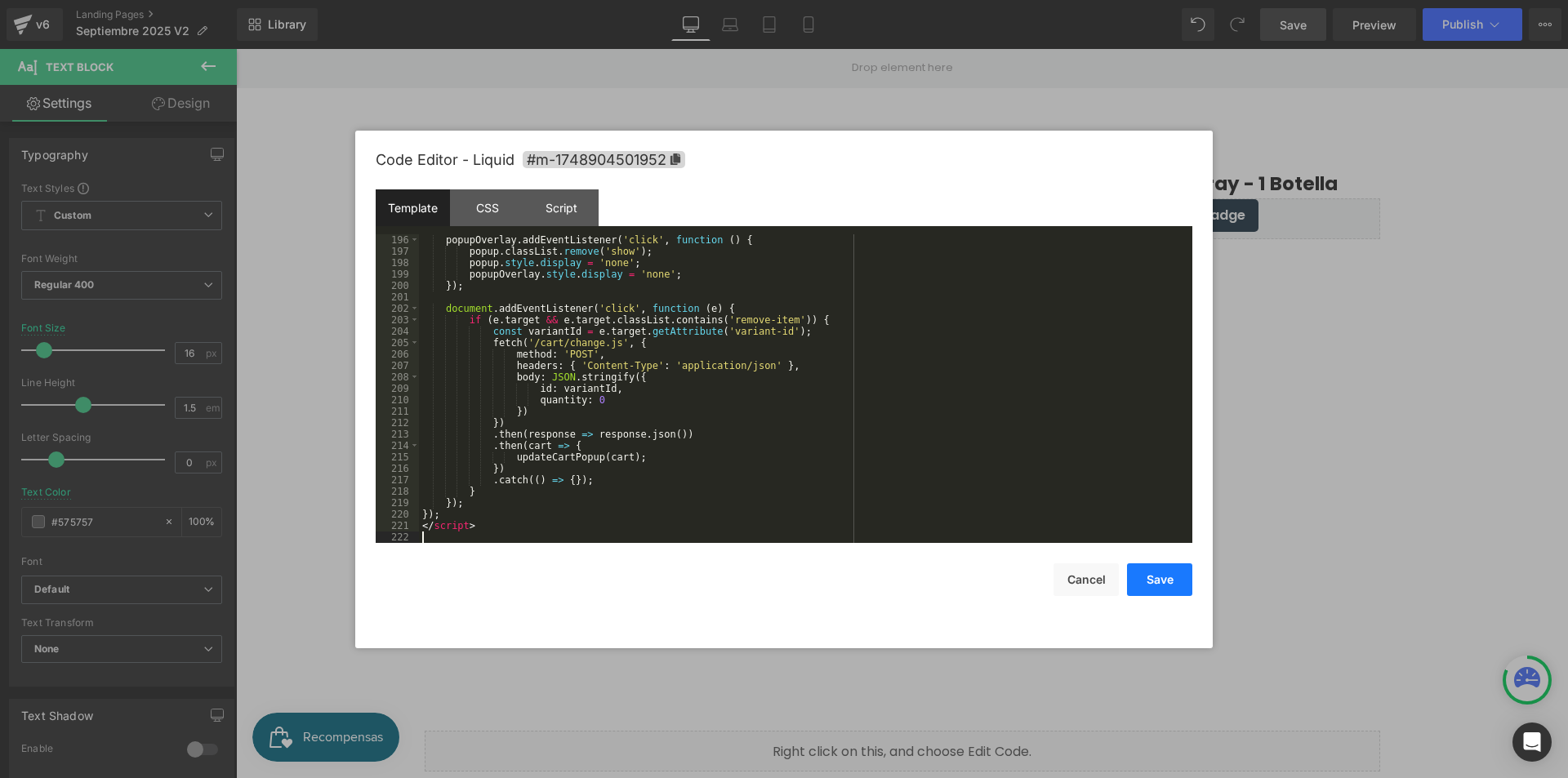
click at [1156, 580] on button "Save" at bounding box center [1159, 580] width 65 height 33
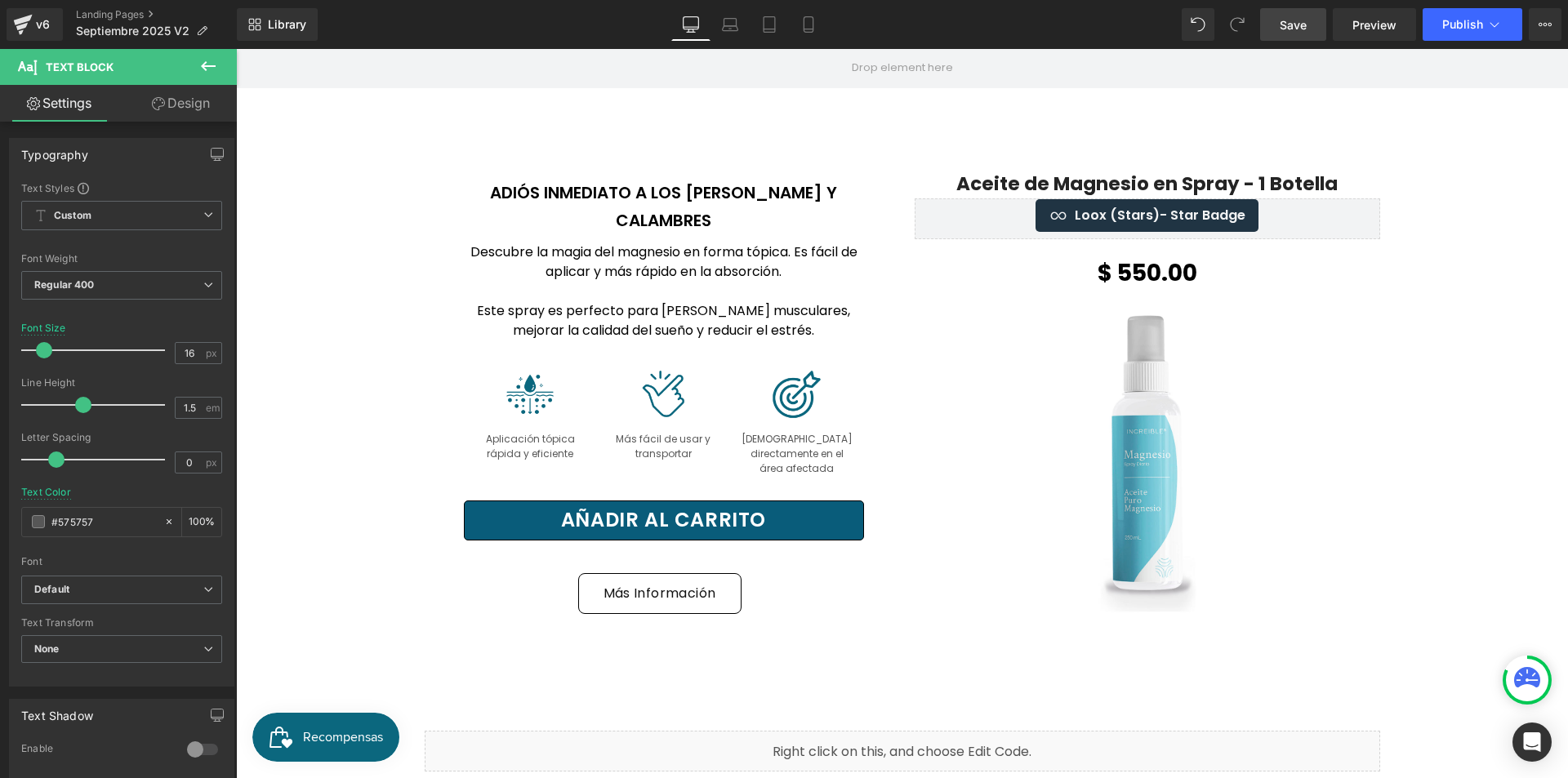
click at [1306, 23] on span "Save" at bounding box center [1293, 25] width 27 height 17
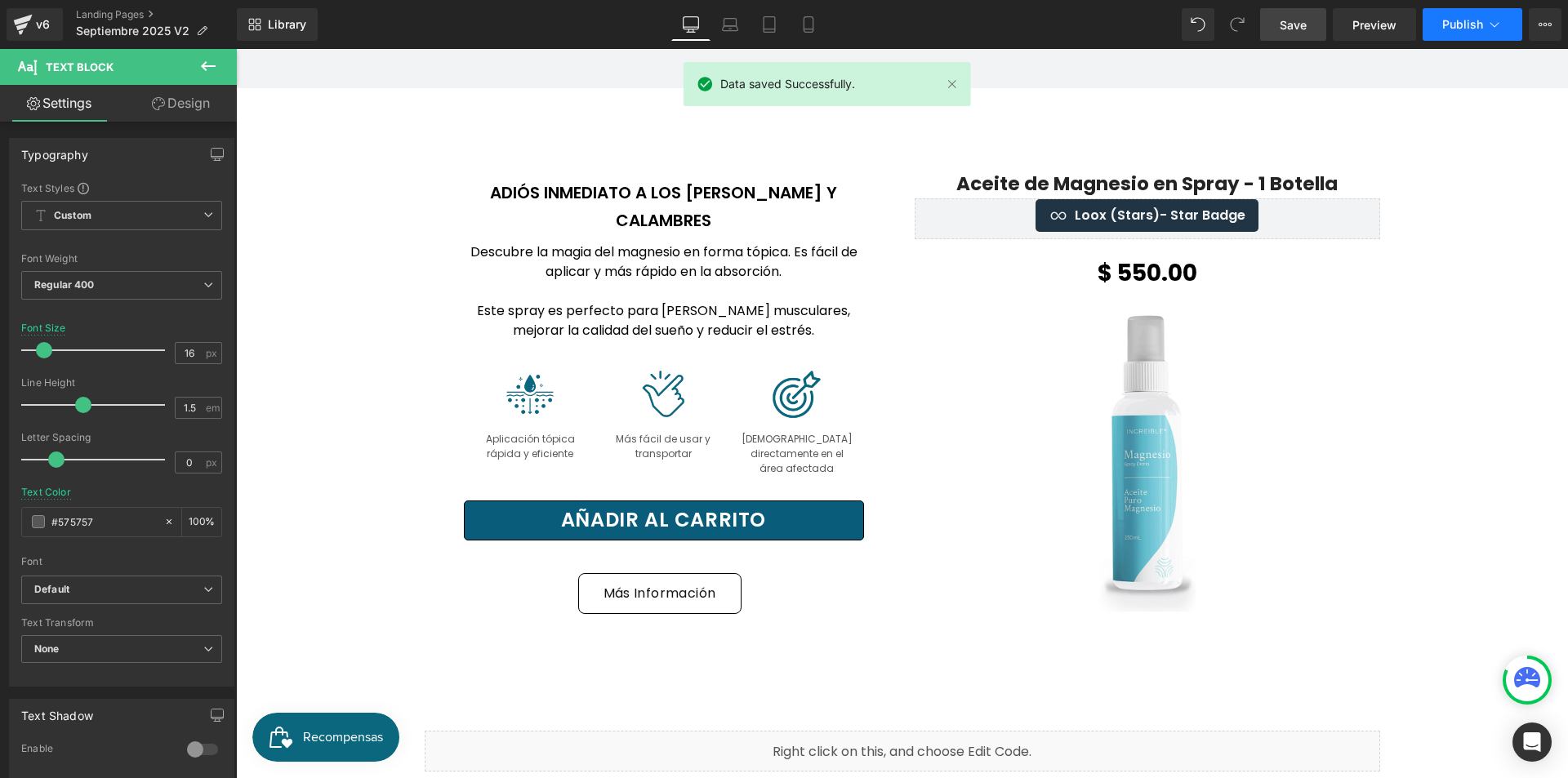
click at [1456, 23] on span "Publish" at bounding box center [1462, 24] width 41 height 13
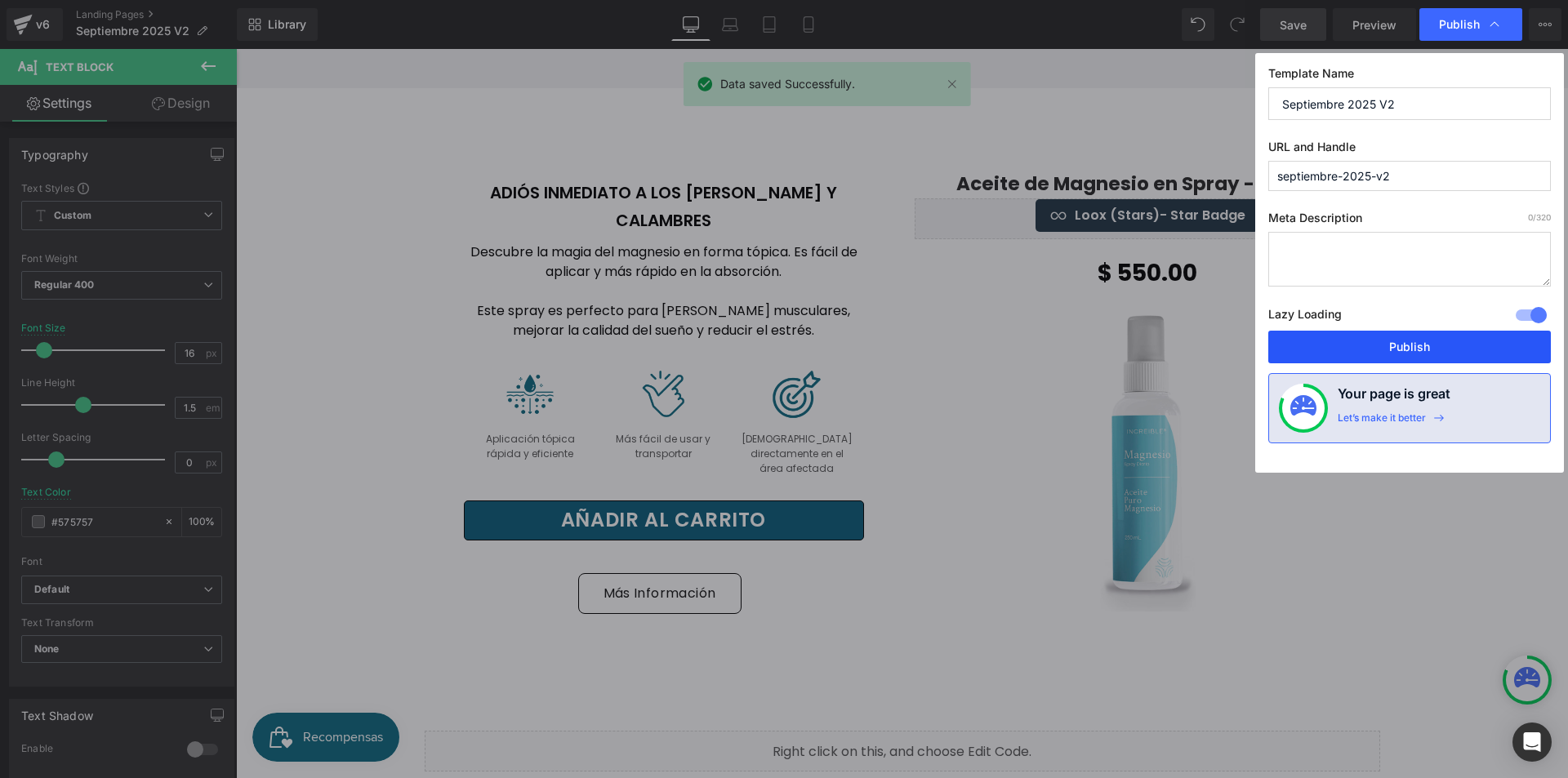
drag, startPoint x: 1436, startPoint y: 337, endPoint x: 1203, endPoint y: 289, distance: 237.9
click at [1437, 337] on button "Publish" at bounding box center [1410, 347] width 282 height 33
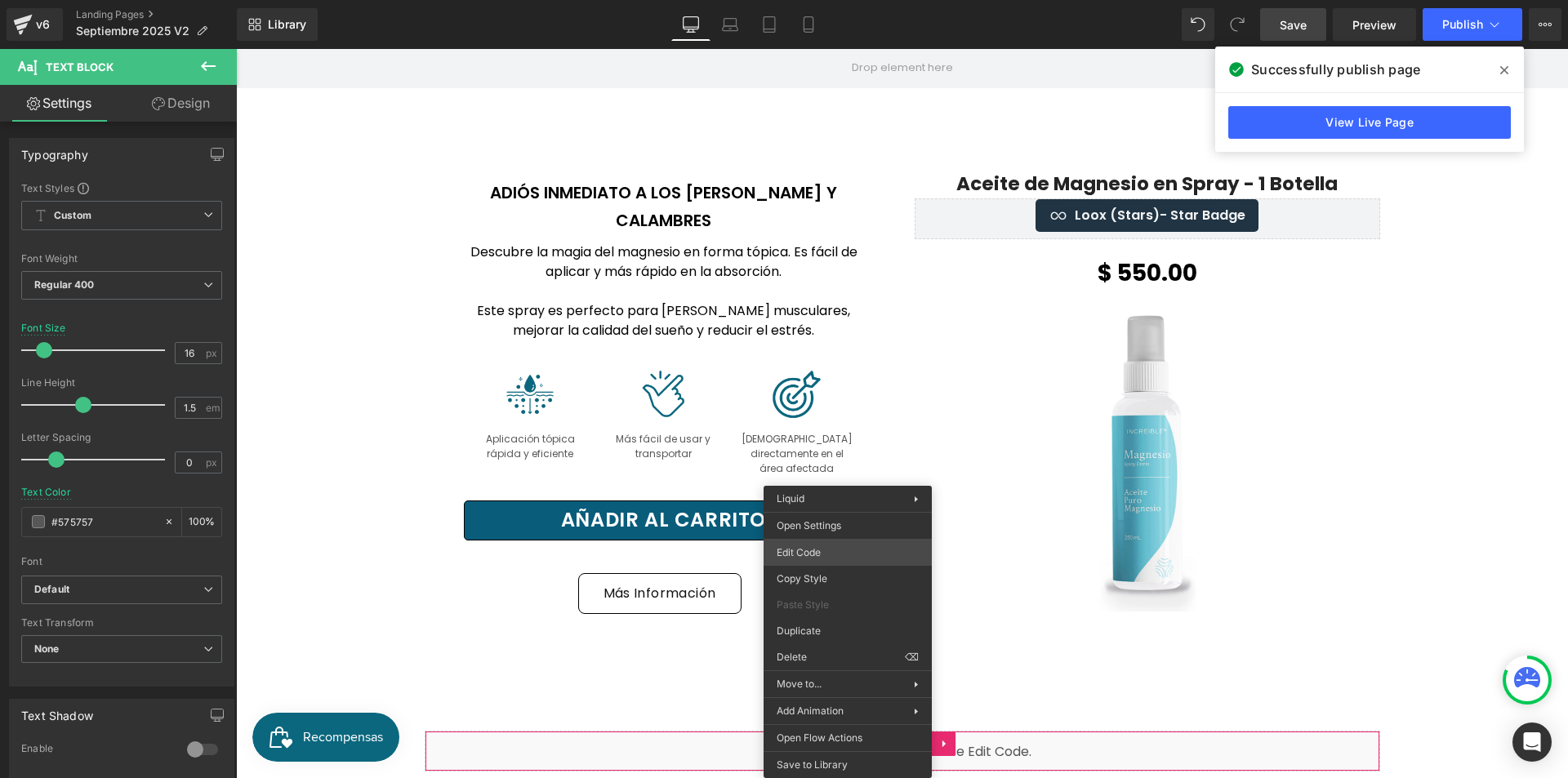
click at [836, 0] on div "(P) Quantity You are previewing how the will restyle your page. You can not edi…" at bounding box center [784, 0] width 1568 height 0
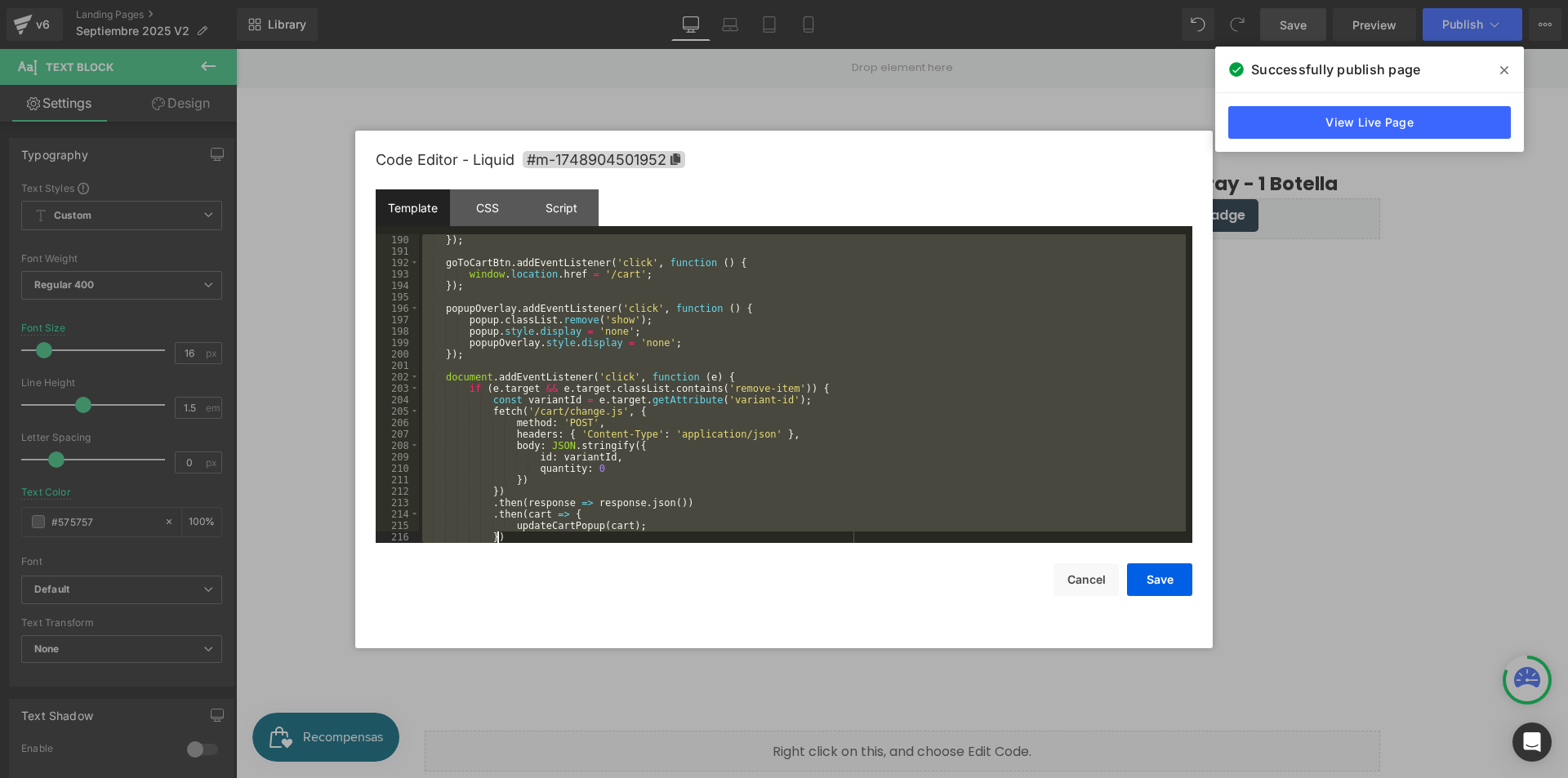
scroll to position [2262, 0]
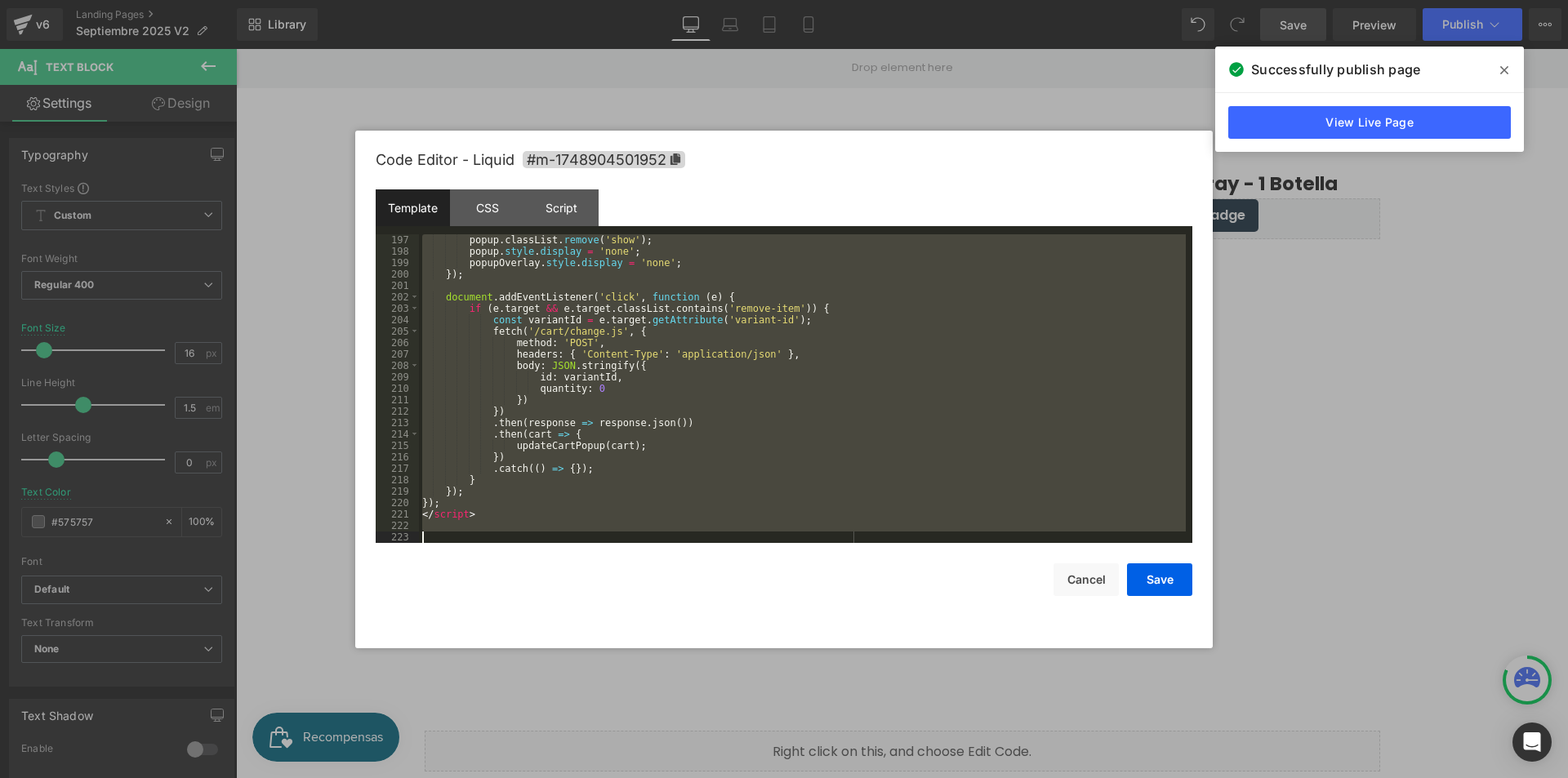
drag, startPoint x: 423, startPoint y: 392, endPoint x: 500, endPoint y: 569, distance: 193.0
click at [500, 569] on div "Code Editor - Liquid #m-1748904501952 Template CSS Script Data 197 198 199 200 …" at bounding box center [784, 389] width 816 height 518
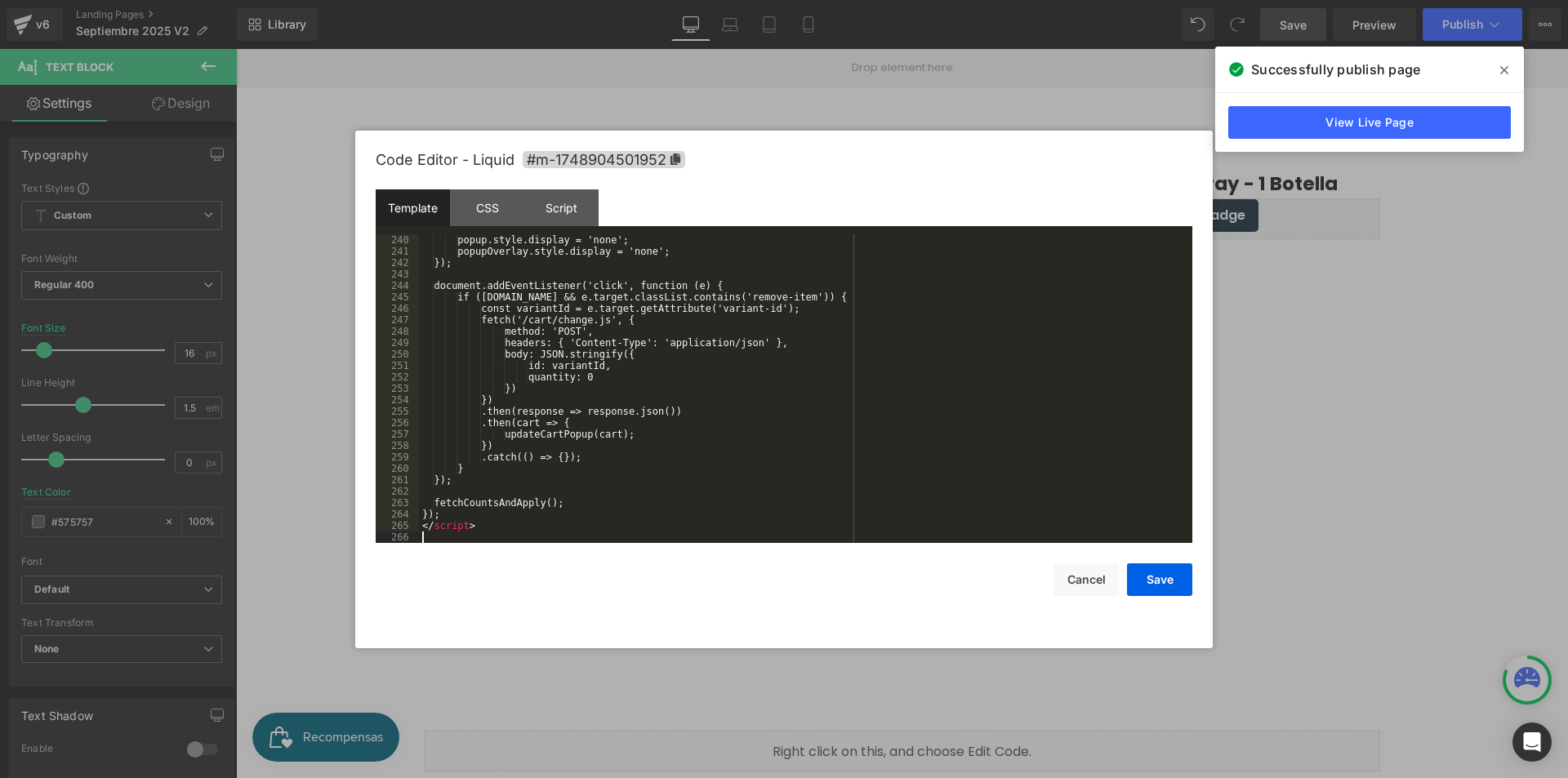
scroll to position [2754, 0]
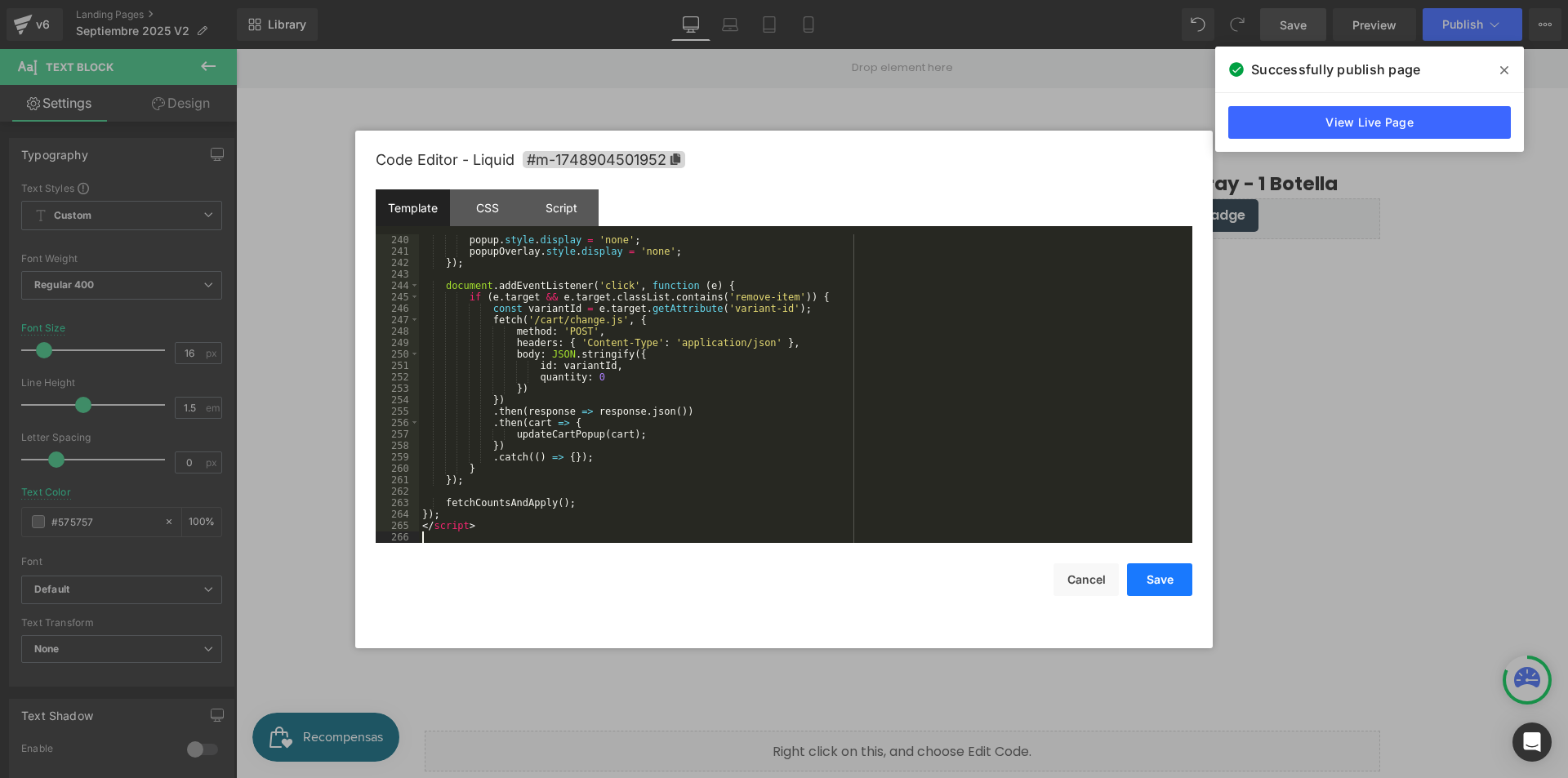
click at [1137, 571] on button "Save" at bounding box center [1159, 580] width 65 height 33
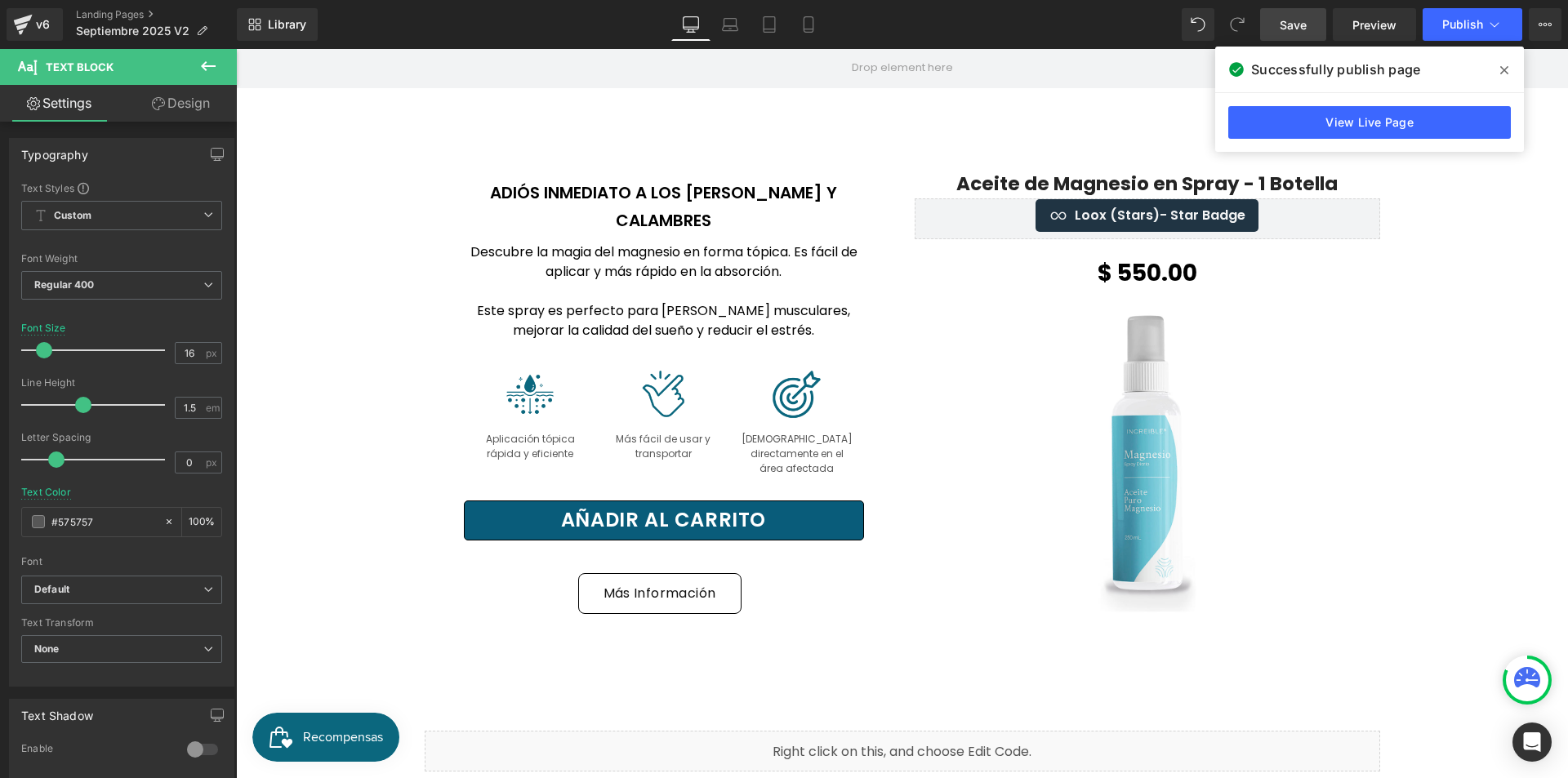
click at [1290, 27] on span "Save" at bounding box center [1293, 25] width 27 height 17
click at [1506, 67] on icon at bounding box center [1504, 70] width 8 height 13
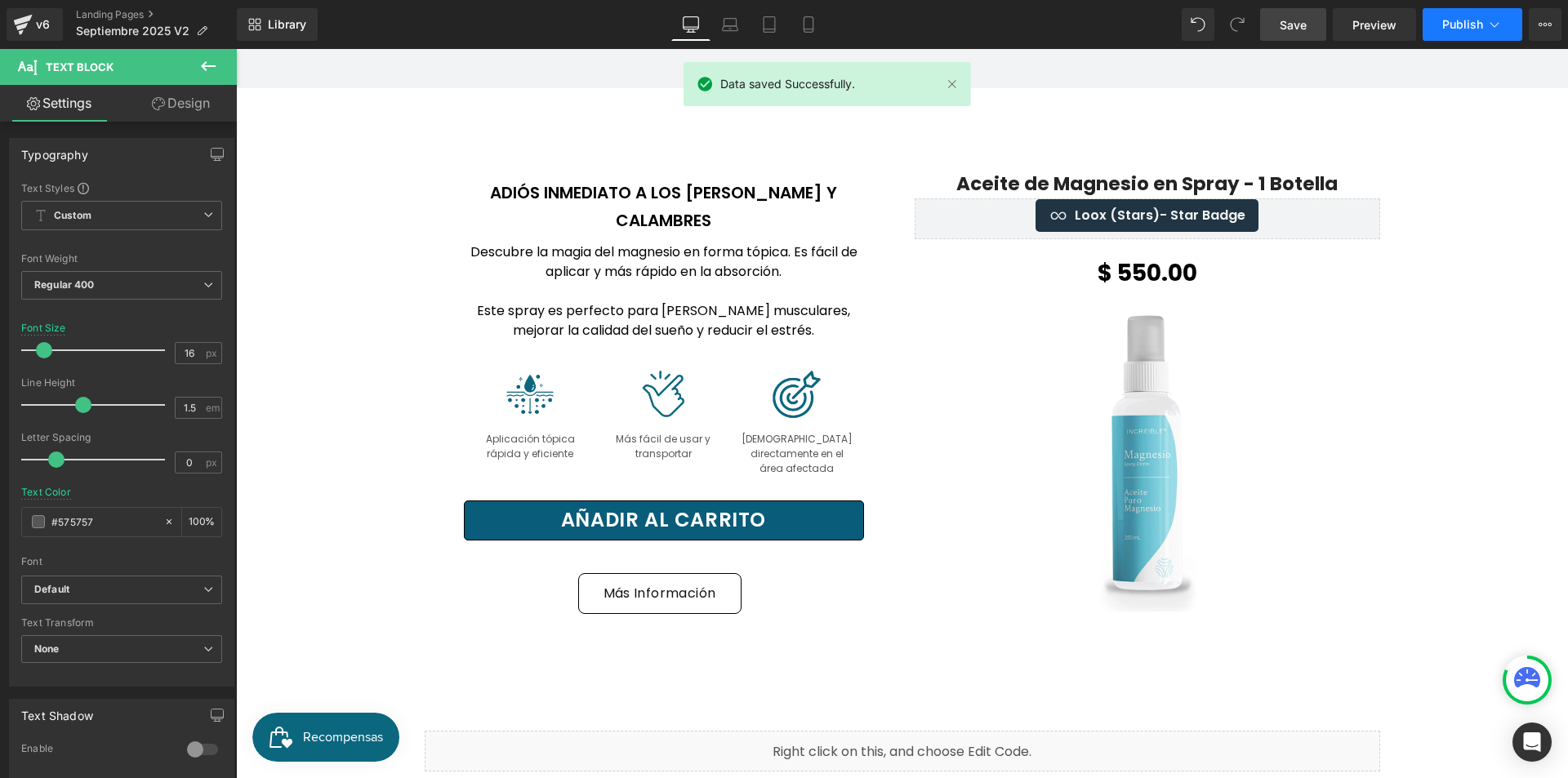
click at [1462, 28] on span "Publish" at bounding box center [1462, 24] width 41 height 13
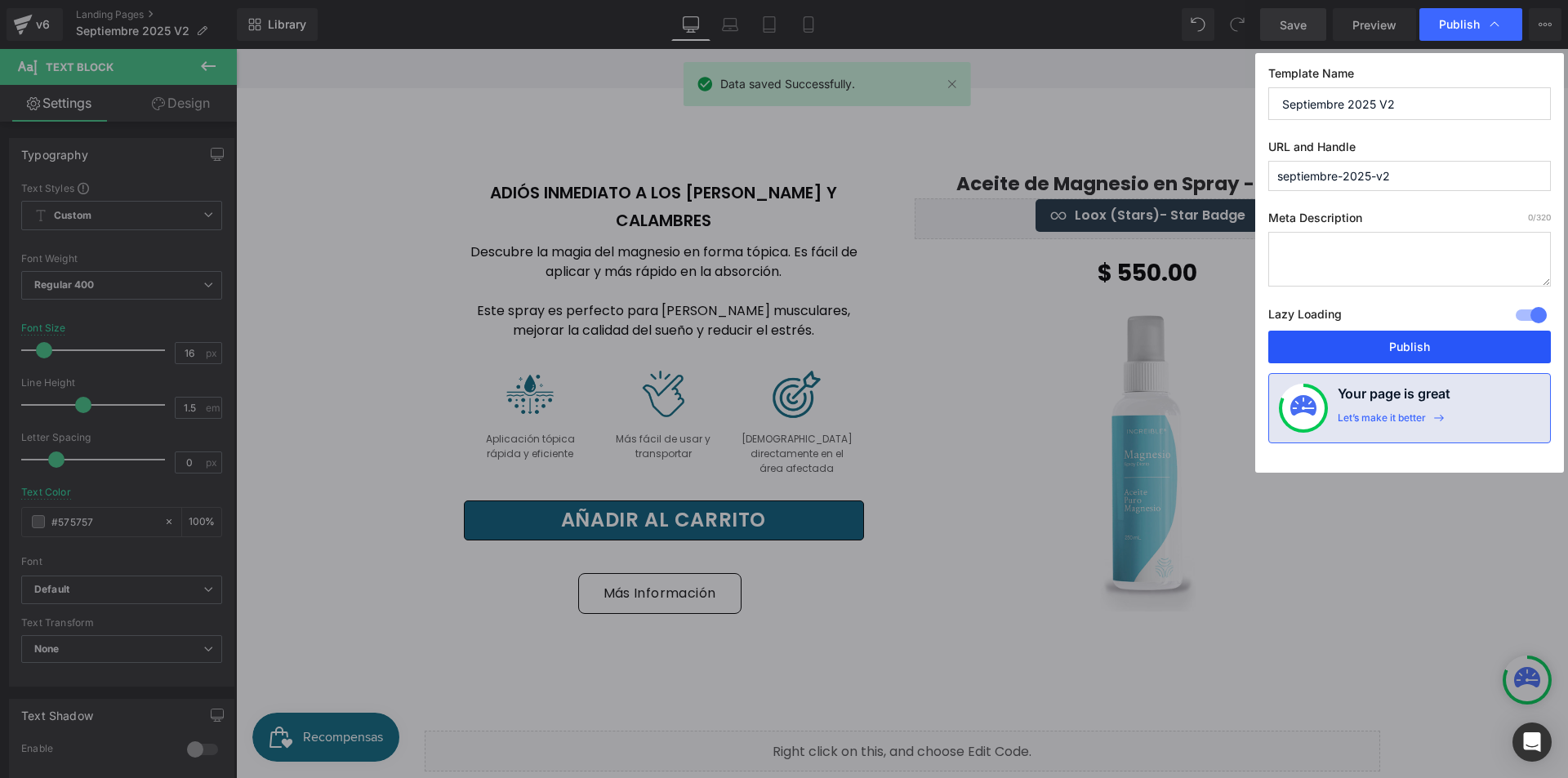
click at [1468, 331] on button "Publish" at bounding box center [1410, 347] width 282 height 33
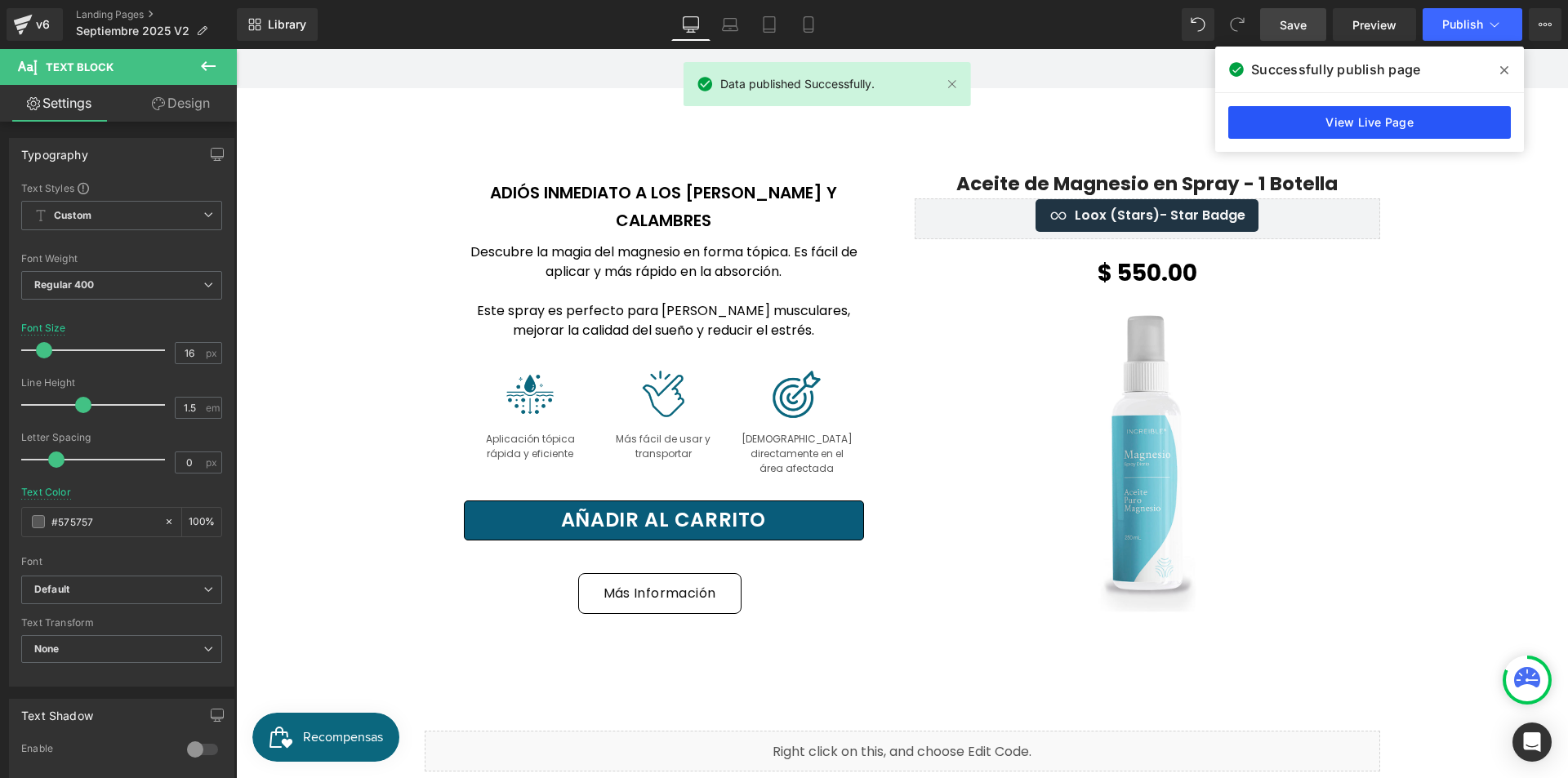
click at [1452, 124] on link "View Live Page" at bounding box center [1370, 123] width 282 height 33
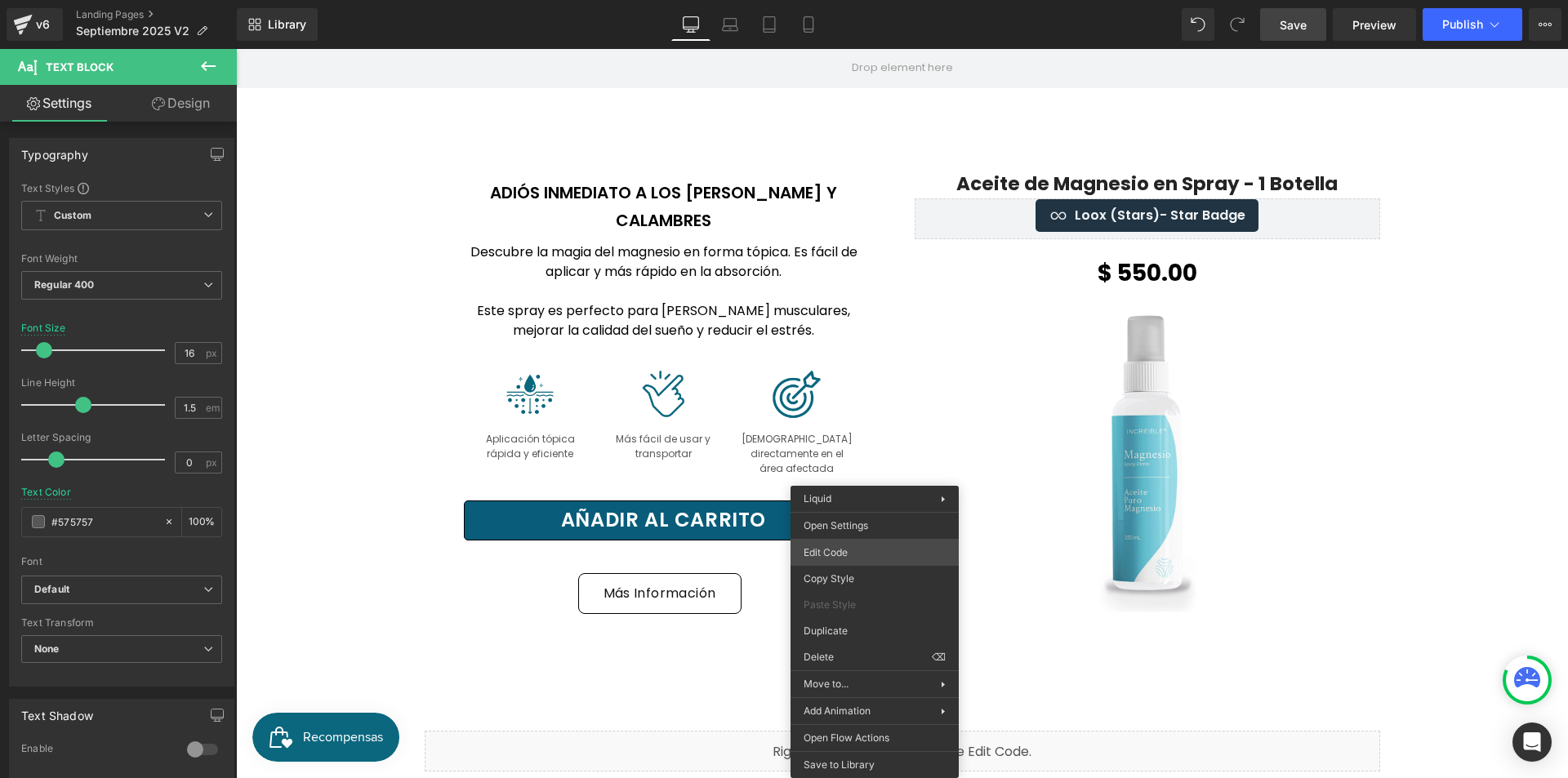
click at [853, 0] on div "(P) Quantity You are previewing how the will restyle your page. You can not edi…" at bounding box center [784, 0] width 1568 height 0
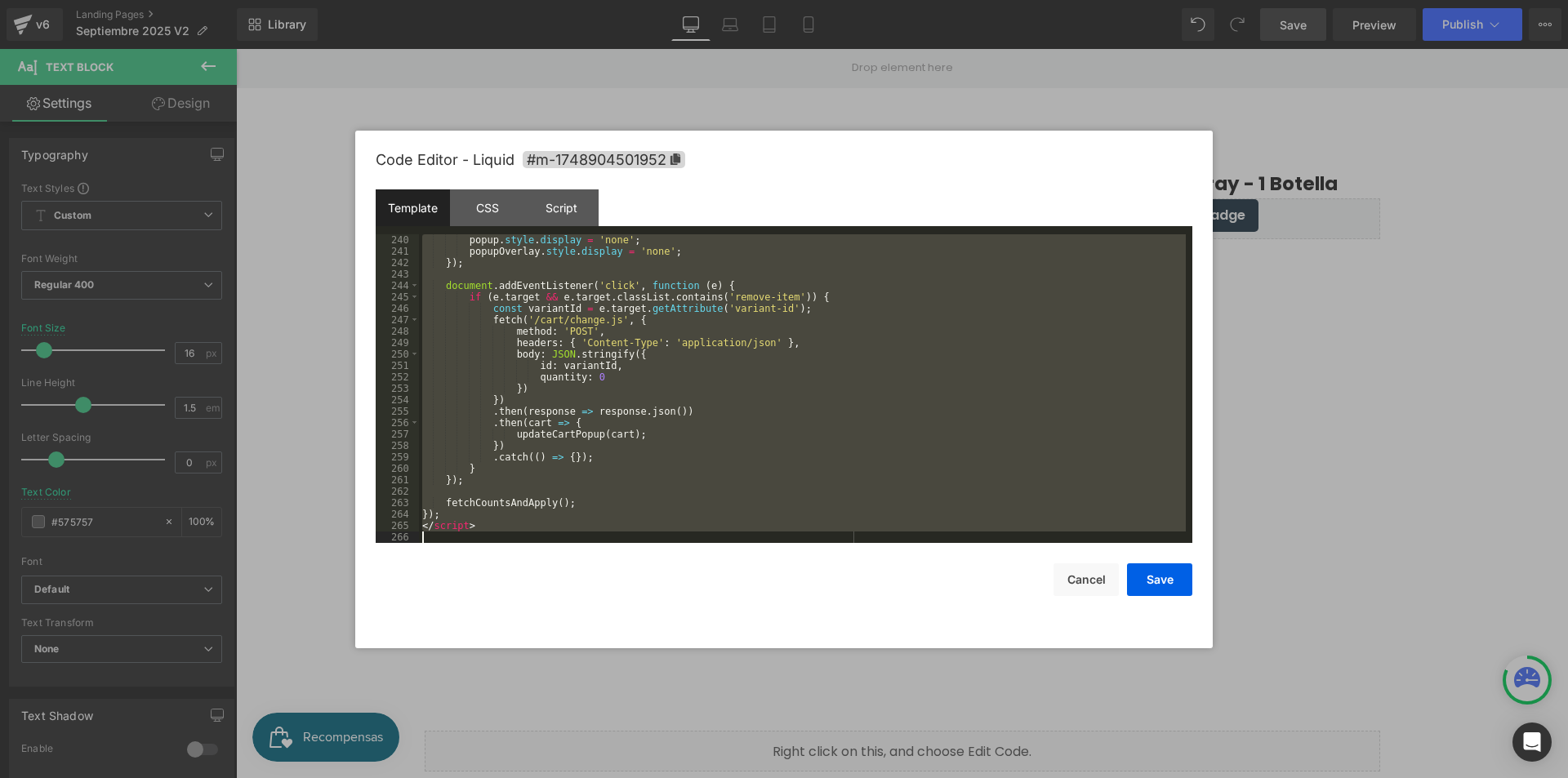
drag, startPoint x: 423, startPoint y: 393, endPoint x: 499, endPoint y: 617, distance: 236.5
click at [499, 617] on div "Code Editor - Liquid #m-1748904501952 Template CSS Script Data 240 241 242 243 …" at bounding box center [784, 389] width 816 height 518
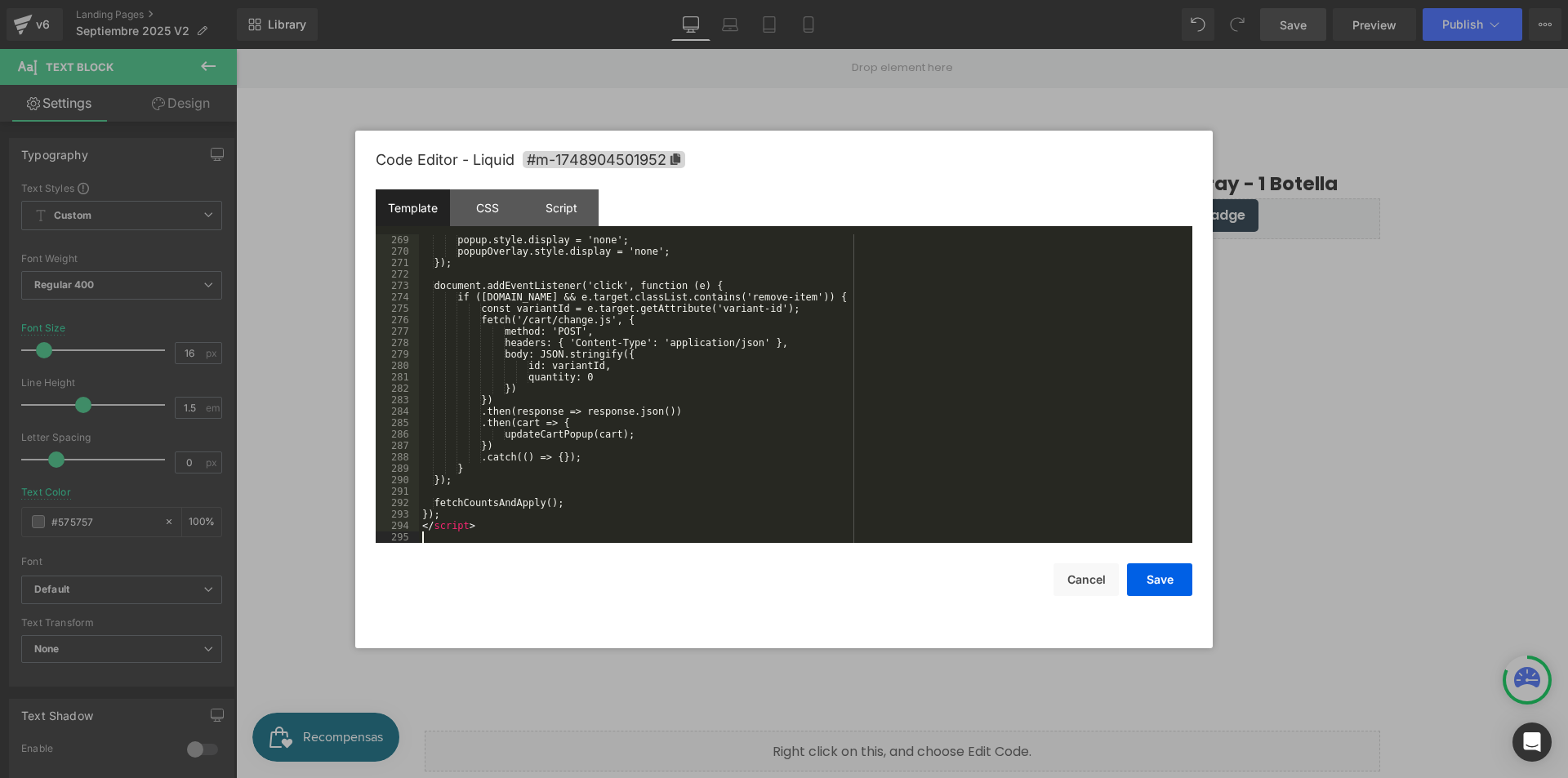
scroll to position [3085, 0]
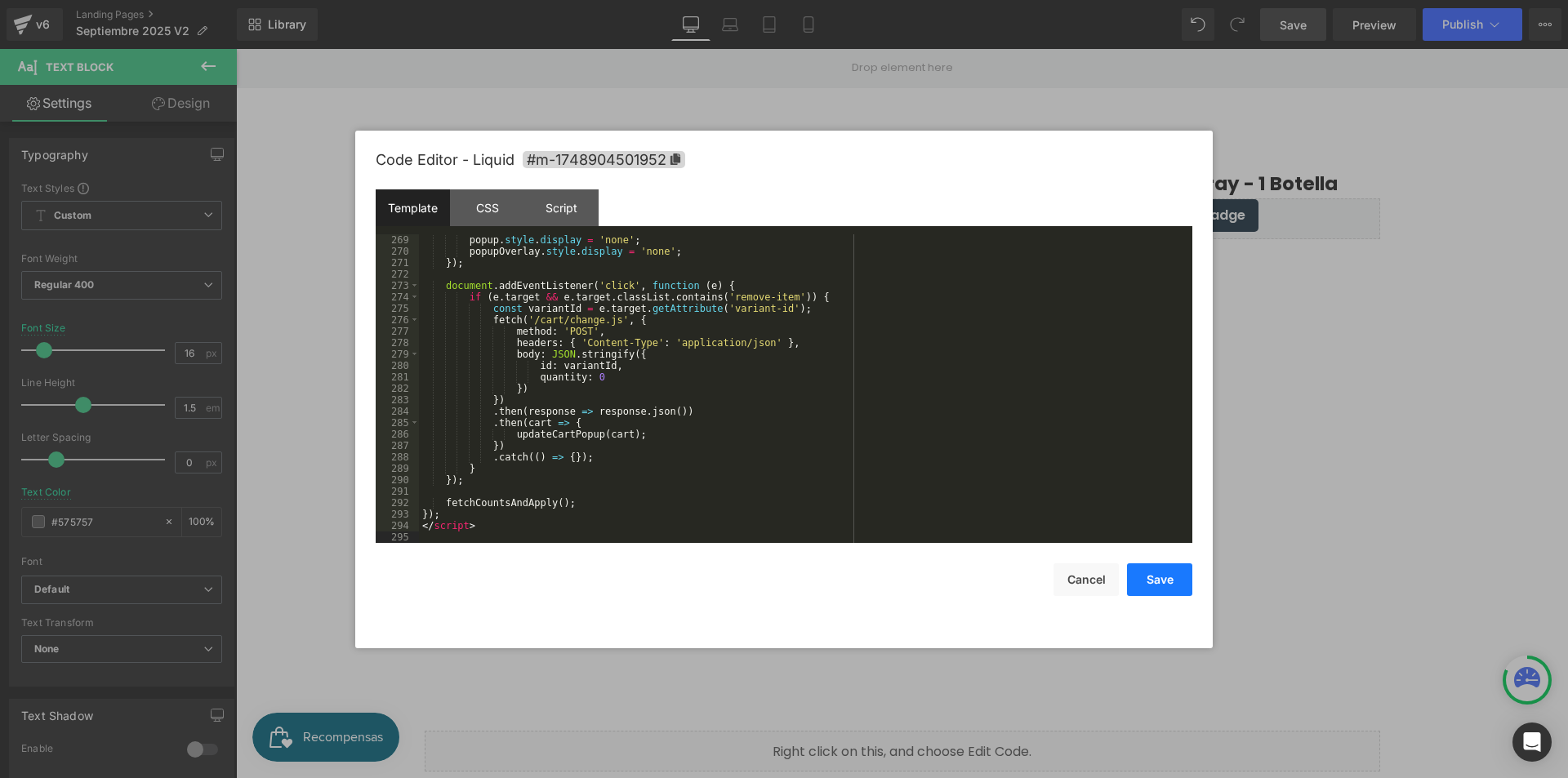
click at [1155, 575] on button "Save" at bounding box center [1159, 580] width 65 height 33
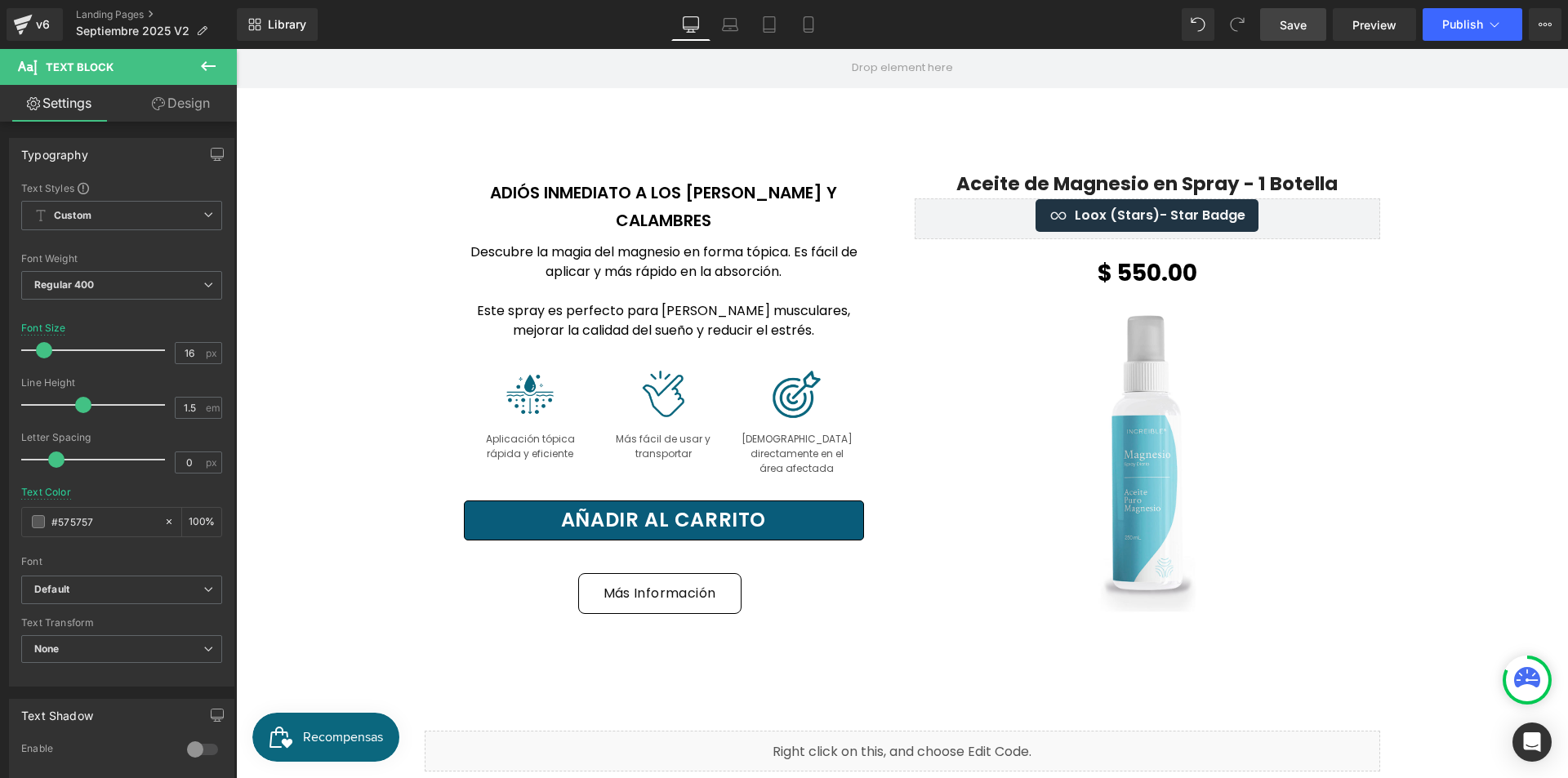
click at [1304, 27] on span "Save" at bounding box center [1293, 25] width 27 height 17
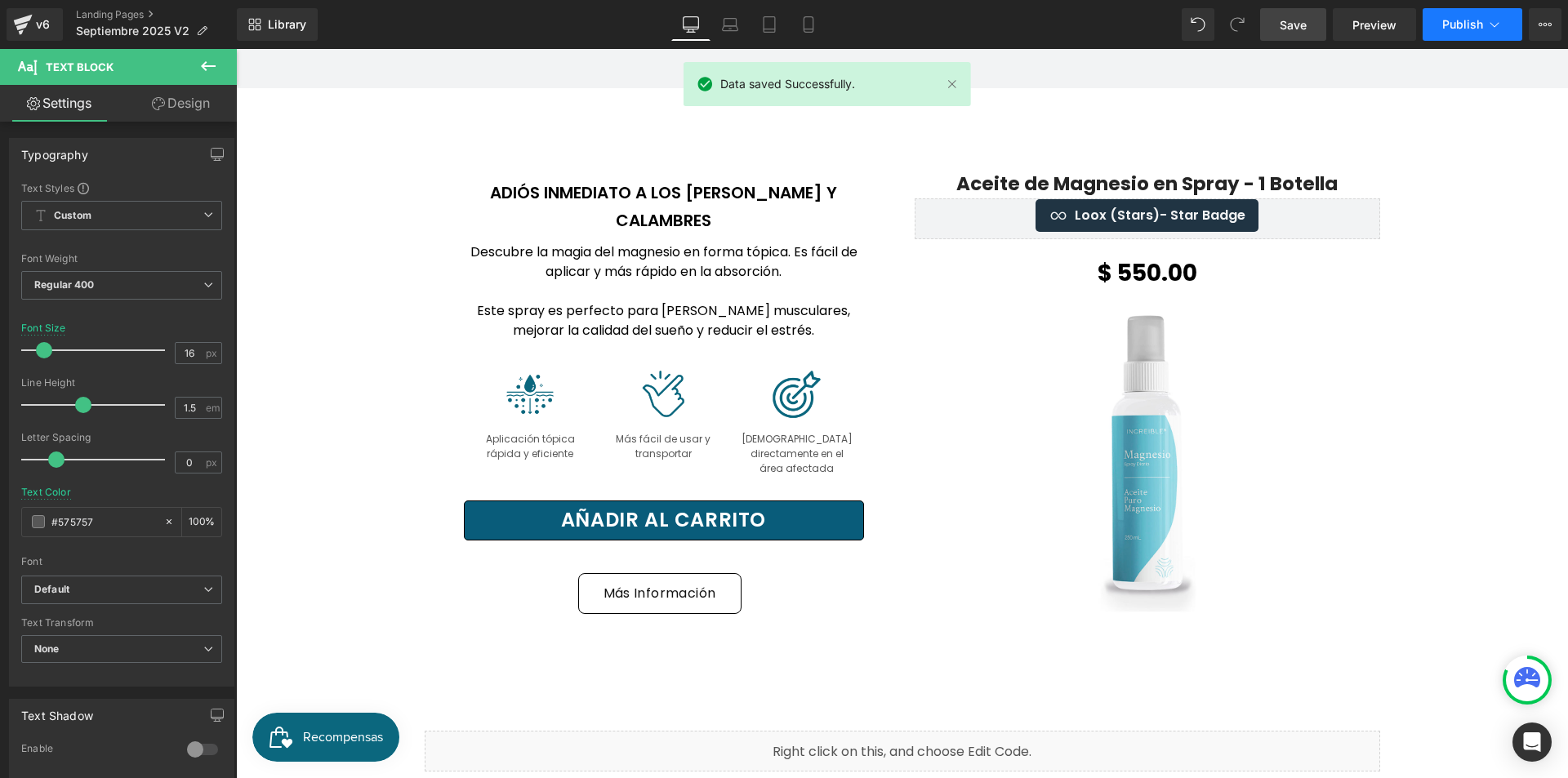
click at [1467, 19] on span "Publish" at bounding box center [1462, 24] width 41 height 13
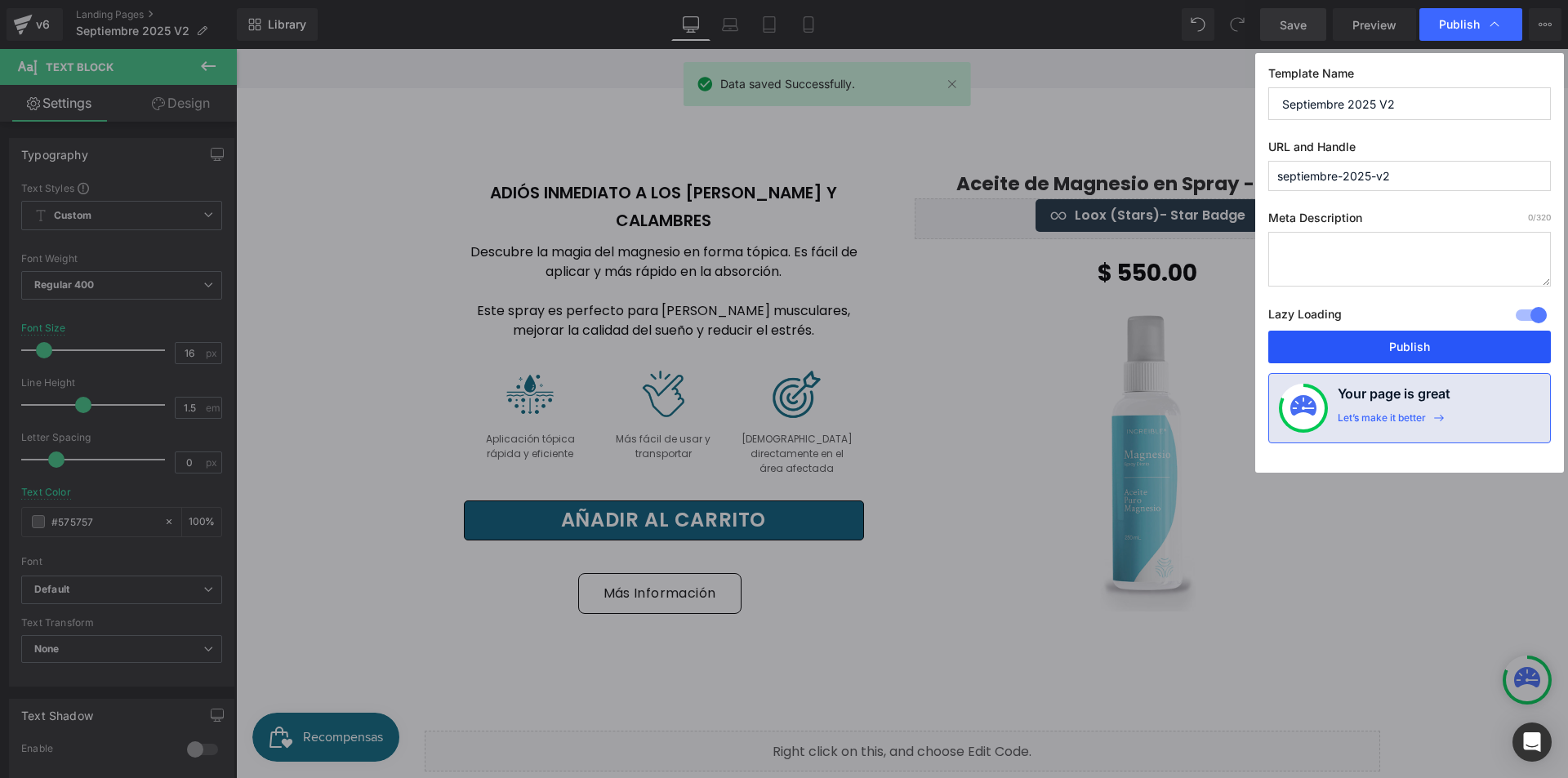
drag, startPoint x: 1365, startPoint y: 338, endPoint x: 1309, endPoint y: 367, distance: 63.1
click at [1365, 338] on button "Publish" at bounding box center [1410, 347] width 282 height 33
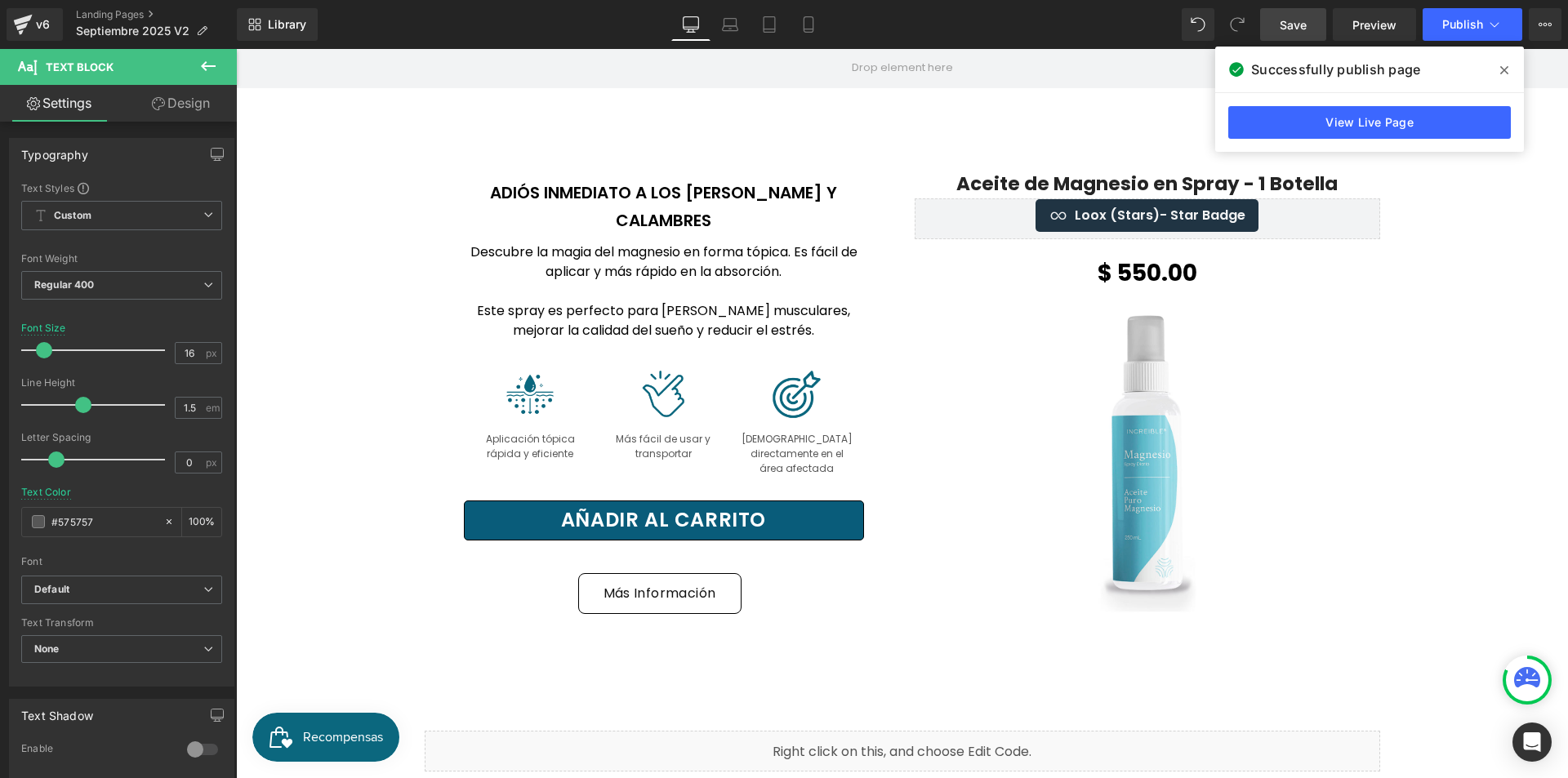
click at [1500, 75] on span at bounding box center [1504, 70] width 26 height 26
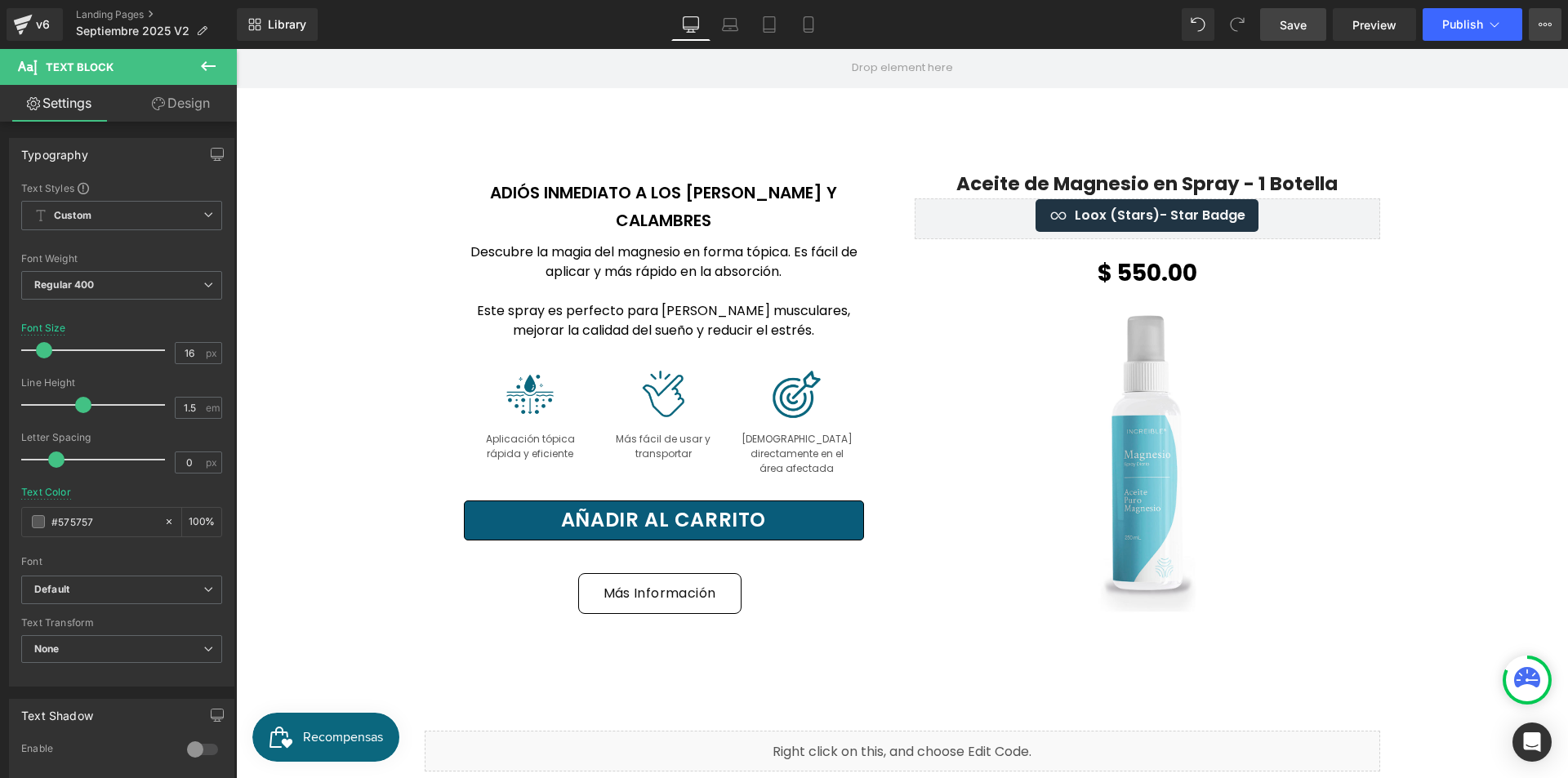
click at [1548, 31] on button "View Live Page View with current Template Save Template to Library Schedule Pub…" at bounding box center [1545, 24] width 33 height 33
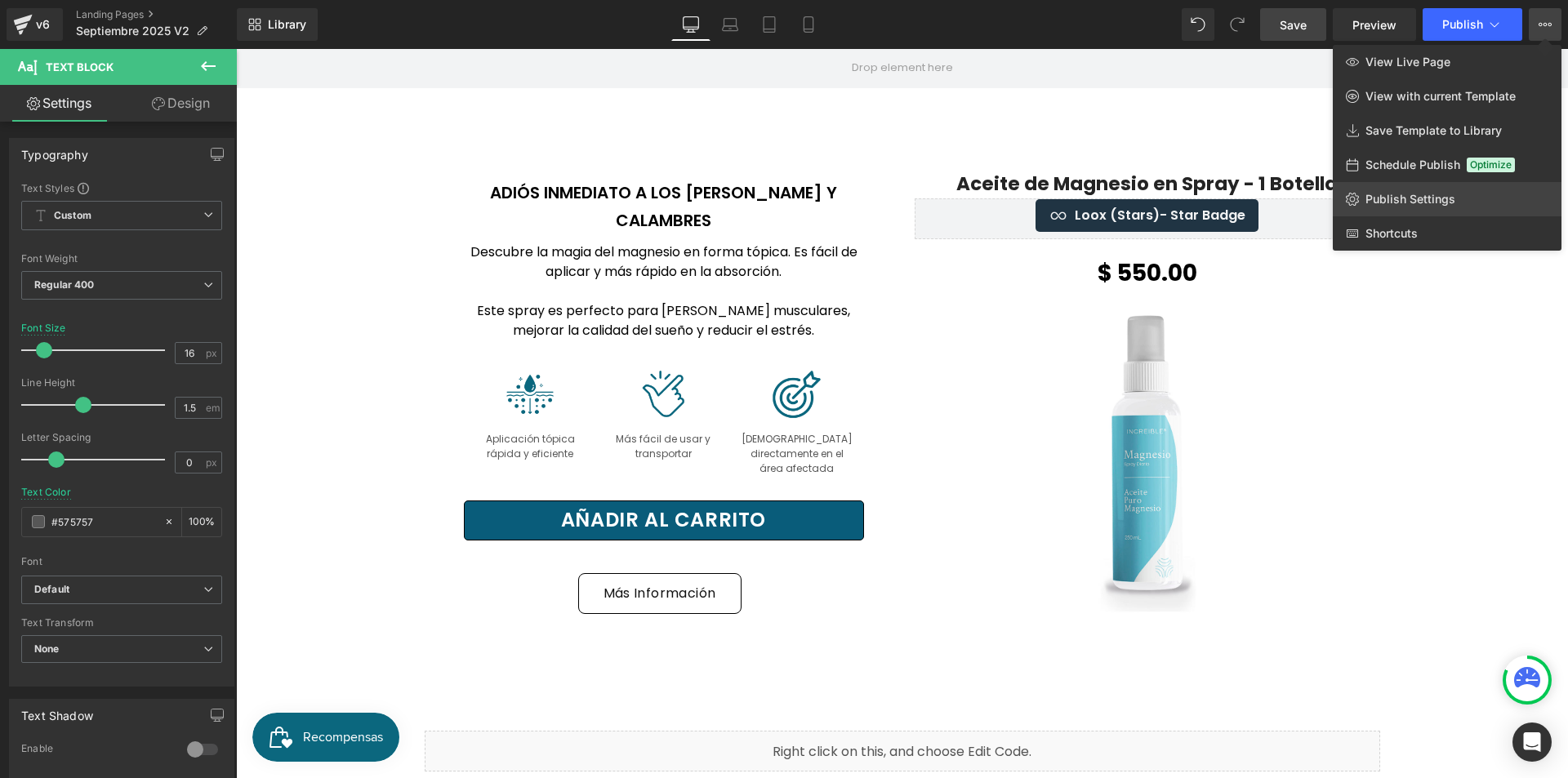
click at [1436, 203] on span "Publish Settings" at bounding box center [1410, 199] width 90 height 15
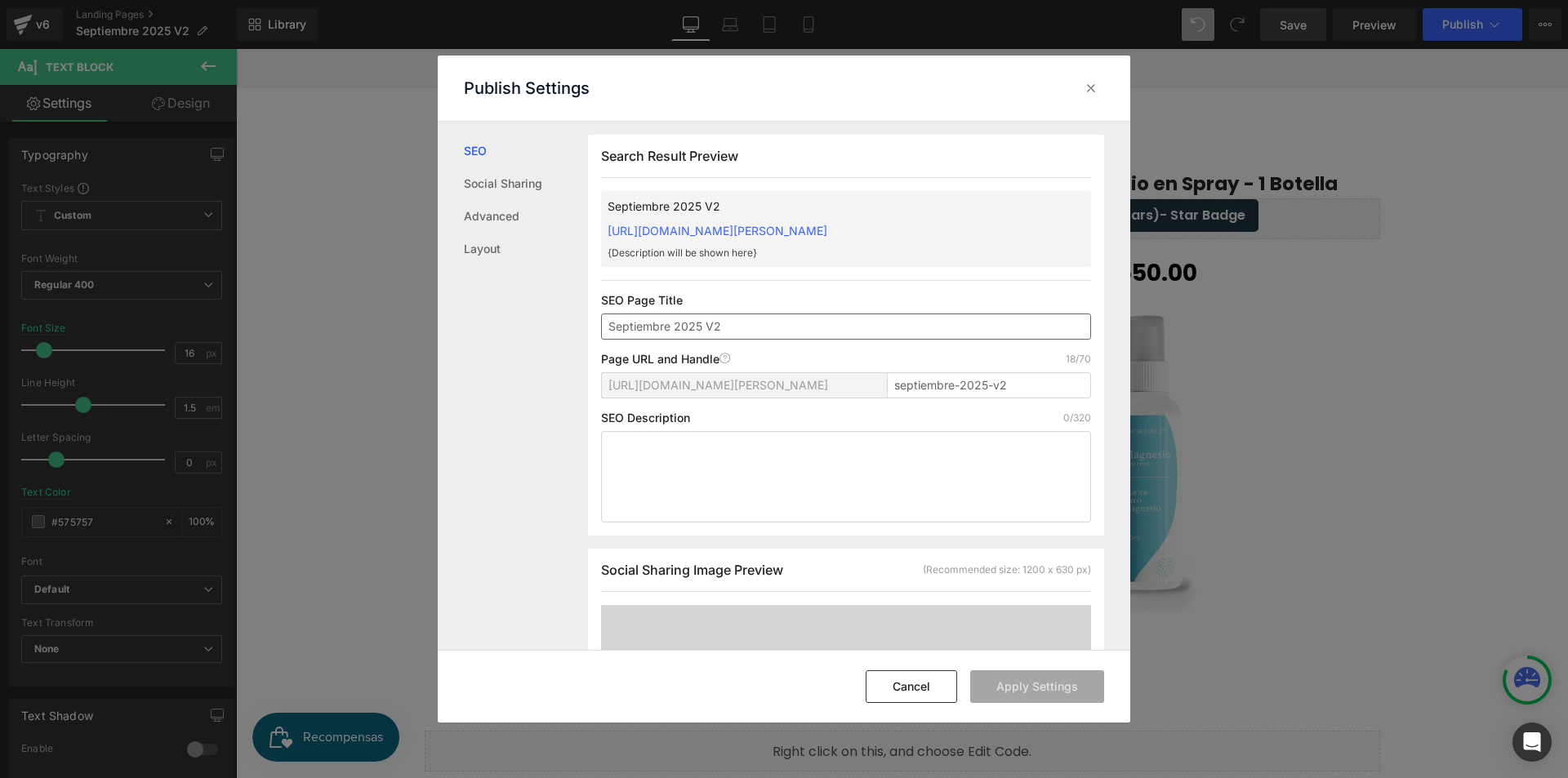
scroll to position [1, 0]
click at [933, 679] on button "Cancel" at bounding box center [912, 686] width 92 height 33
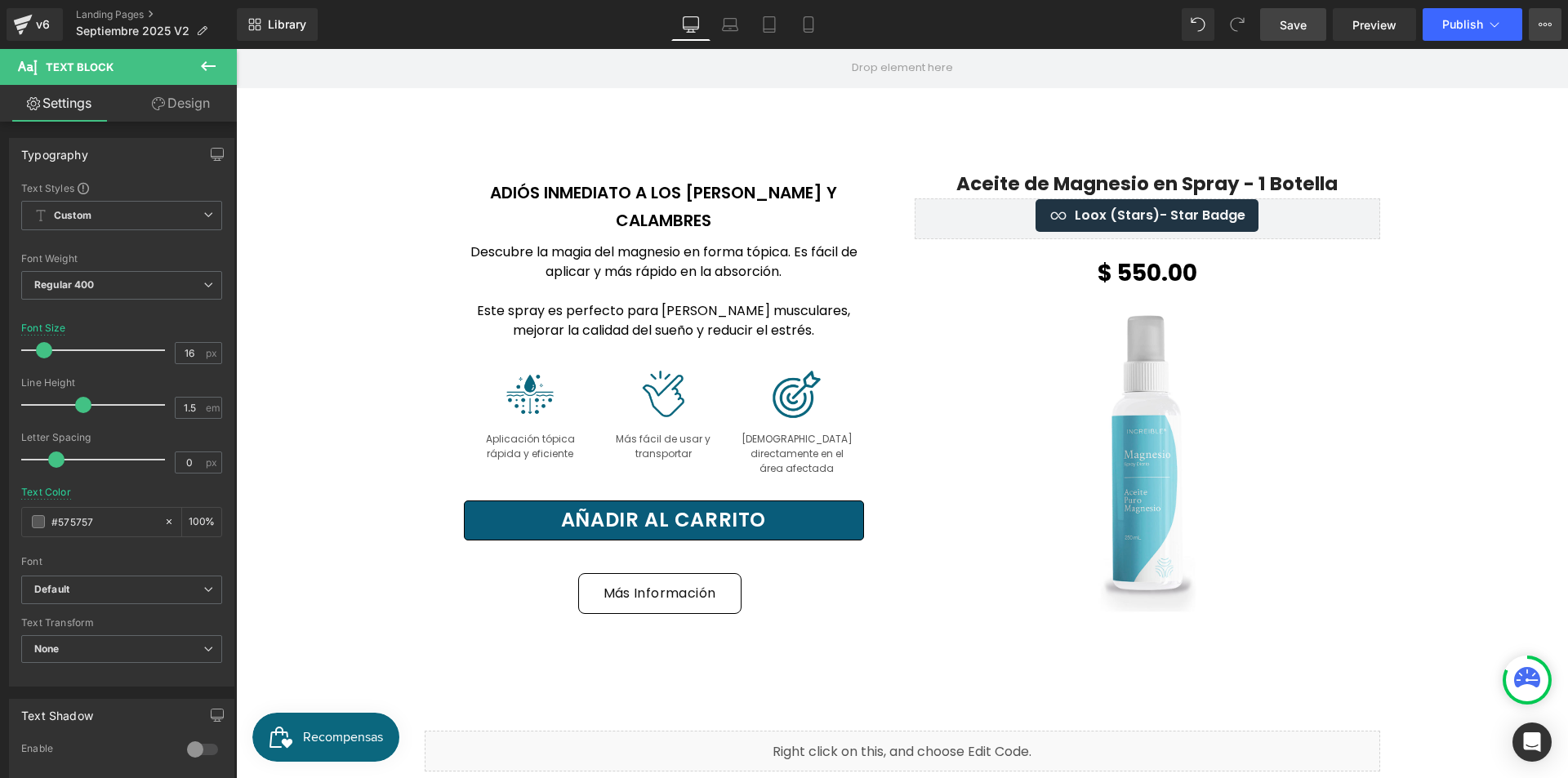
click at [1540, 29] on icon at bounding box center [1545, 24] width 13 height 13
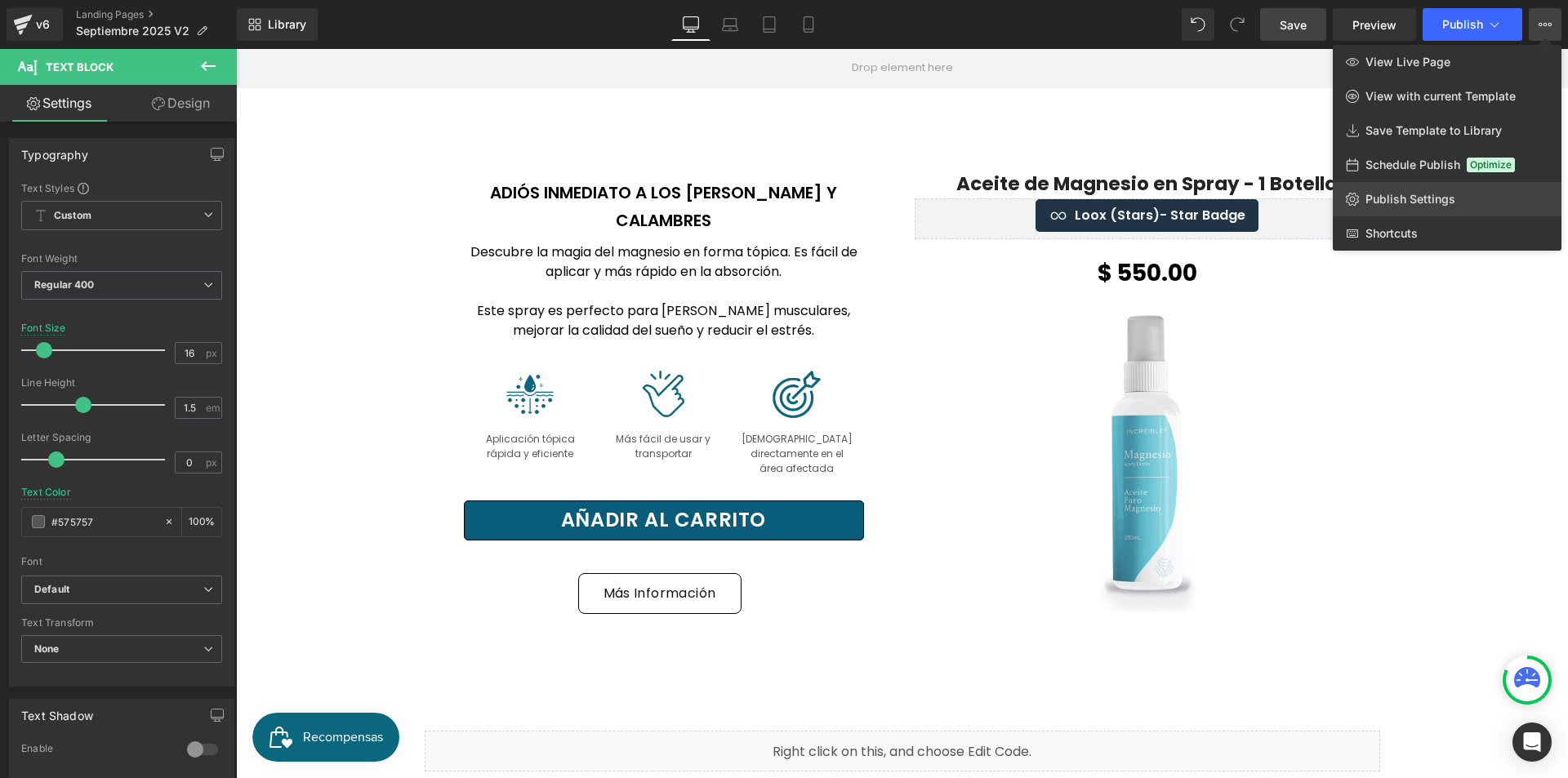
click at [1429, 209] on link "Publish Settings" at bounding box center [1447, 199] width 229 height 35
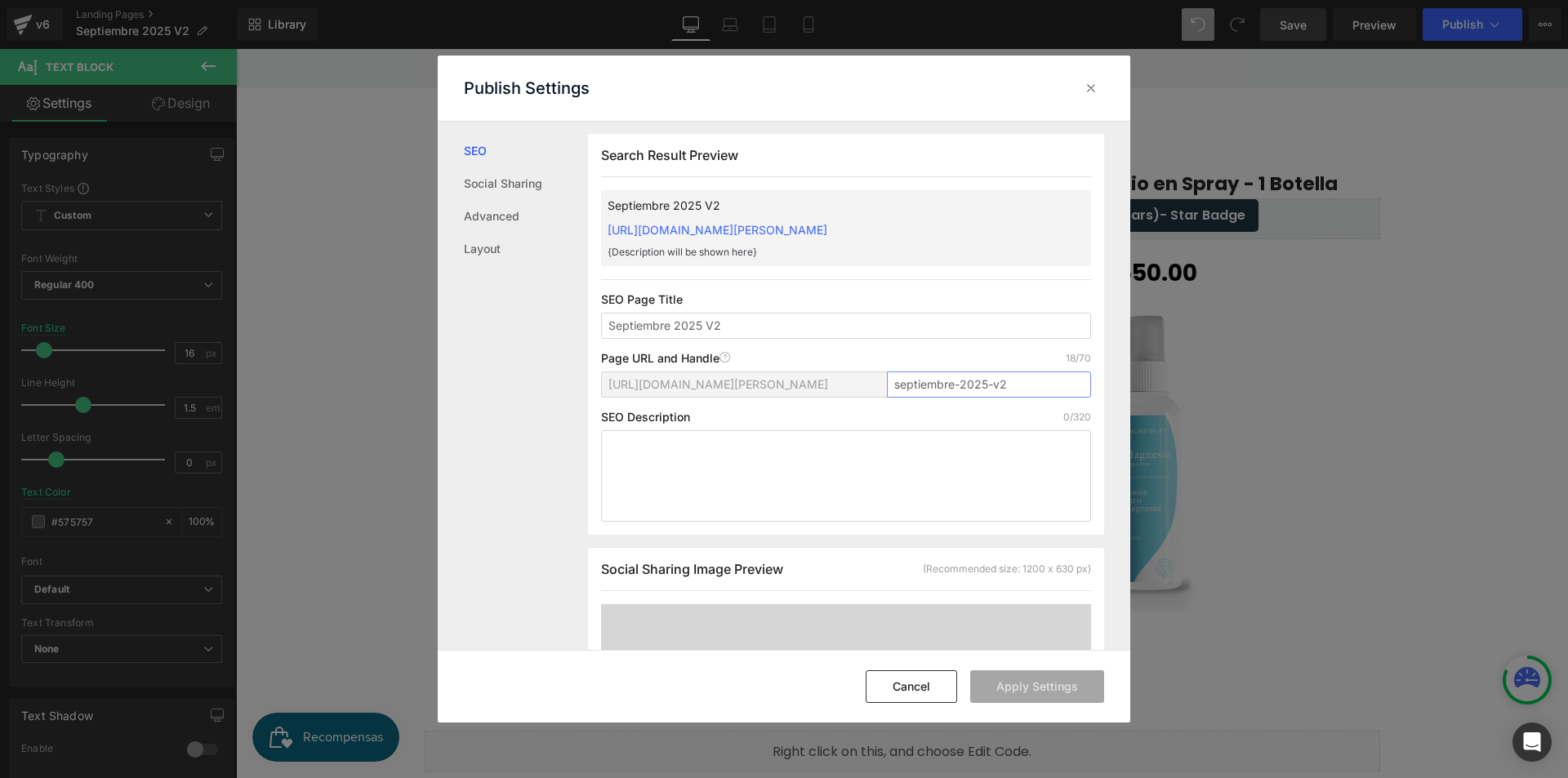
drag, startPoint x: 1038, startPoint y: 383, endPoint x: 773, endPoint y: 358, distance: 266.2
click at [773, 358] on div "Page URL and Handle Page URL Address 18/70 [URL][DOMAIN_NAME][PERSON_NAME] sept…" at bounding box center [846, 382] width 490 height 59
type input "promocion-especial"
click at [1047, 682] on button "Apply Settings" at bounding box center [1036, 686] width 134 height 33
drag, startPoint x: 697, startPoint y: 632, endPoint x: 933, endPoint y: 681, distance: 241.0
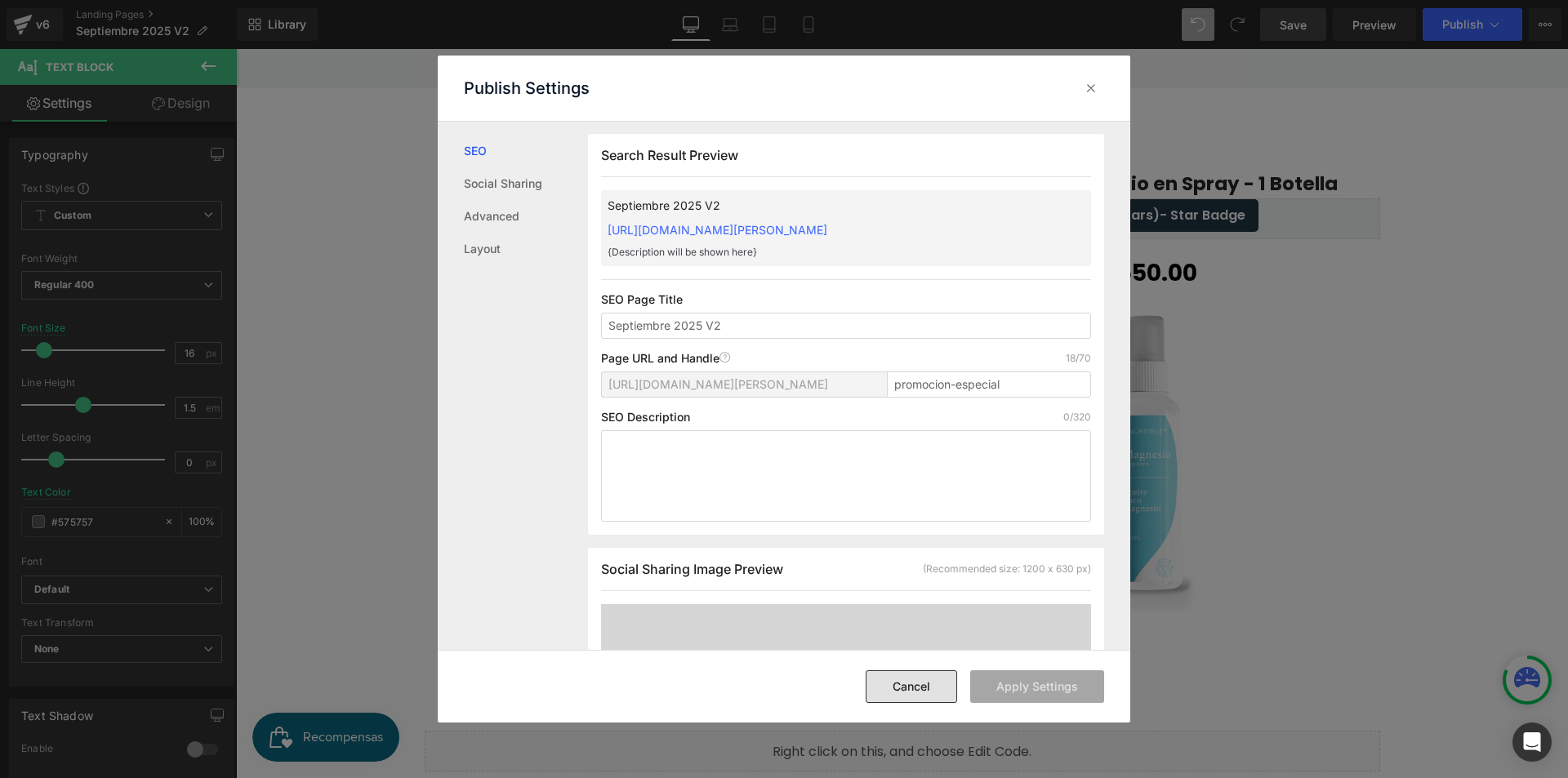
click at [933, 681] on button "Cancel" at bounding box center [912, 686] width 92 height 33
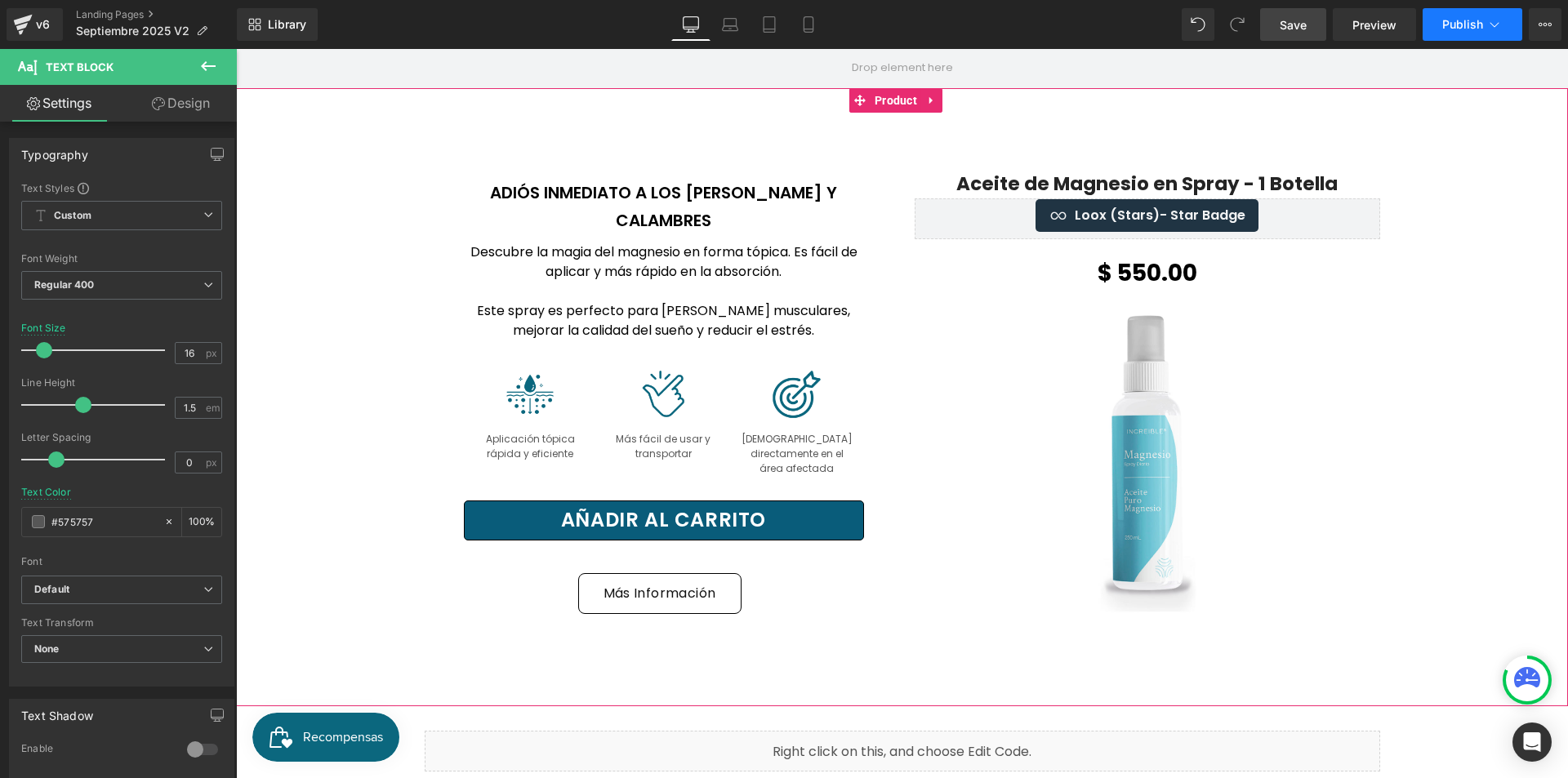
click at [1472, 33] on button "Publish" at bounding box center [1472, 24] width 100 height 33
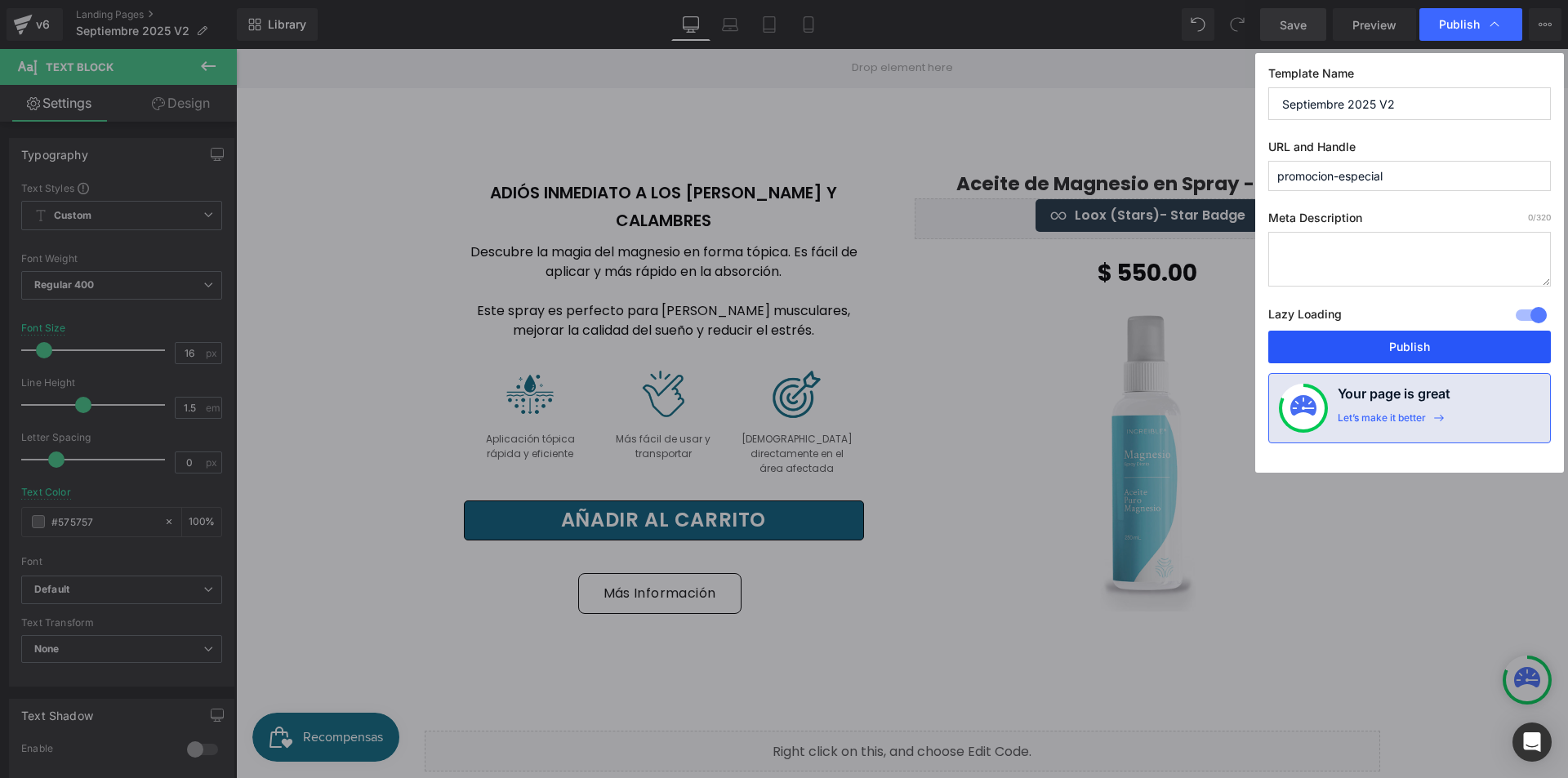
click at [1442, 350] on button "Publish" at bounding box center [1410, 347] width 282 height 33
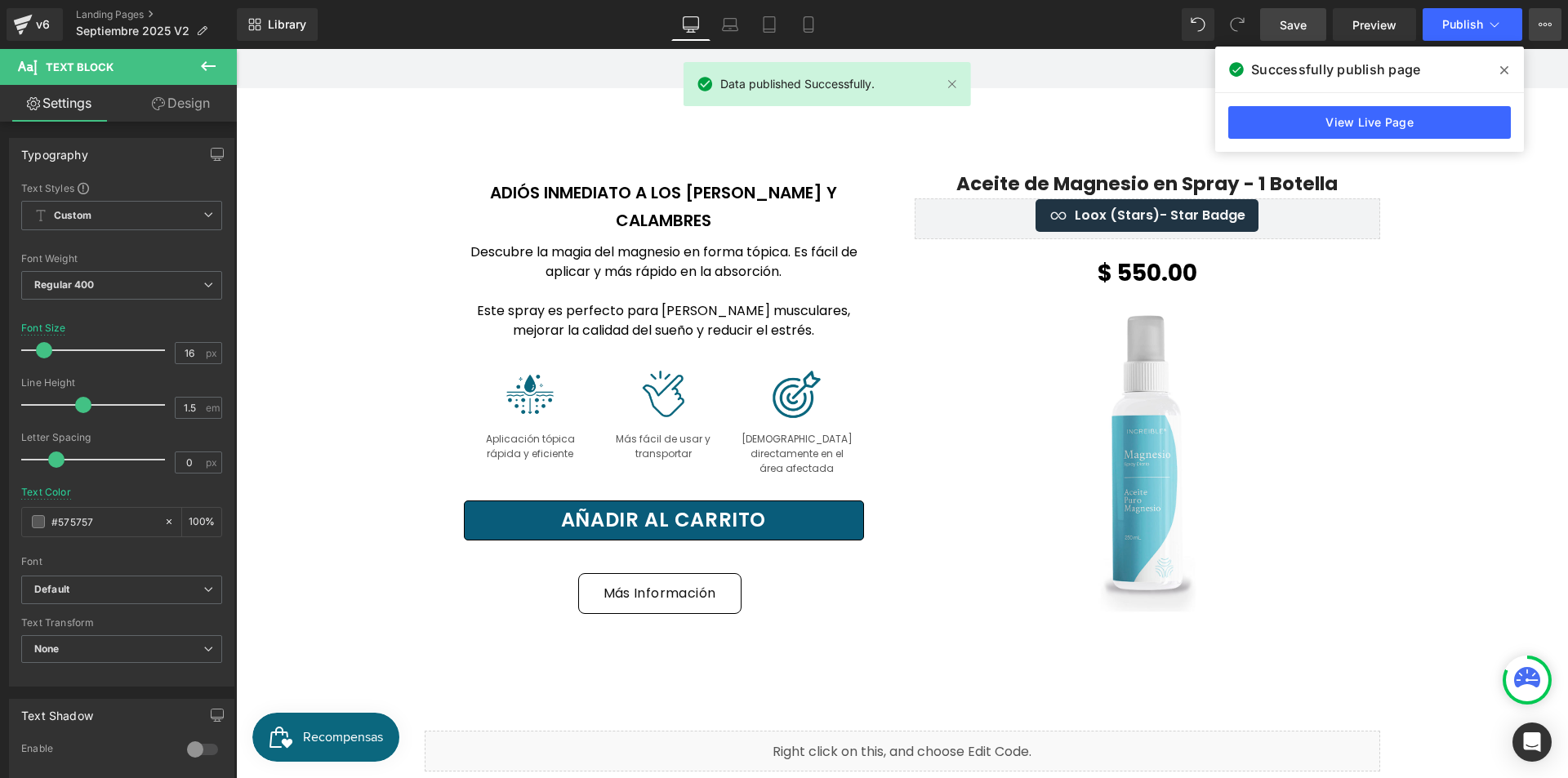
click at [1546, 23] on icon at bounding box center [1545, 24] width 13 height 13
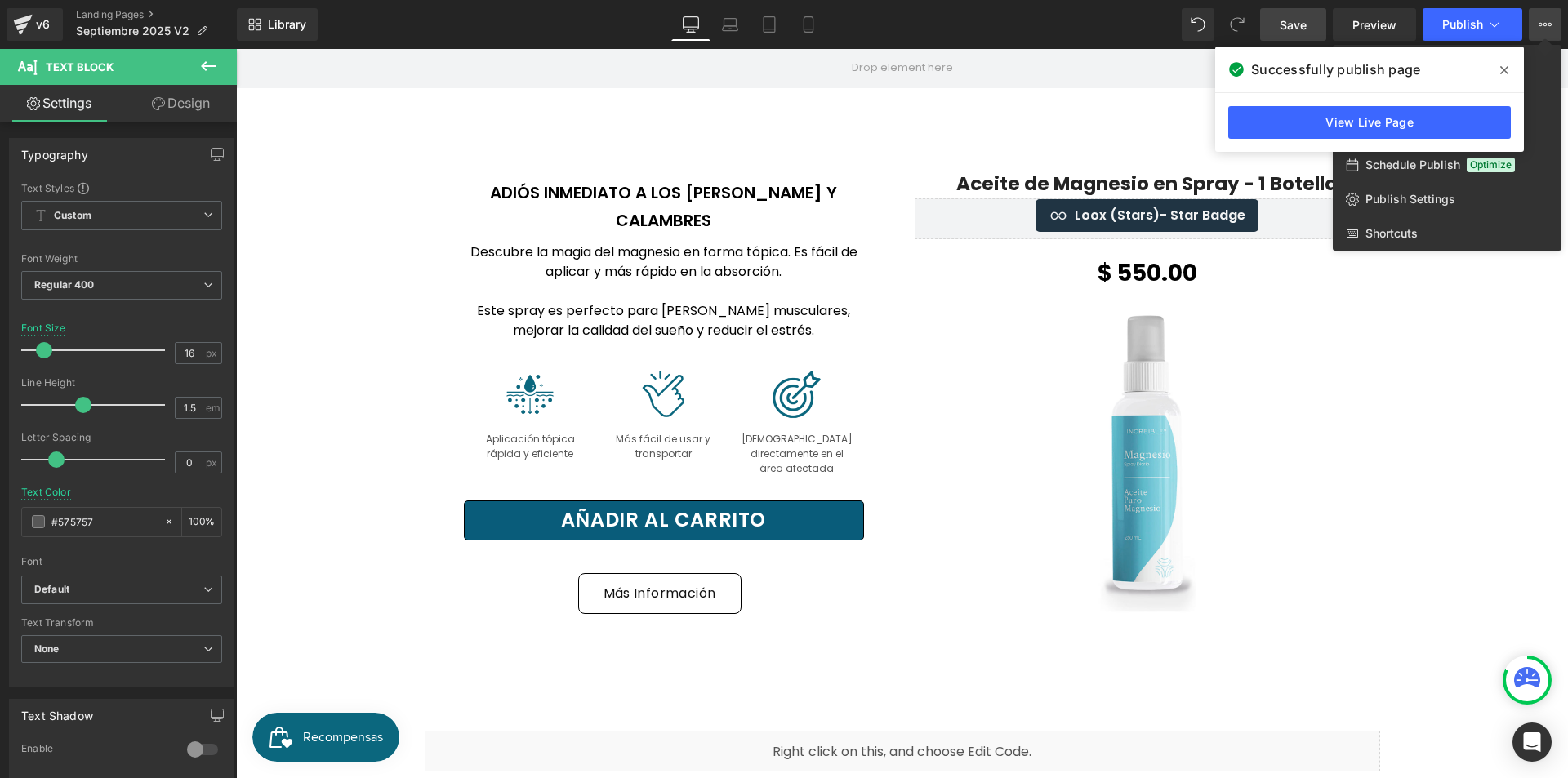
click at [1547, 23] on icon at bounding box center [1545, 24] width 13 height 13
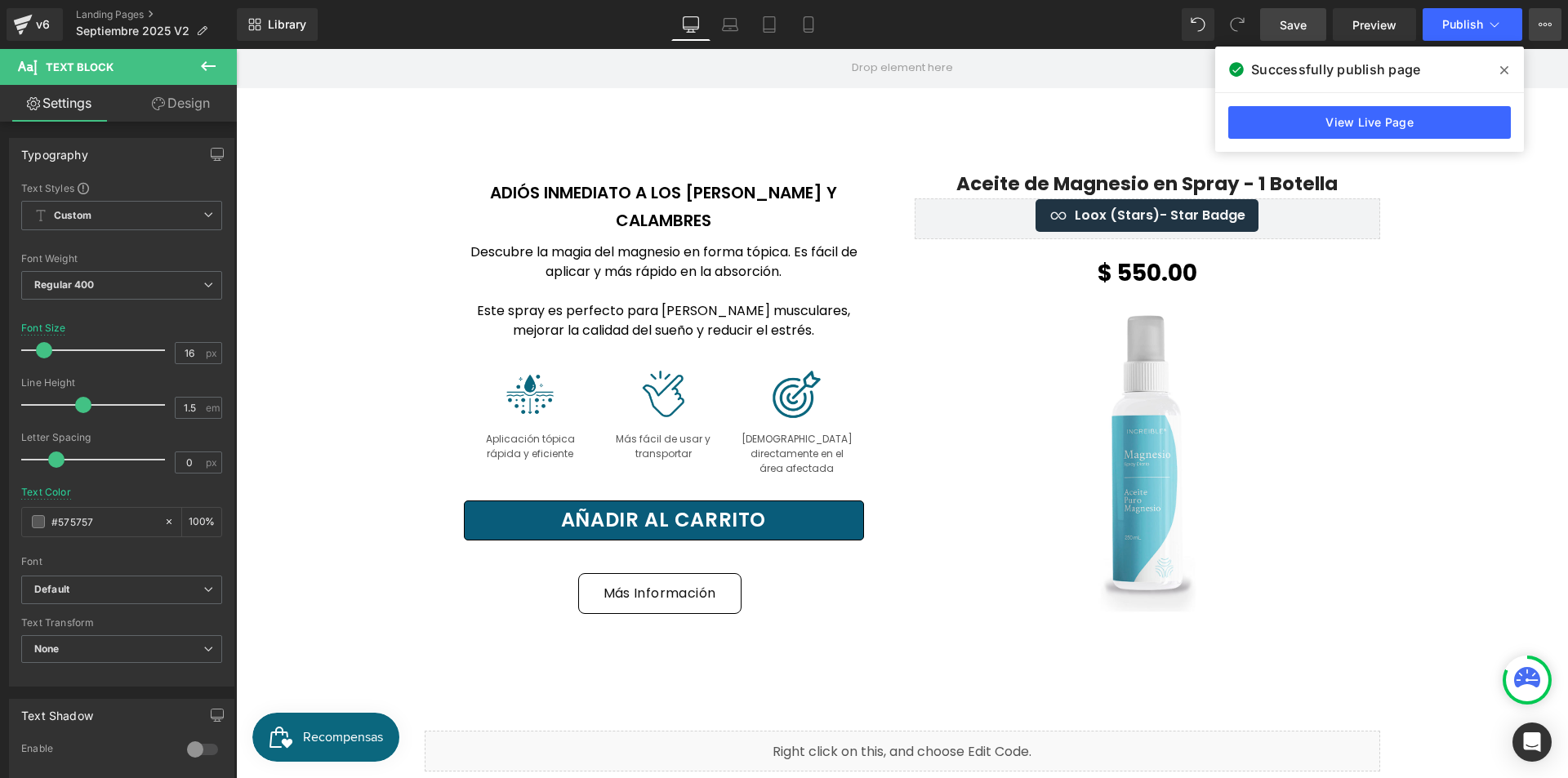
click at [1556, 31] on button "View Live Page View with current Template Save Template to Library Schedule Pub…" at bounding box center [1545, 24] width 33 height 33
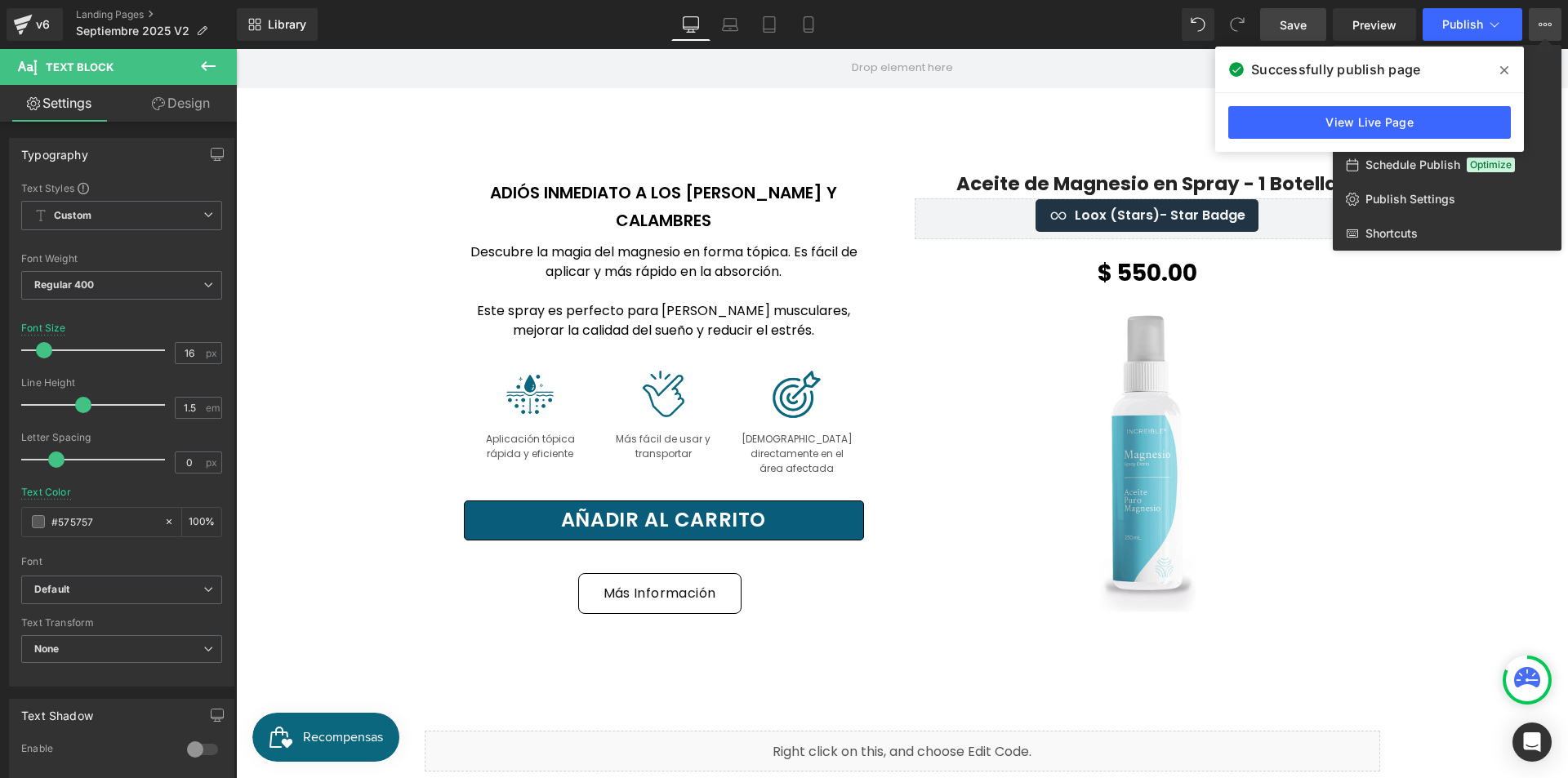
click at [1502, 73] on icon at bounding box center [1504, 69] width 8 height 8
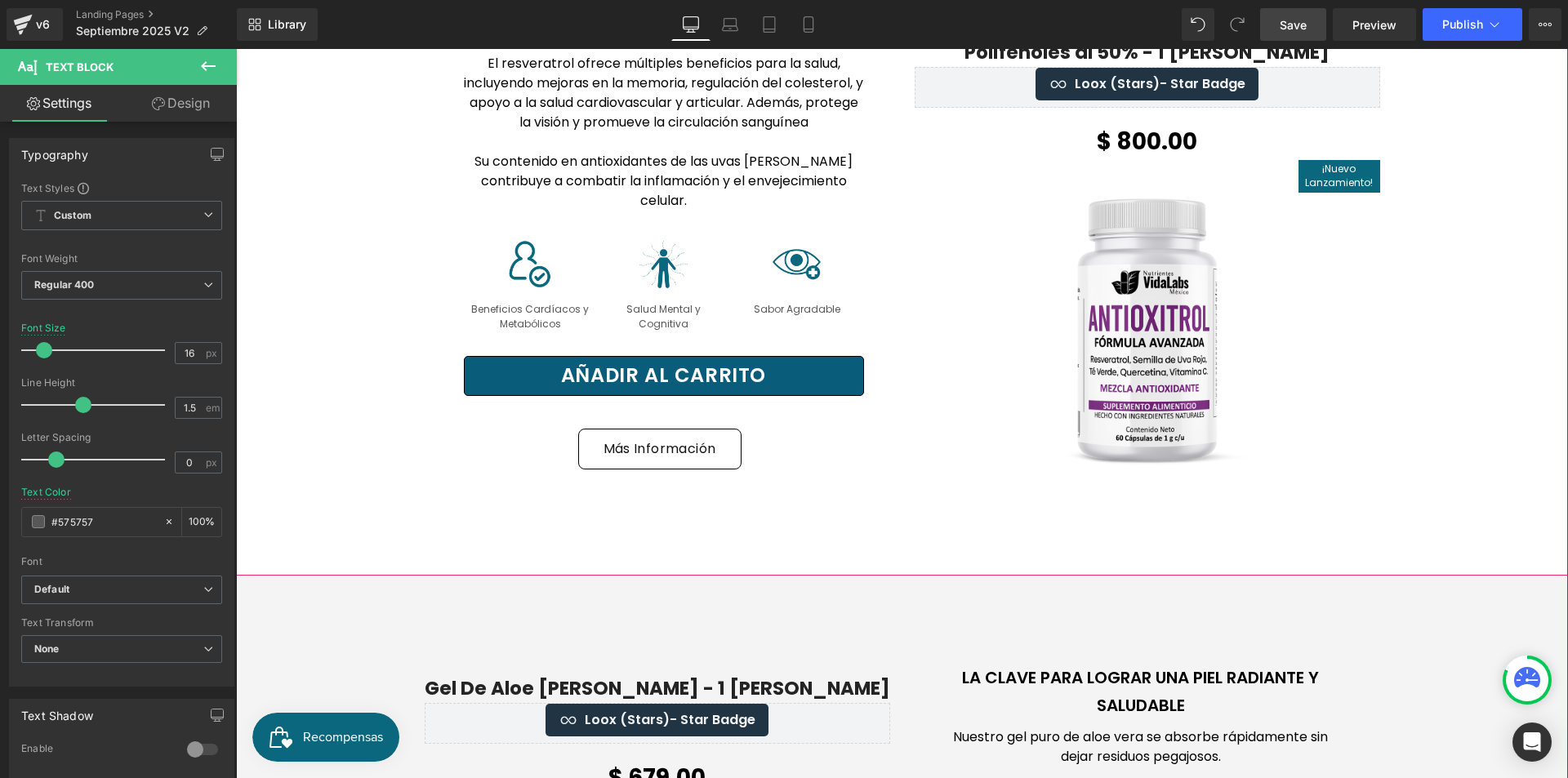
scroll to position [6311, 0]
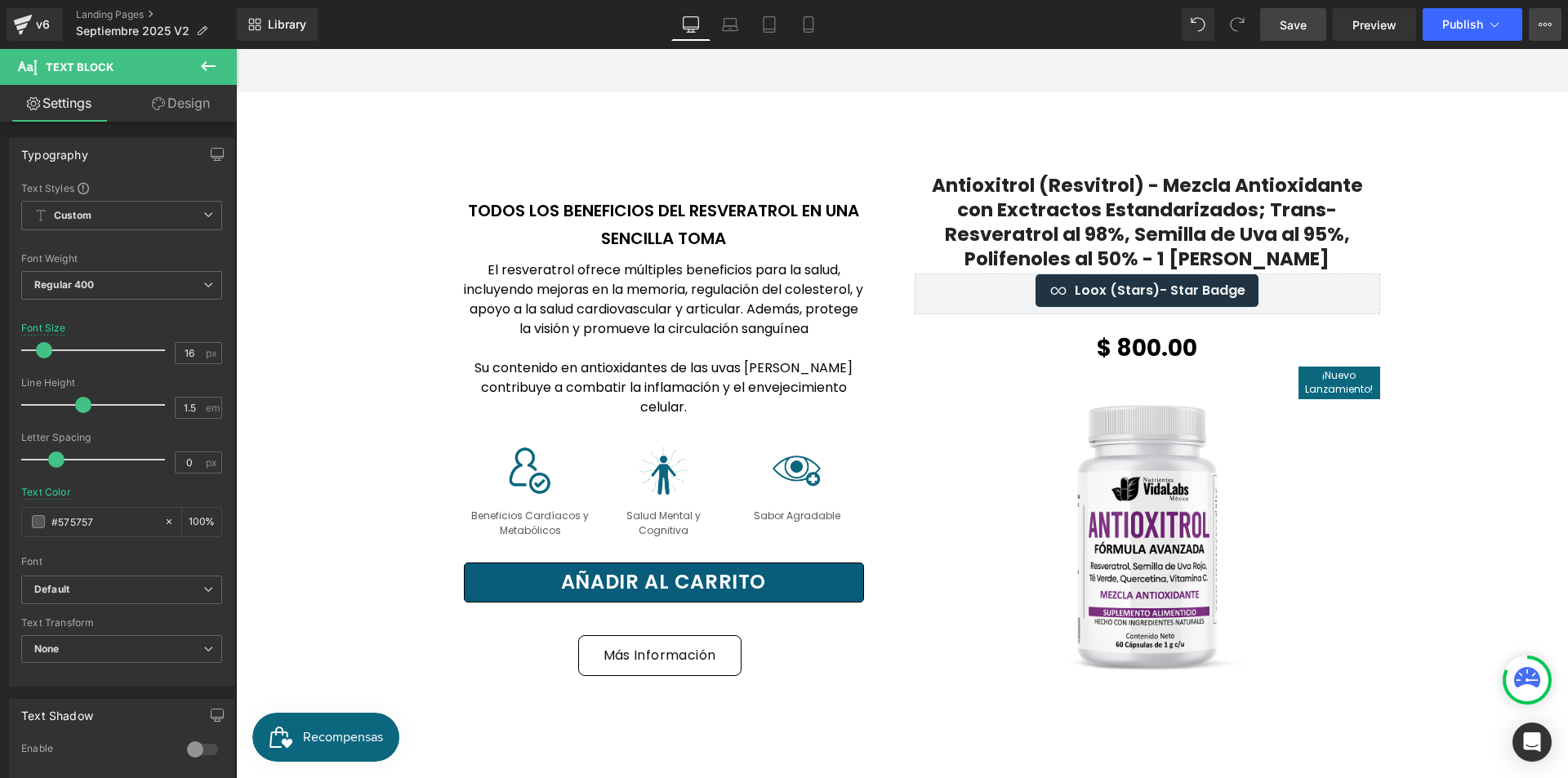
click at [1553, 23] on button "View Live Page View with current Template Save Template to Library Schedule Pub…" at bounding box center [1545, 24] width 33 height 33
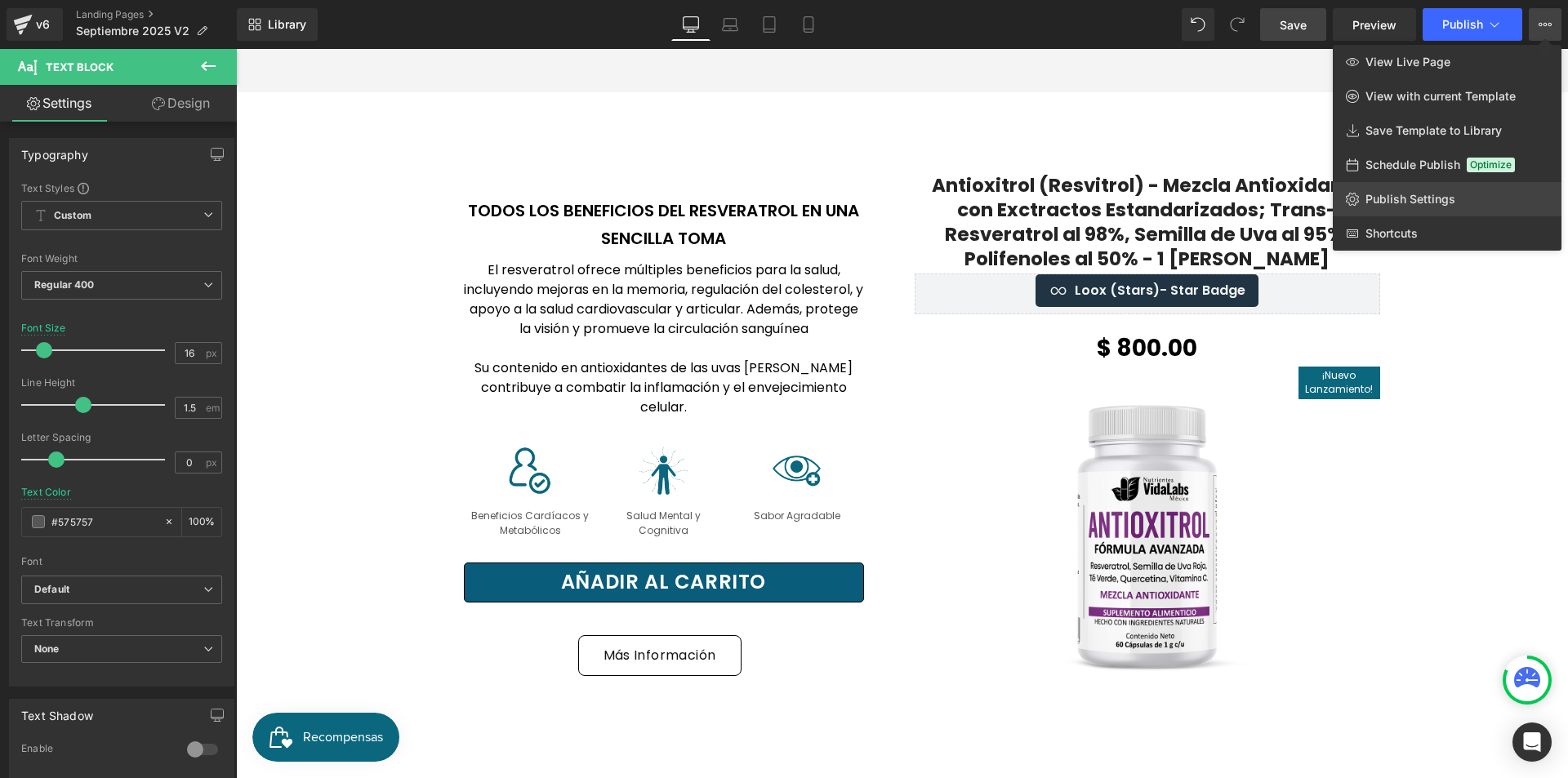
click at [1443, 194] on span "Publish Settings" at bounding box center [1410, 199] width 90 height 15
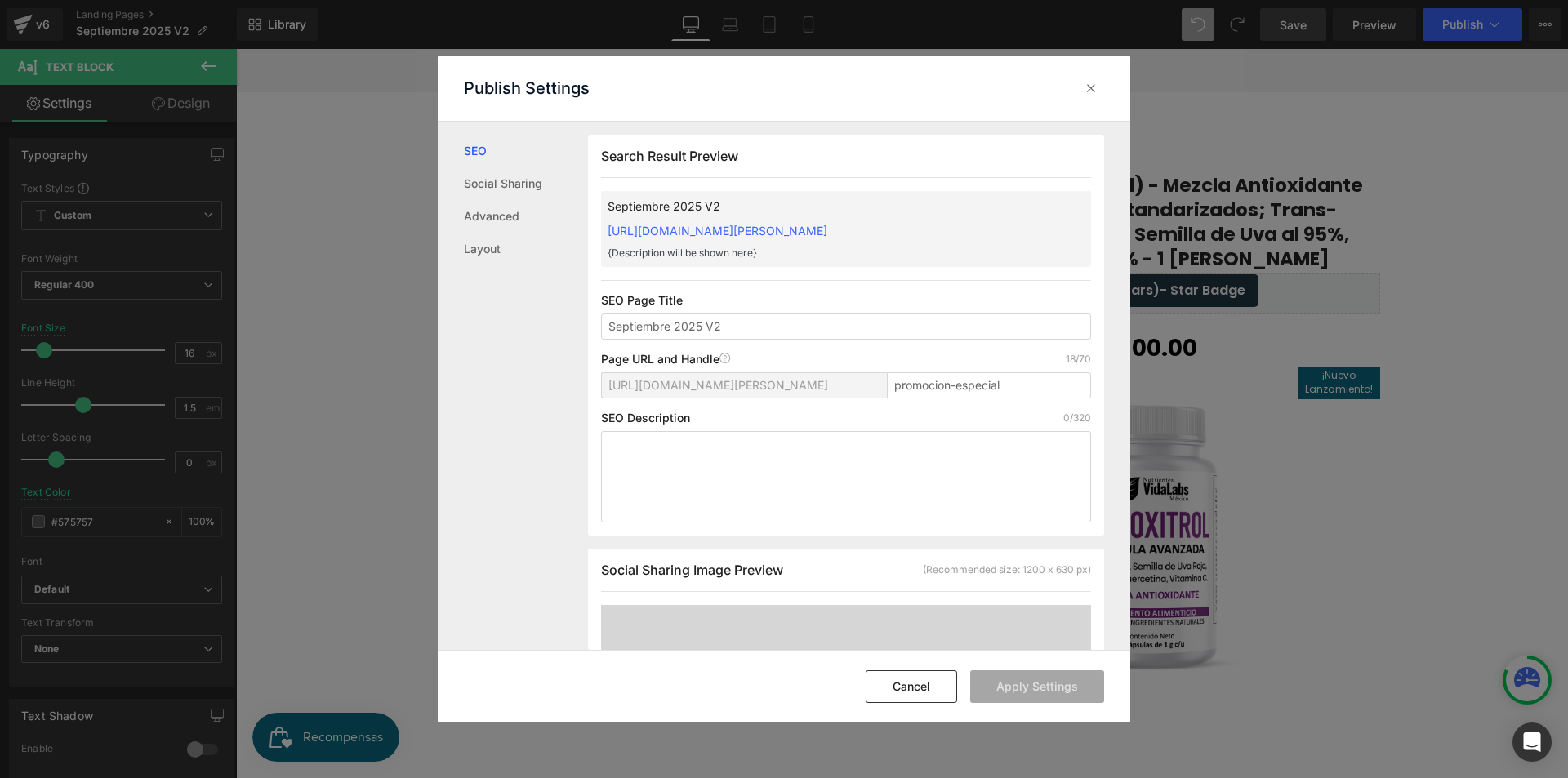
scroll to position [1, 0]
click at [1023, 378] on input "promocion-especial" at bounding box center [989, 384] width 204 height 26
type input "promocion-especial-[DATE]-bk"
click at [924, 694] on button "Cancel" at bounding box center [912, 686] width 92 height 33
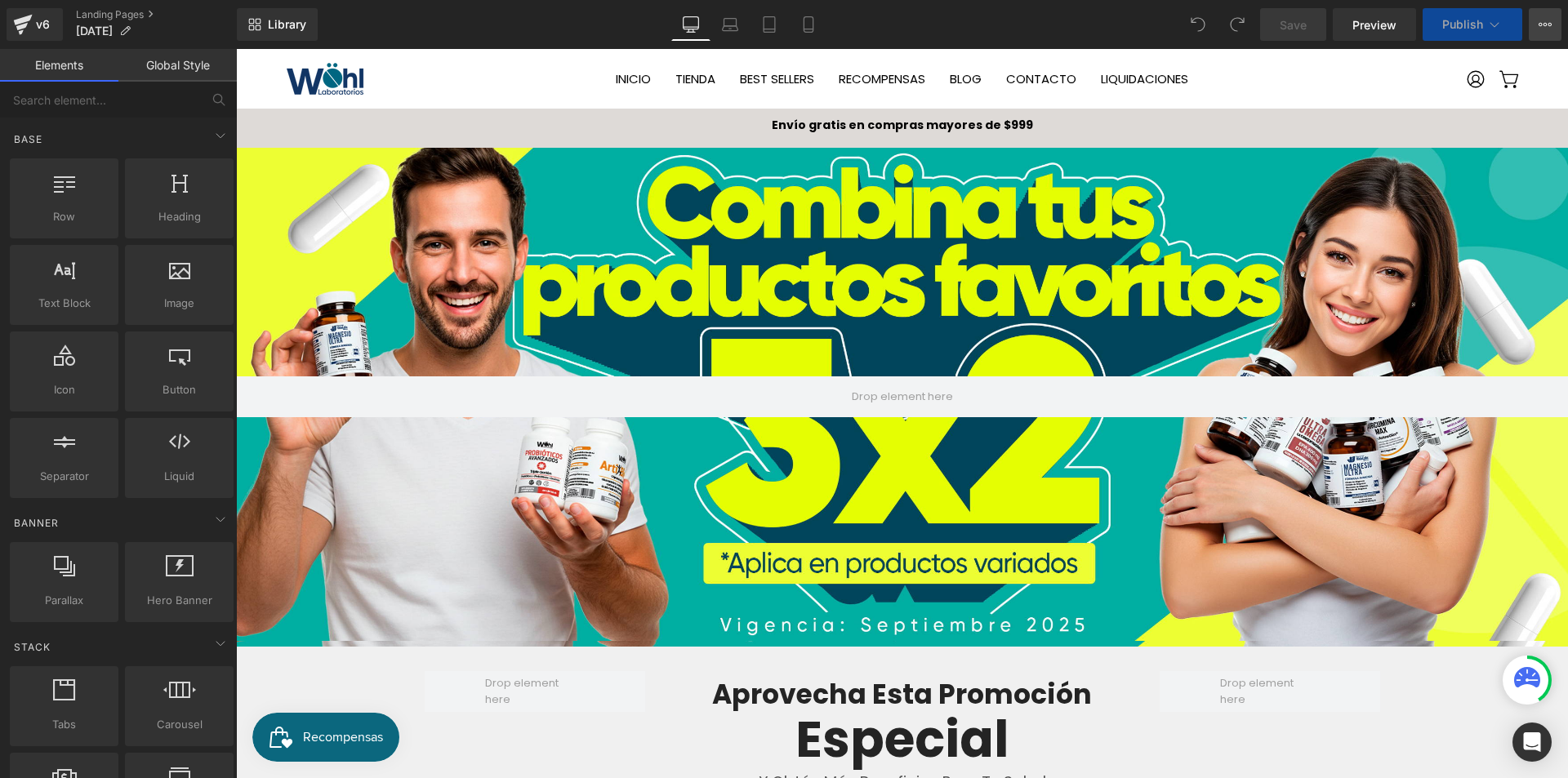
click at [1545, 28] on icon at bounding box center [1545, 24] width 13 height 13
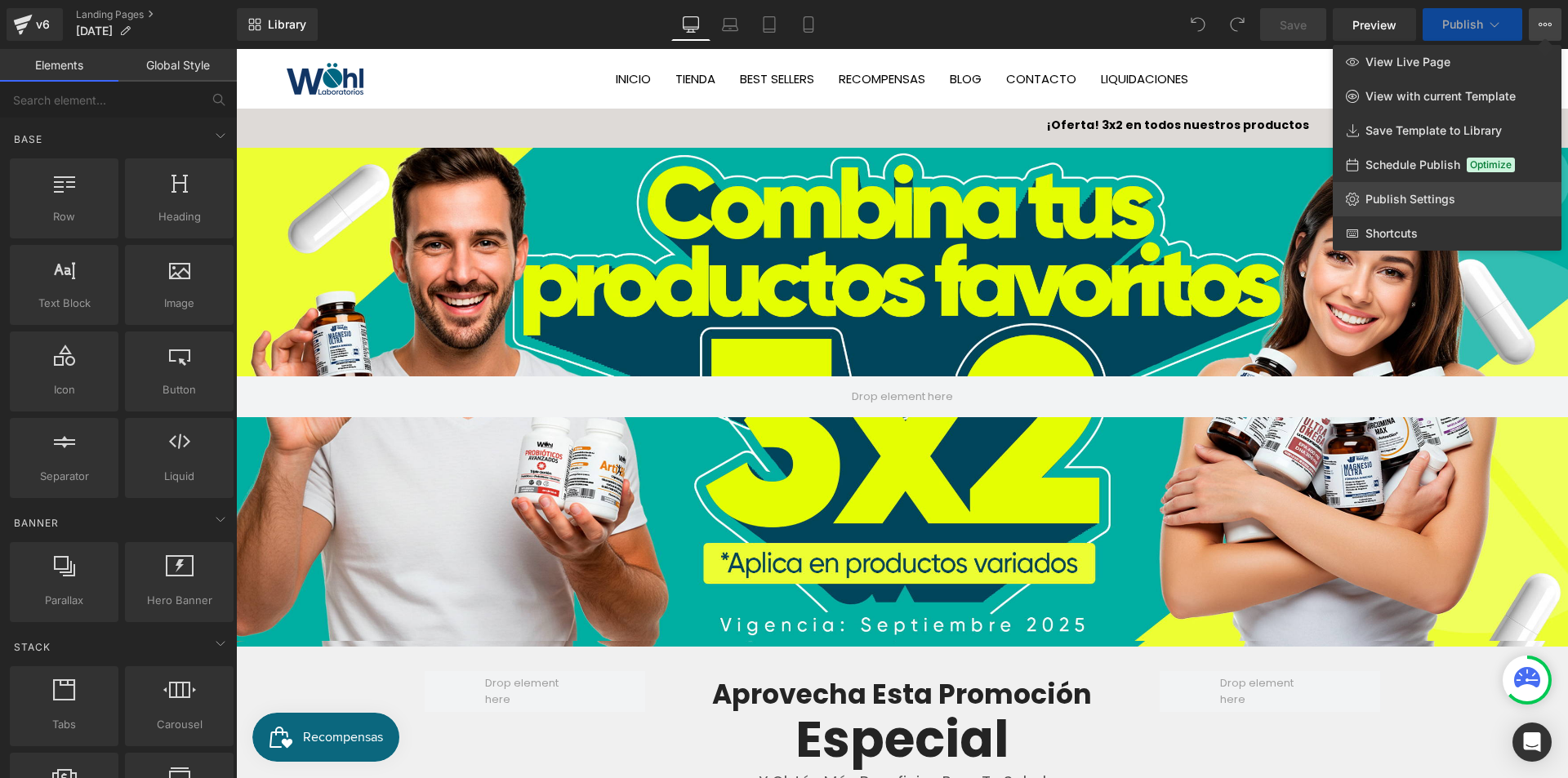
click at [1436, 192] on span "Publish Settings" at bounding box center [1410, 199] width 90 height 15
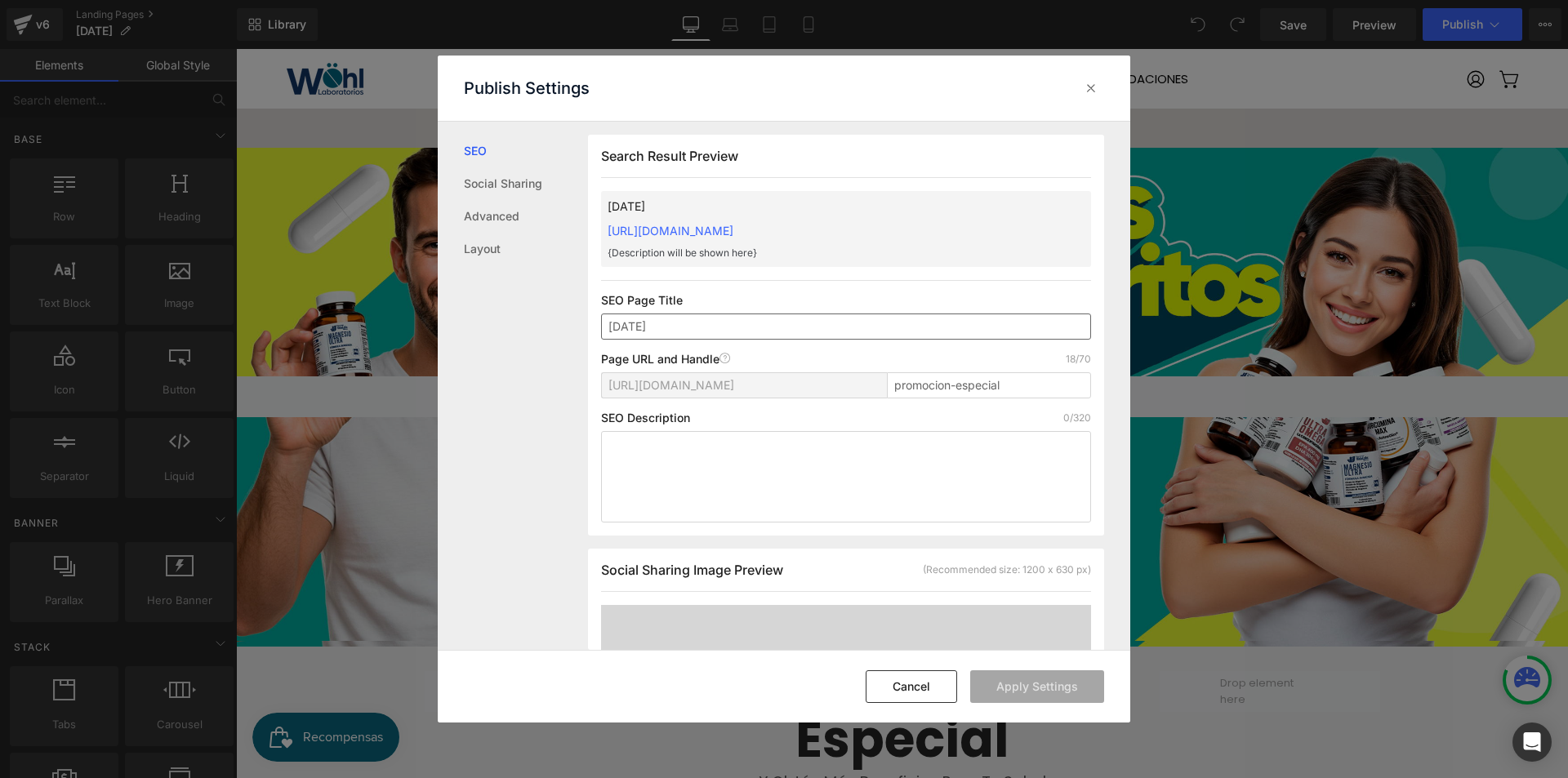
scroll to position [1, 0]
drag, startPoint x: 1025, startPoint y: 378, endPoint x: 1014, endPoint y: 375, distance: 11.4
click at [1014, 375] on input "promocion-especial" at bounding box center [989, 384] width 204 height 26
type input "promocion-especial-[DATE]-bk"
click at [1056, 686] on button "Apply Settings" at bounding box center [1036, 686] width 134 height 33
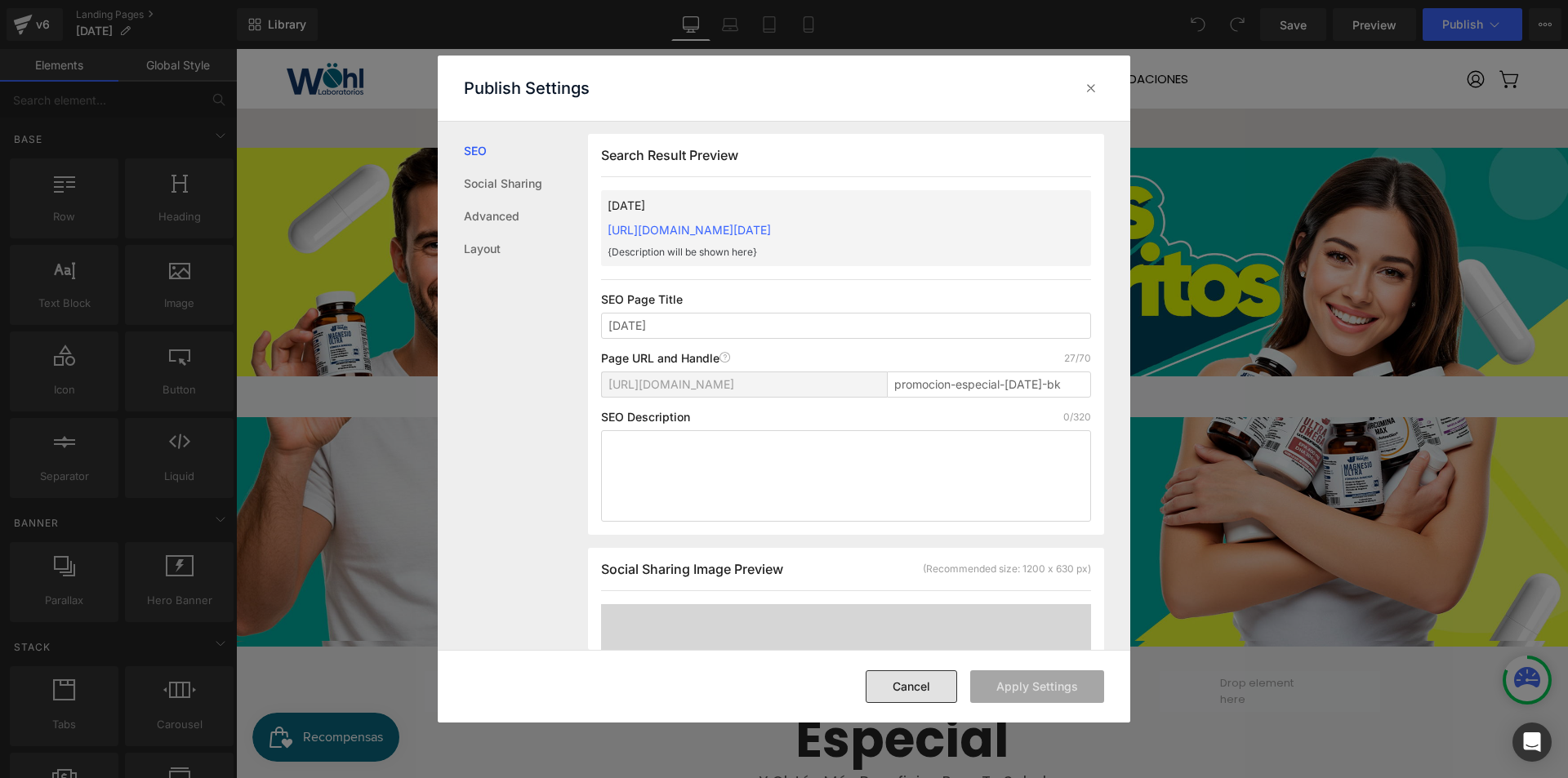
drag, startPoint x: 938, startPoint y: 682, endPoint x: 869, endPoint y: 368, distance: 321.5
click at [938, 682] on button "Cancel" at bounding box center [912, 686] width 92 height 33
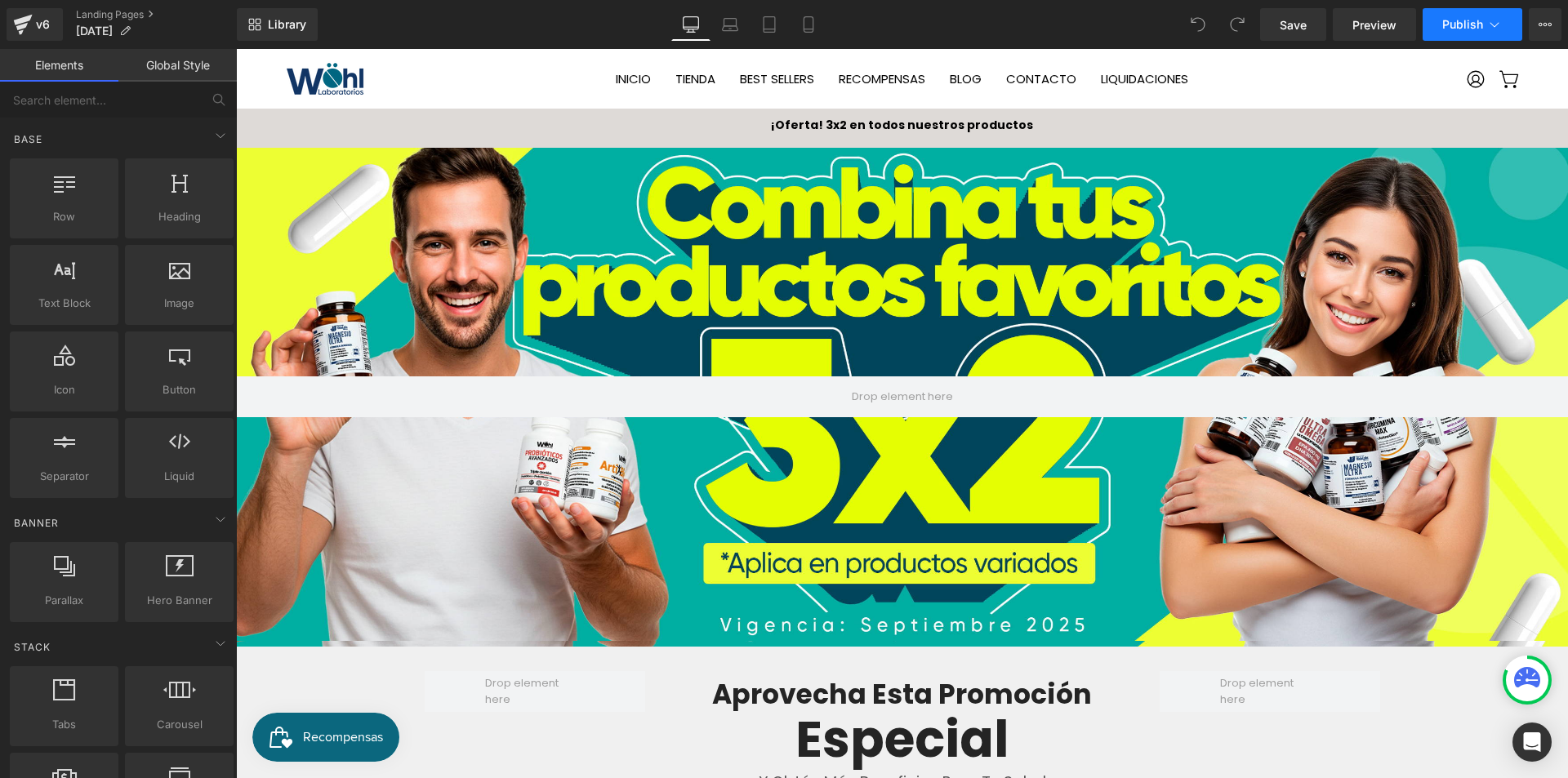
click at [1450, 23] on span "Publish" at bounding box center [1462, 24] width 41 height 13
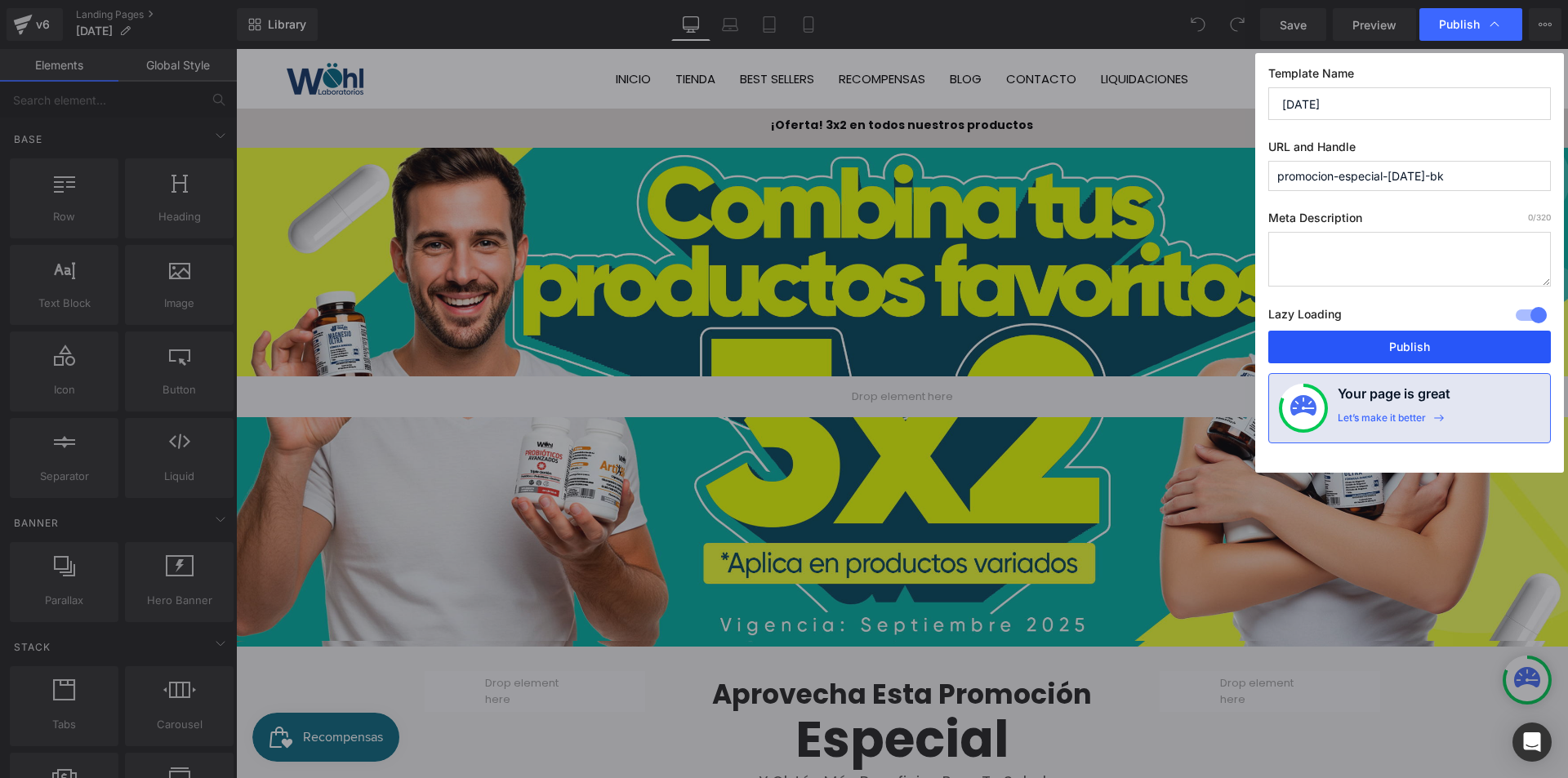
click at [1405, 344] on button "Publish" at bounding box center [1410, 347] width 282 height 33
